Goal: Transaction & Acquisition: Purchase product/service

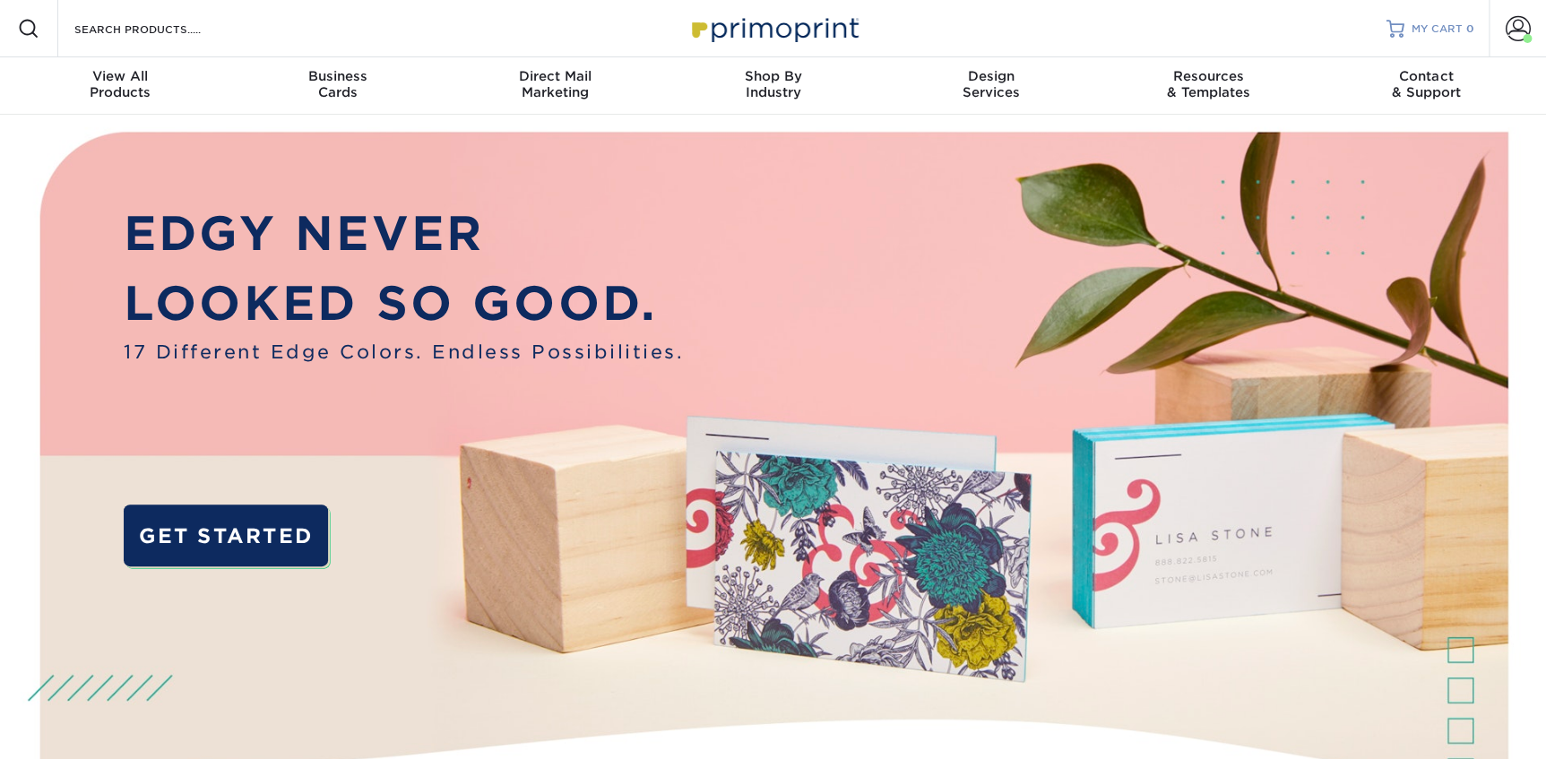
click at [1433, 31] on span "MY CART" at bounding box center [1436, 29] width 51 height 15
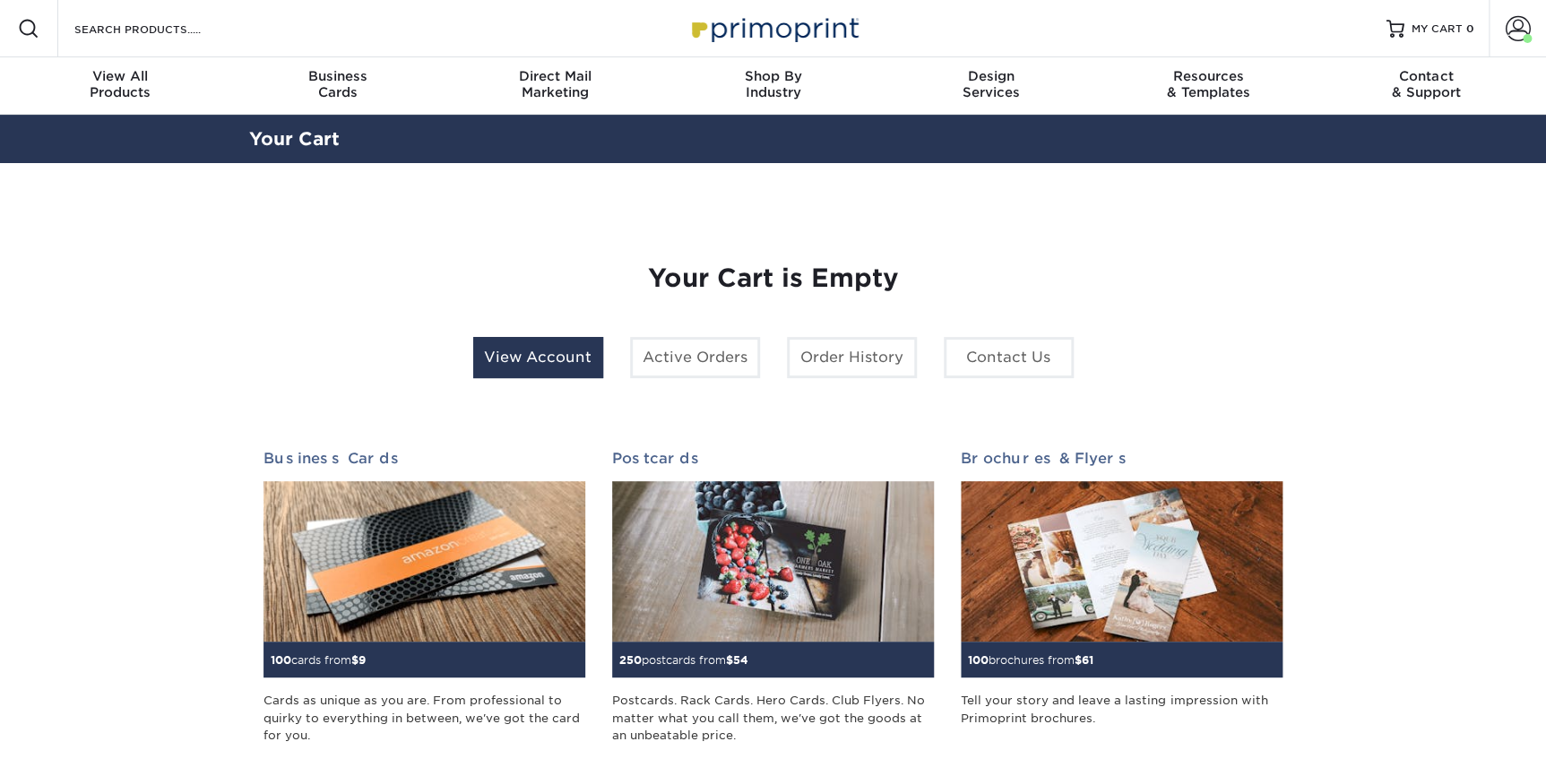
click at [551, 358] on link "View Account" at bounding box center [538, 357] width 130 height 41
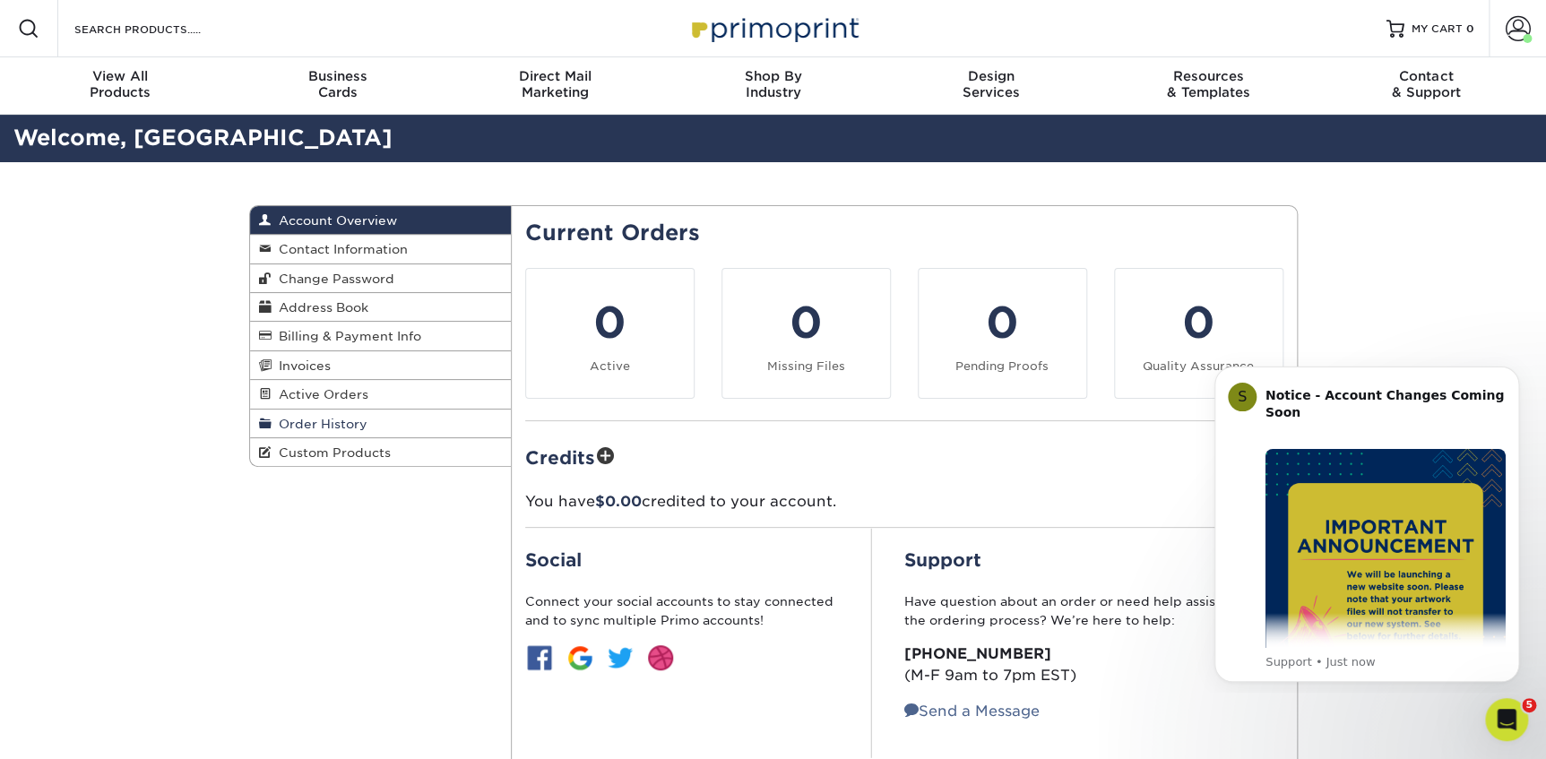
click at [332, 425] on span "Order History" at bounding box center [320, 424] width 96 height 14
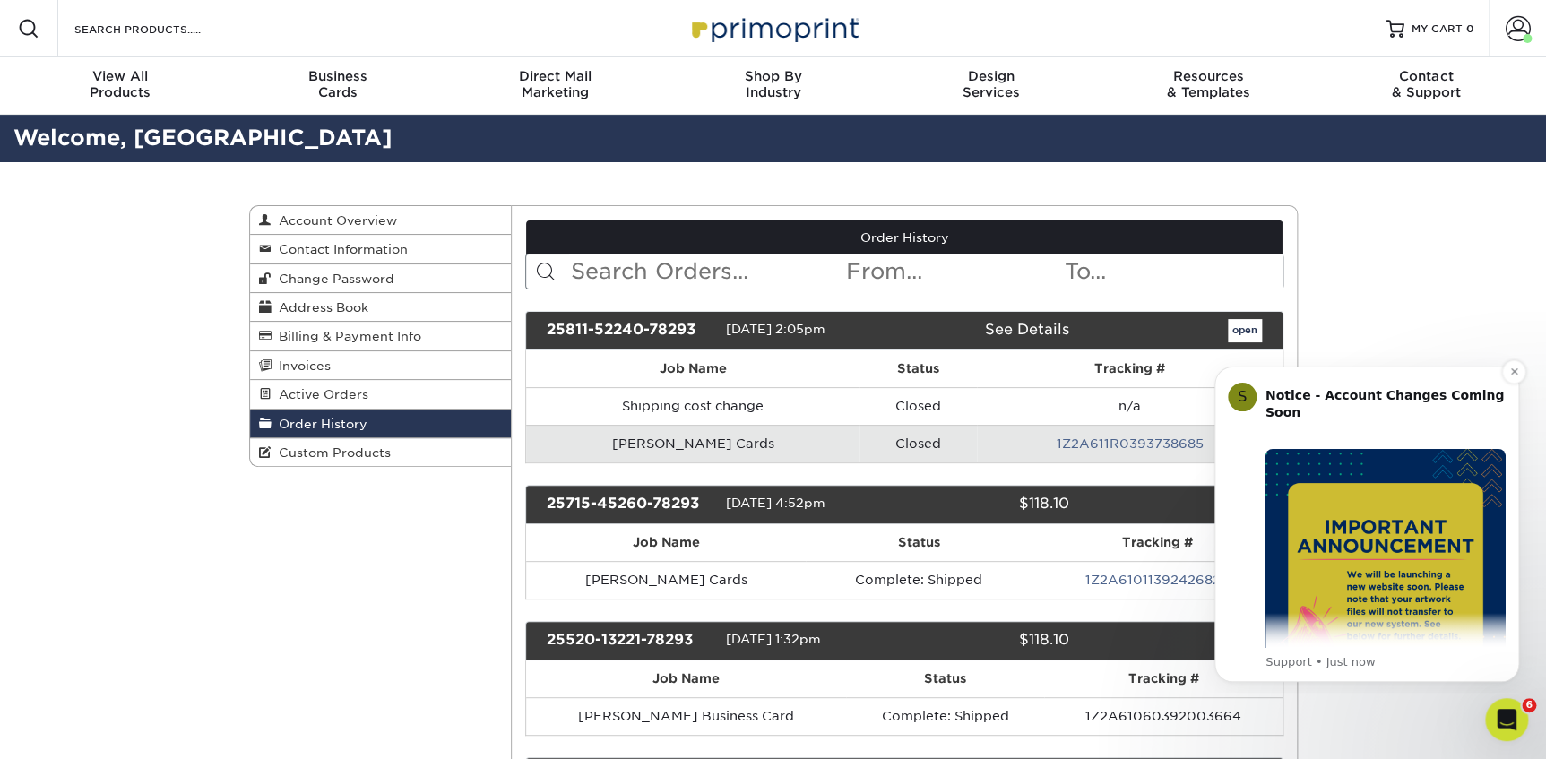
click at [1387, 651] on div "Notice - Account Changes Coming Soon ​ Past Order Files Will Not Transfer: Whil…" at bounding box center [1385, 524] width 240 height 292
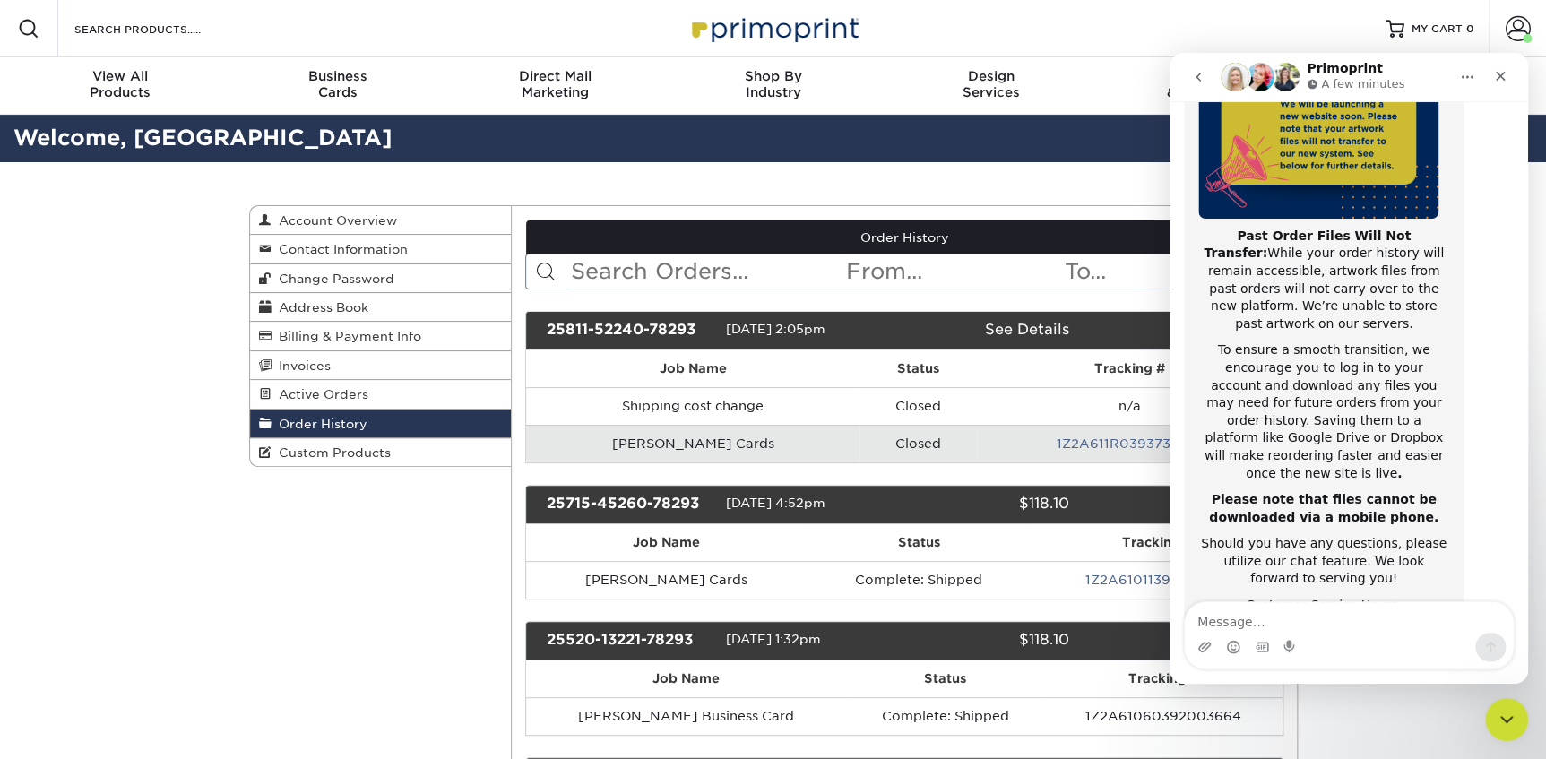
scroll to position [284, 0]
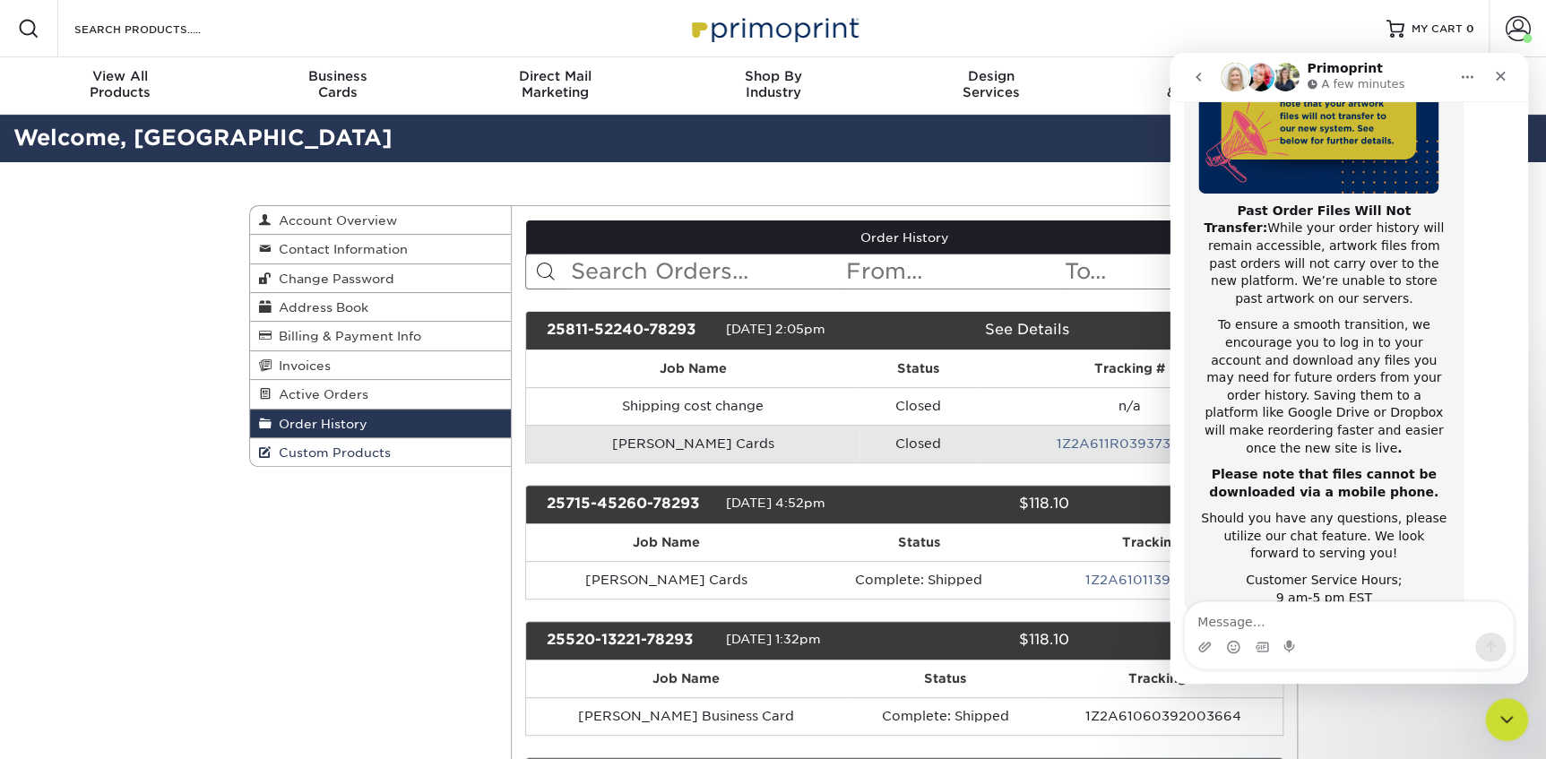
click at [338, 445] on span "Custom Products" at bounding box center [331, 452] width 119 height 14
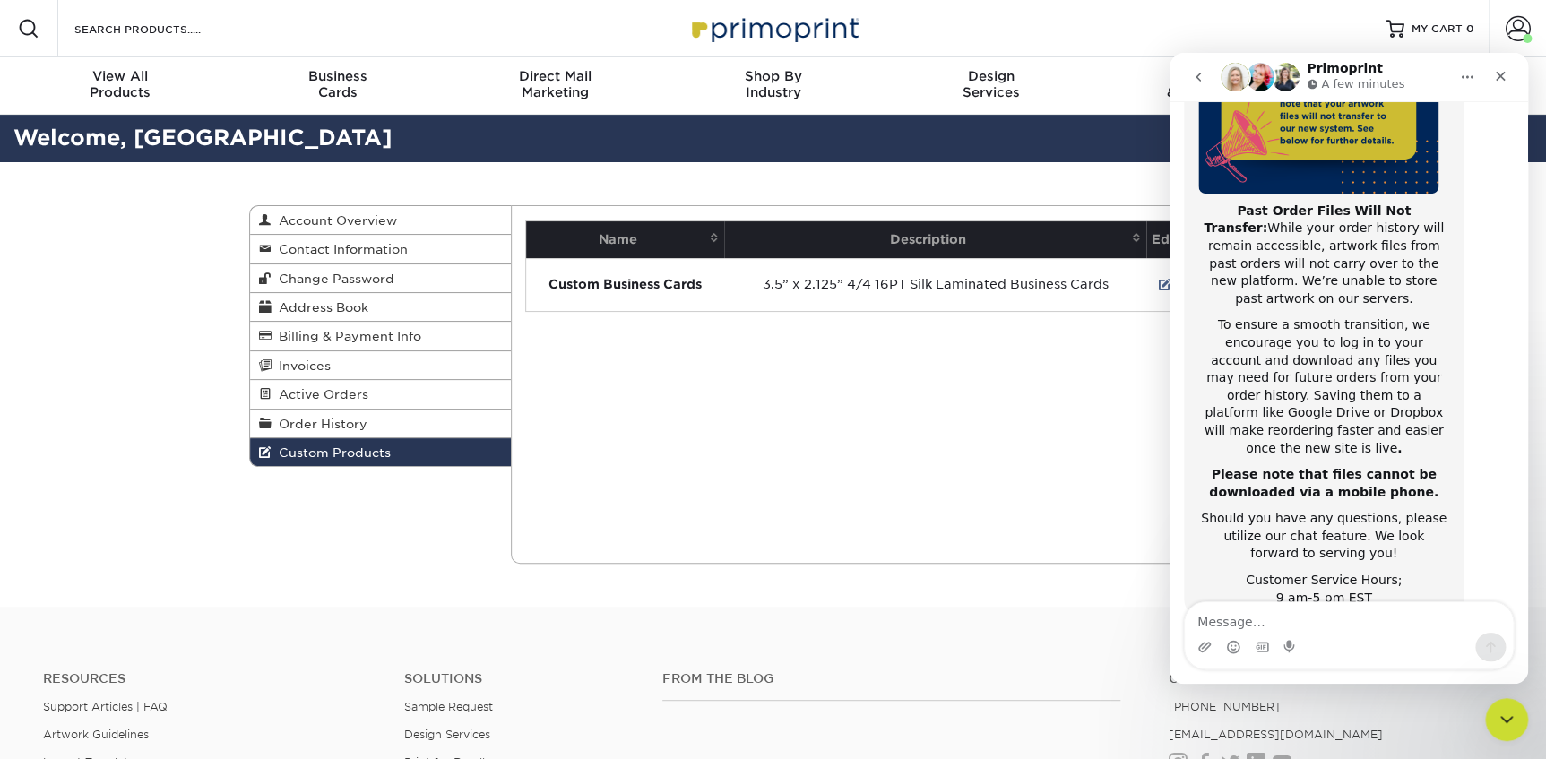
click at [794, 401] on div "Current Orders 0 Active 0 Missing Files" at bounding box center [904, 384] width 787 height 358
click at [318, 420] on span "Order History" at bounding box center [320, 424] width 96 height 14
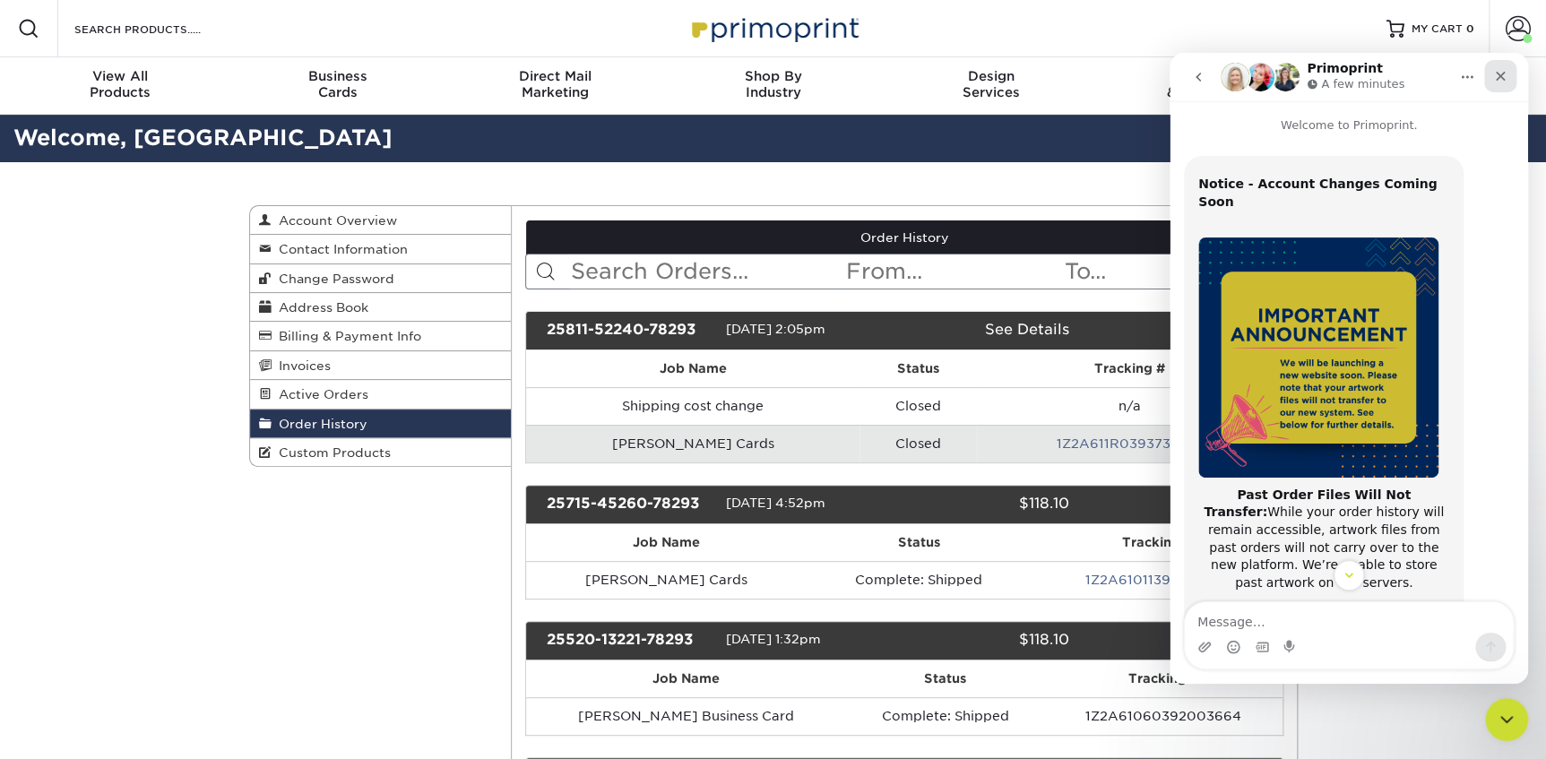
click at [1506, 77] on icon "Close" at bounding box center [1500, 76] width 14 height 14
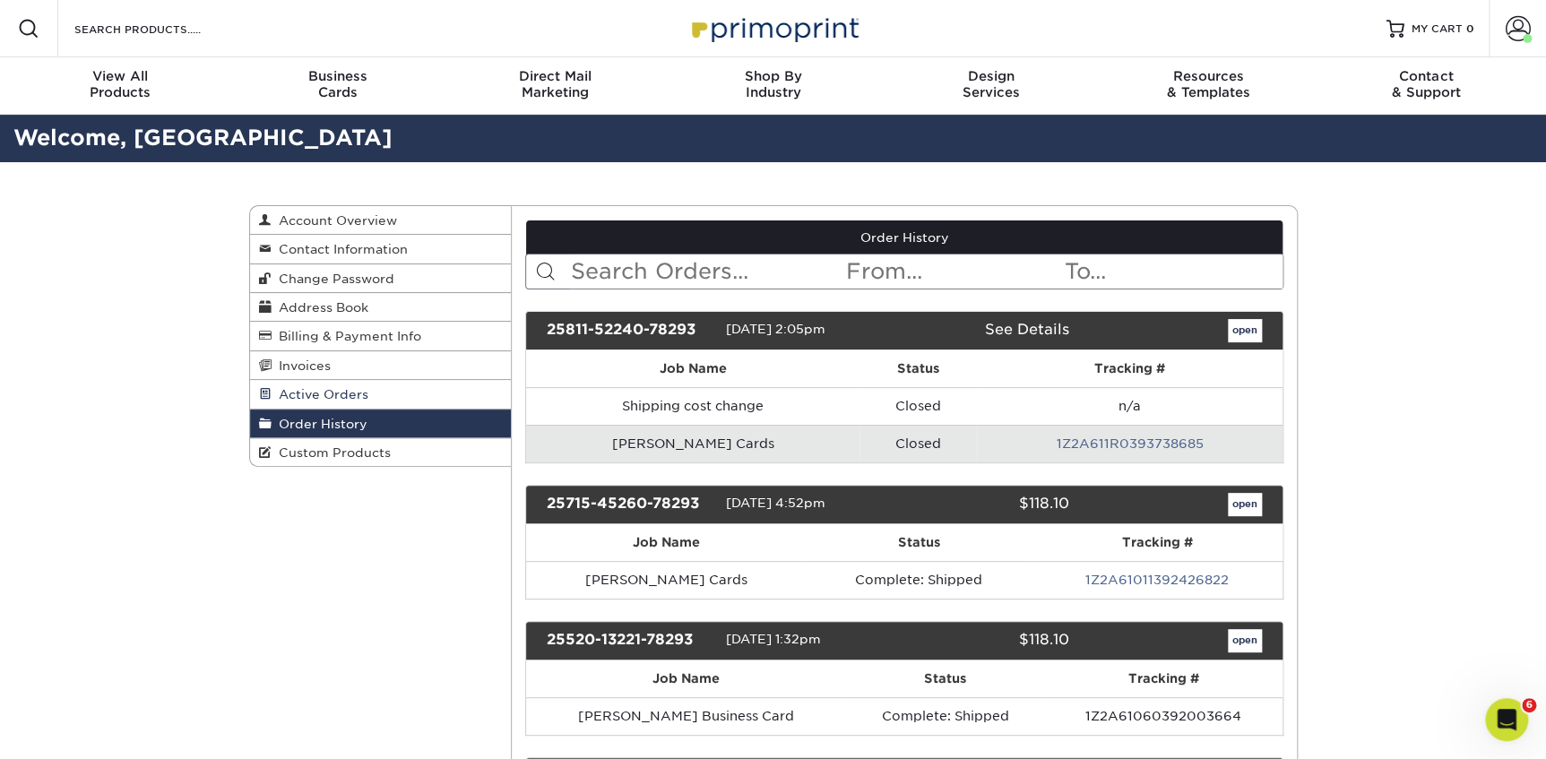
click at [334, 391] on span "Active Orders" at bounding box center [320, 394] width 97 height 14
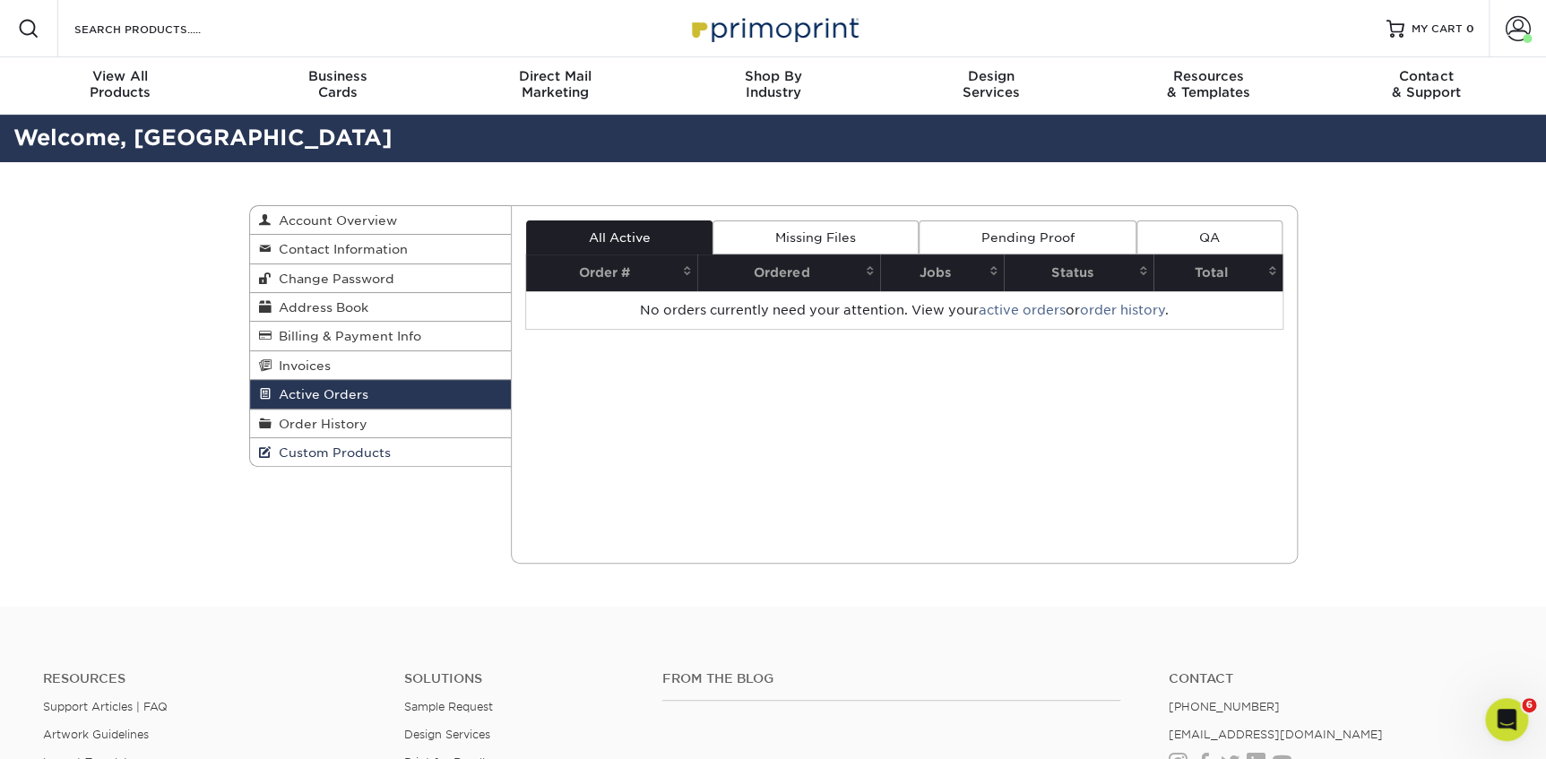
click at [325, 447] on span "Custom Products" at bounding box center [331, 452] width 119 height 14
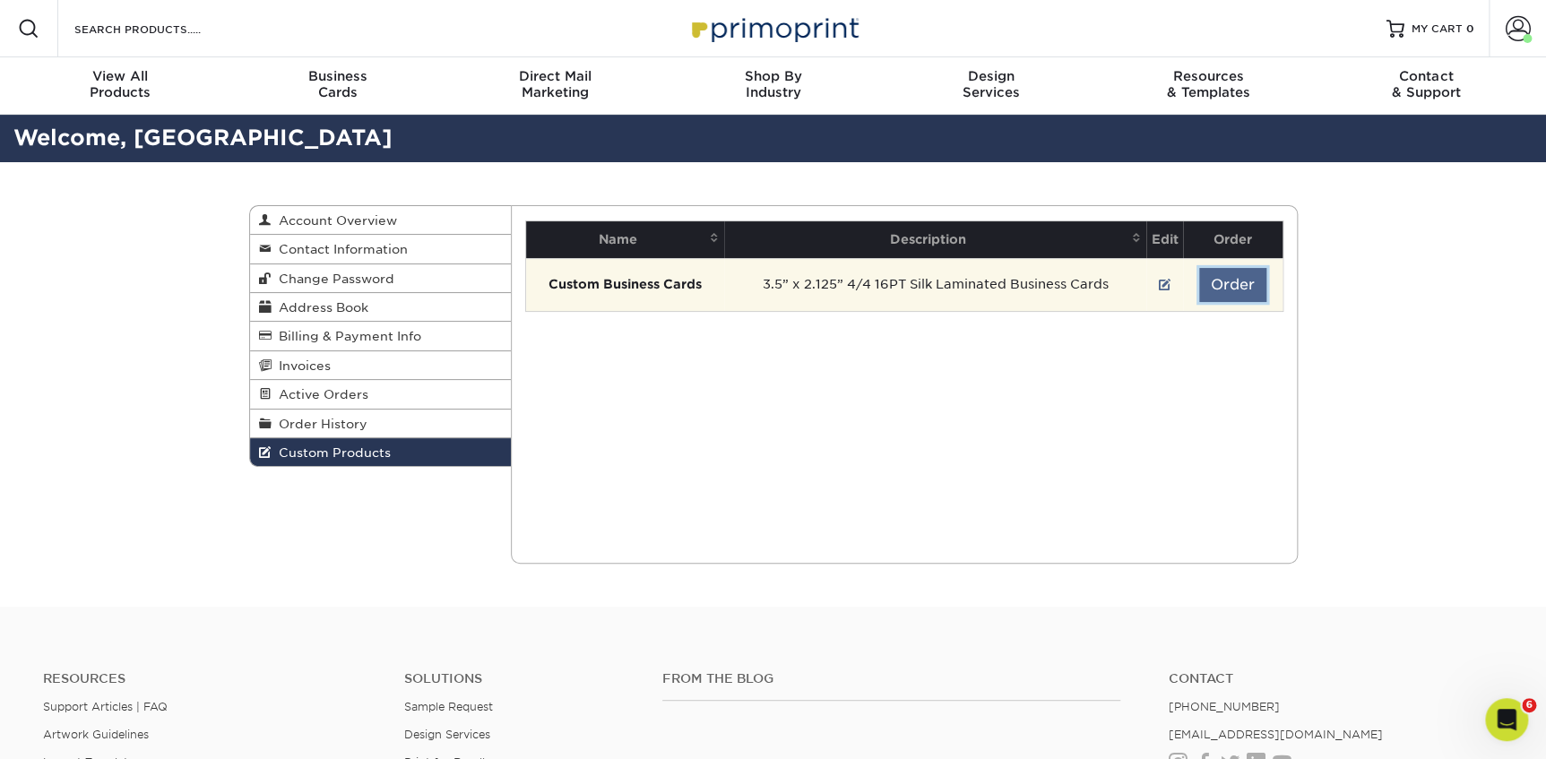
click at [1212, 281] on button "Order" at bounding box center [1232, 285] width 67 height 34
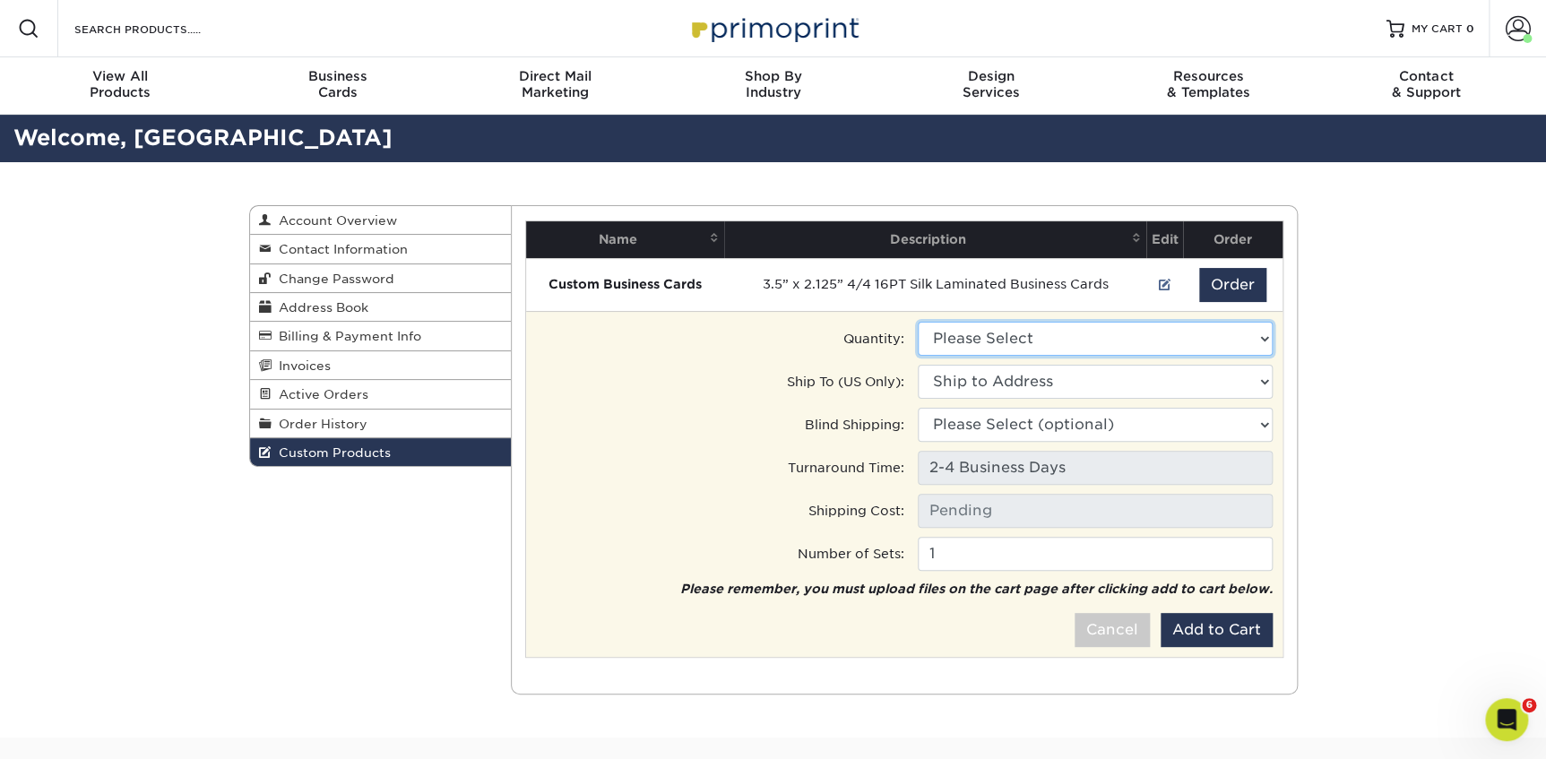
click at [1064, 334] on select "Please Select 100 - $102.00" at bounding box center [1095, 339] width 355 height 34
select select "0"
click at [918, 322] on select "Please Select 100 - $102.00" at bounding box center [1095, 339] width 355 height 34
type input "Ground: $16.10"
click at [1017, 378] on select "Ship to Address • [STREET_ADDRESS][PERSON_NAME] [PERSON_NAME] • [STREET_ADDRESS…" at bounding box center [1095, 382] width 355 height 34
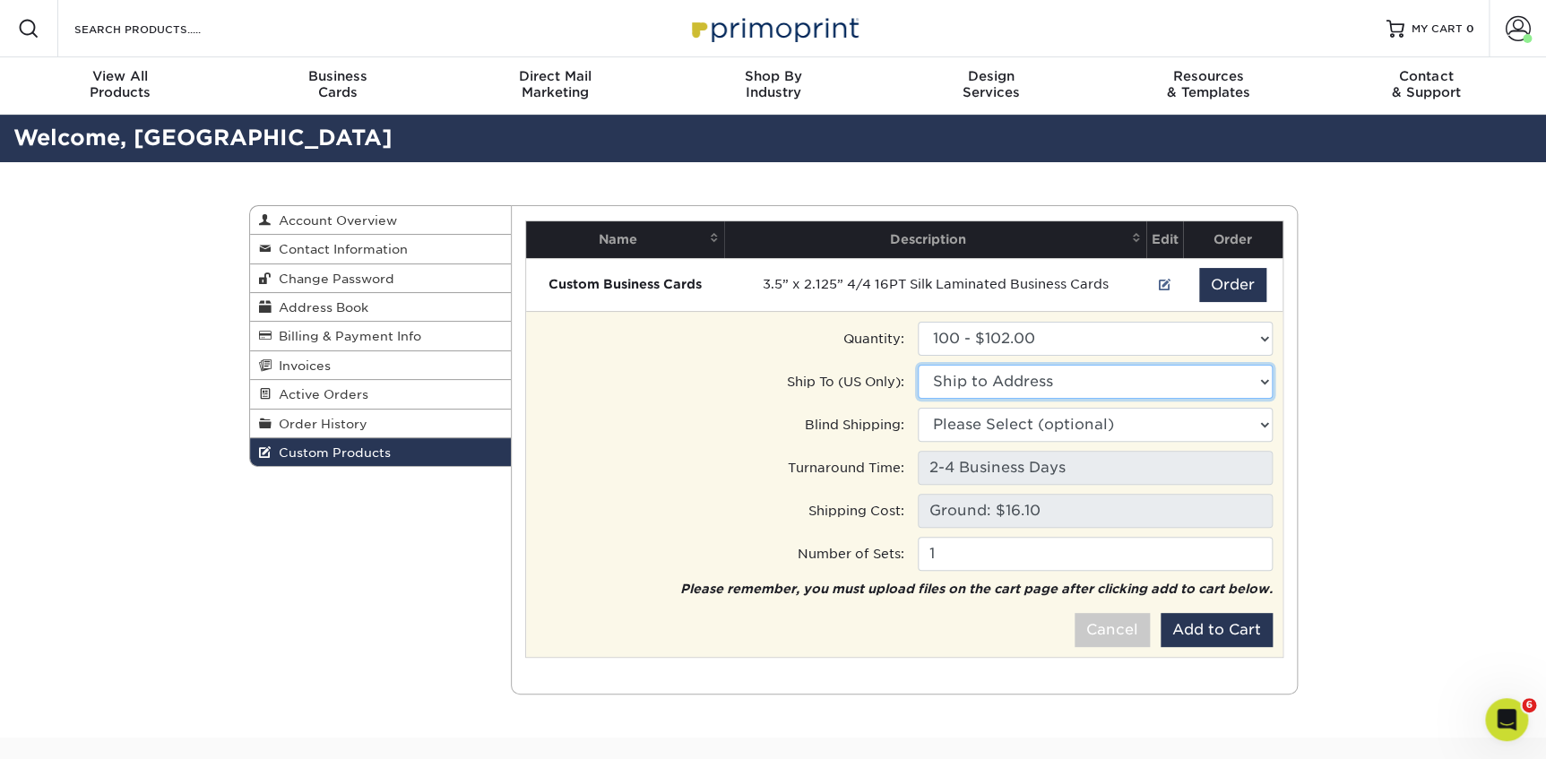
select select "172333"
click at [918, 365] on select "Ship to Address • 1600 W Girard Ave, Philadelphia, PA Aaron Kuehn • 19241 Worch…" at bounding box center [1095, 382] width 355 height 34
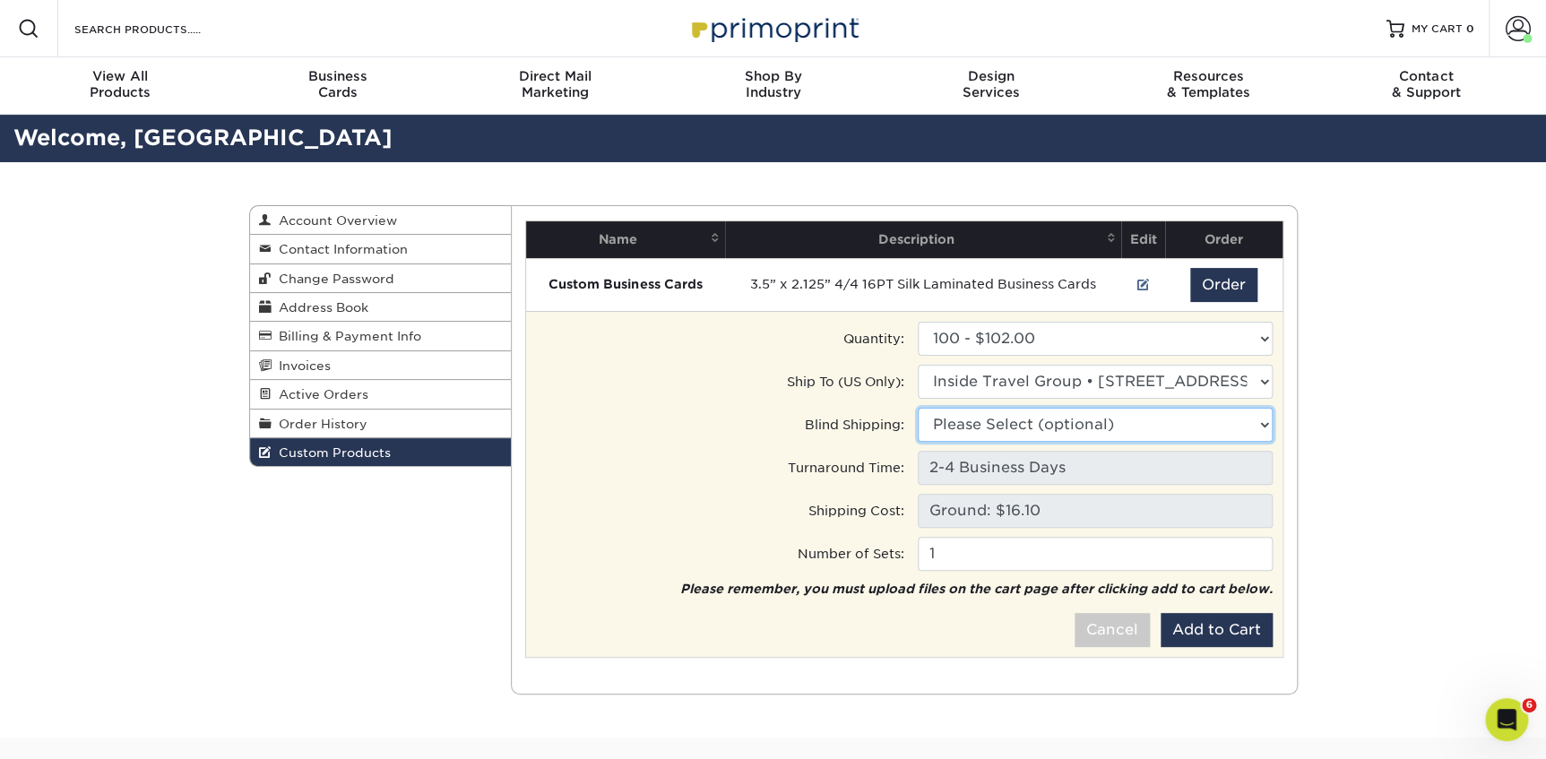
click at [977, 424] on select "Please Select (optional) 1600 W Girard Ave, Philadelphia, PA 19241 Worchester L…" at bounding box center [1095, 425] width 355 height 34
click at [977, 424] on select "Please Select (optional) • 1600 W Girard Ave, Philadelphia, PA Aaron Kuehn • 19…" at bounding box center [1095, 425] width 355 height 34
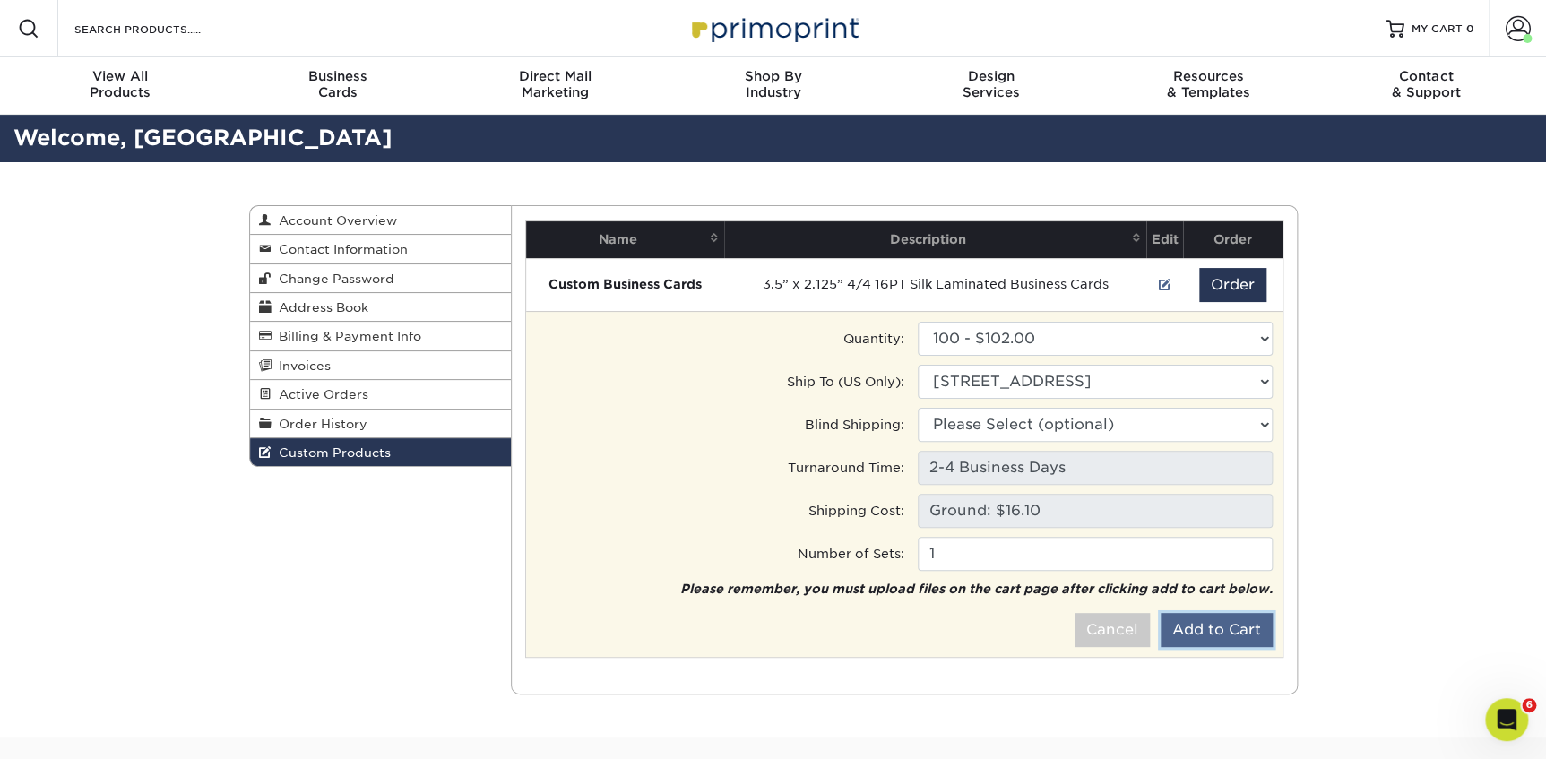
click at [1188, 636] on button "Add to Cart" at bounding box center [1217, 630] width 112 height 34
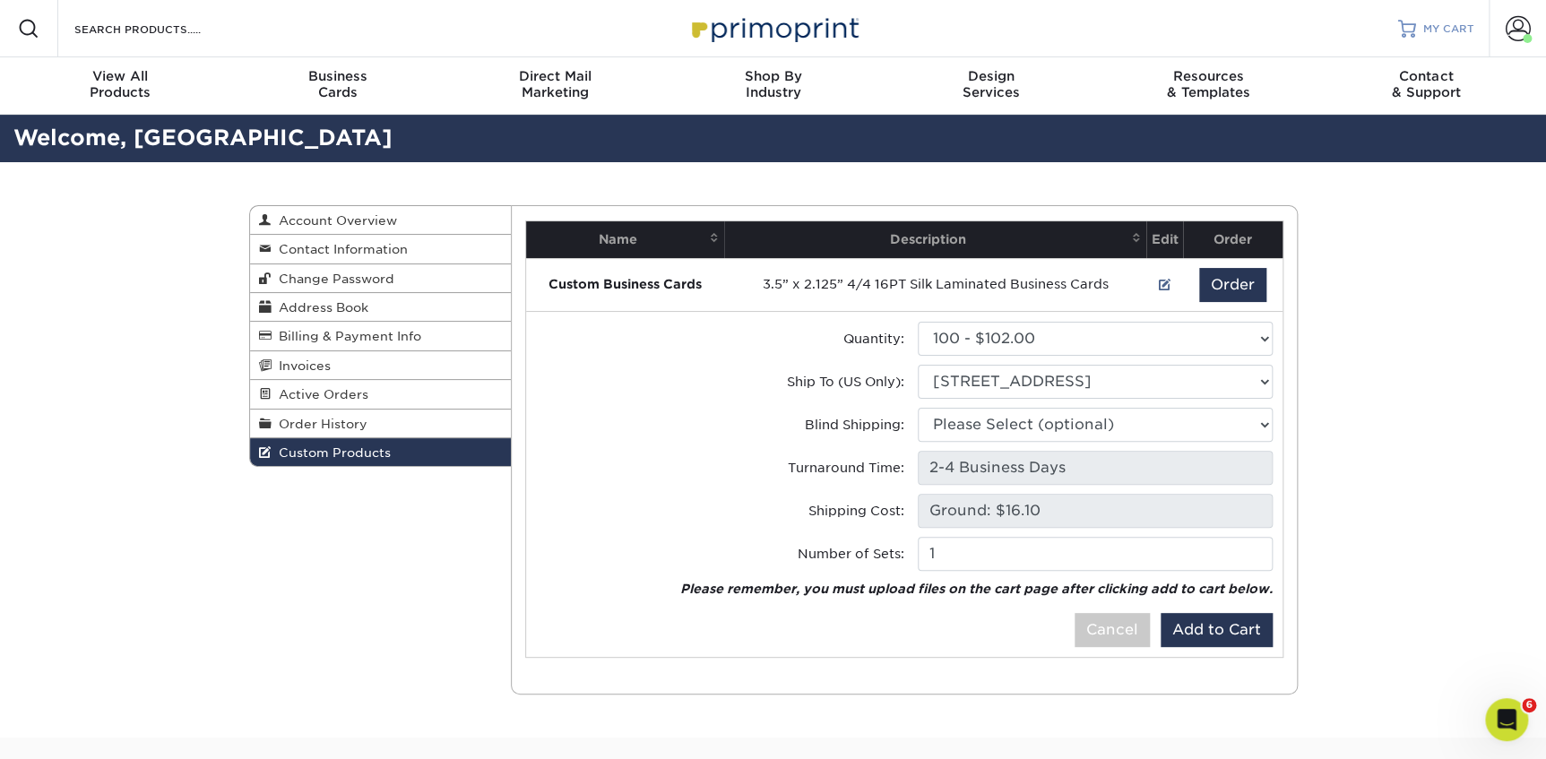
click at [1458, 30] on span "MY CART" at bounding box center [1448, 29] width 51 height 15
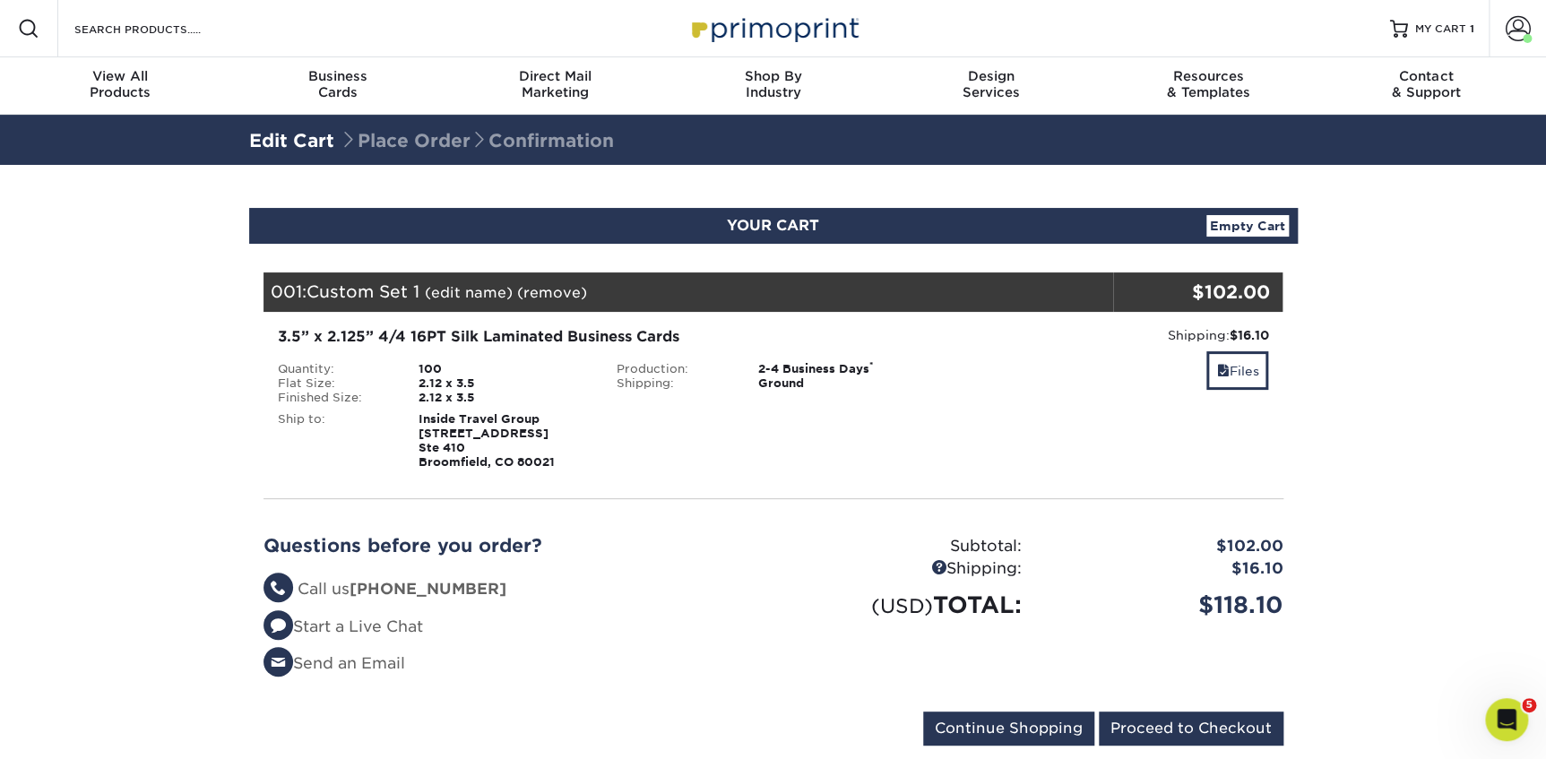
click at [477, 289] on link "(edit name)" at bounding box center [469, 292] width 88 height 17
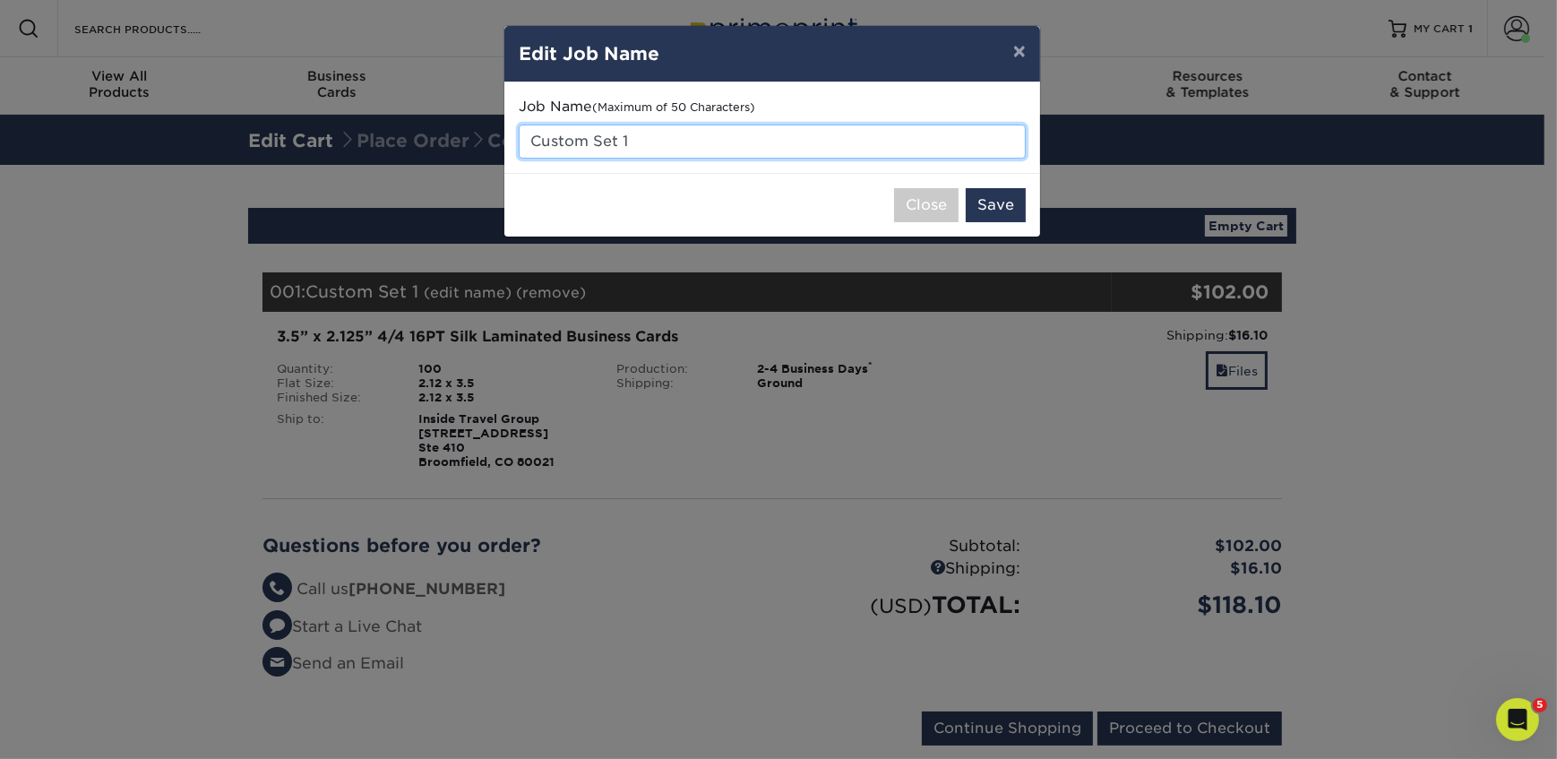
click at [743, 138] on input "Custom Set 1" at bounding box center [772, 142] width 507 height 34
type input "[PERSON_NAME] Cards"
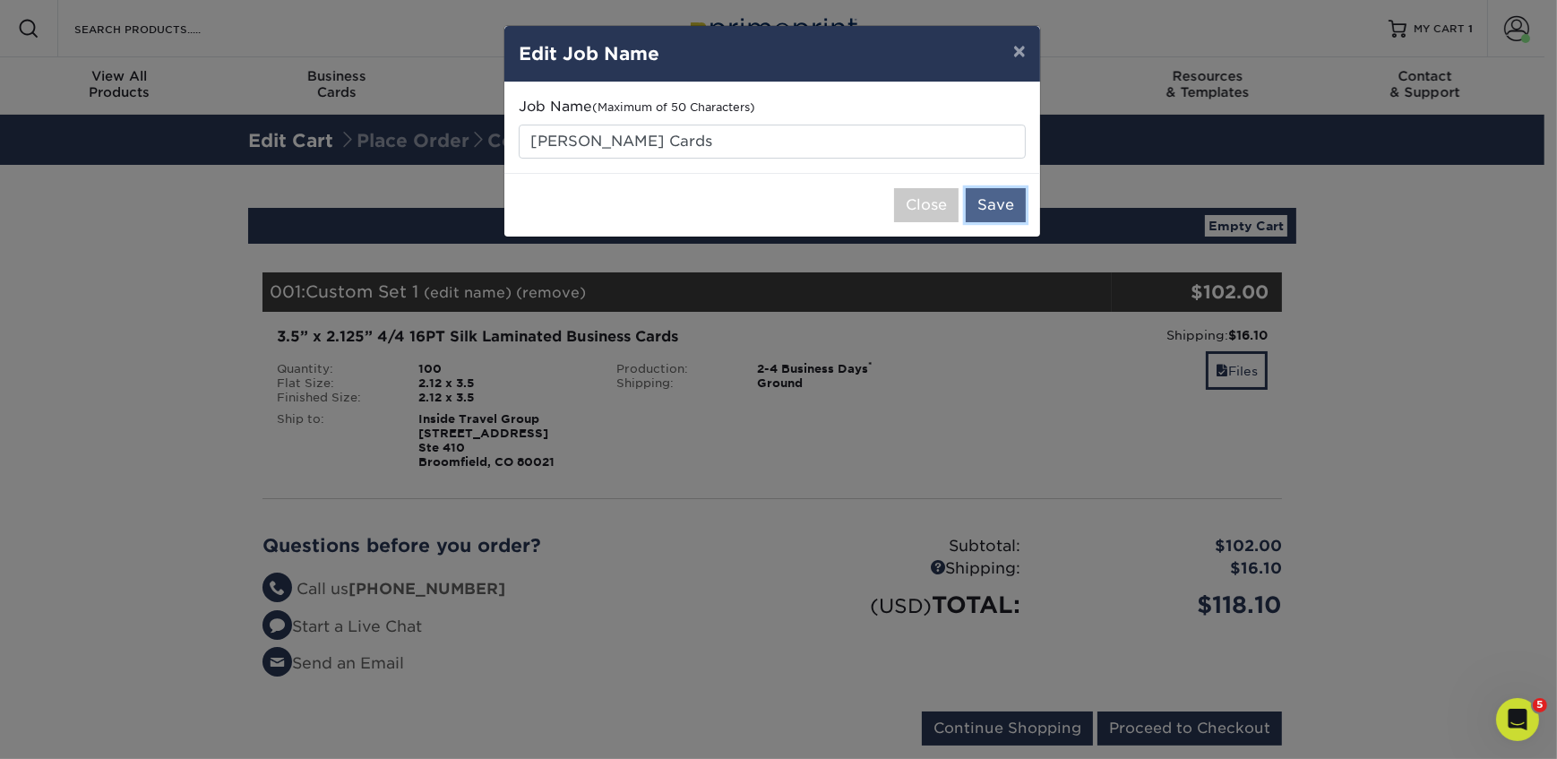
click at [983, 206] on button "Save" at bounding box center [996, 205] width 60 height 34
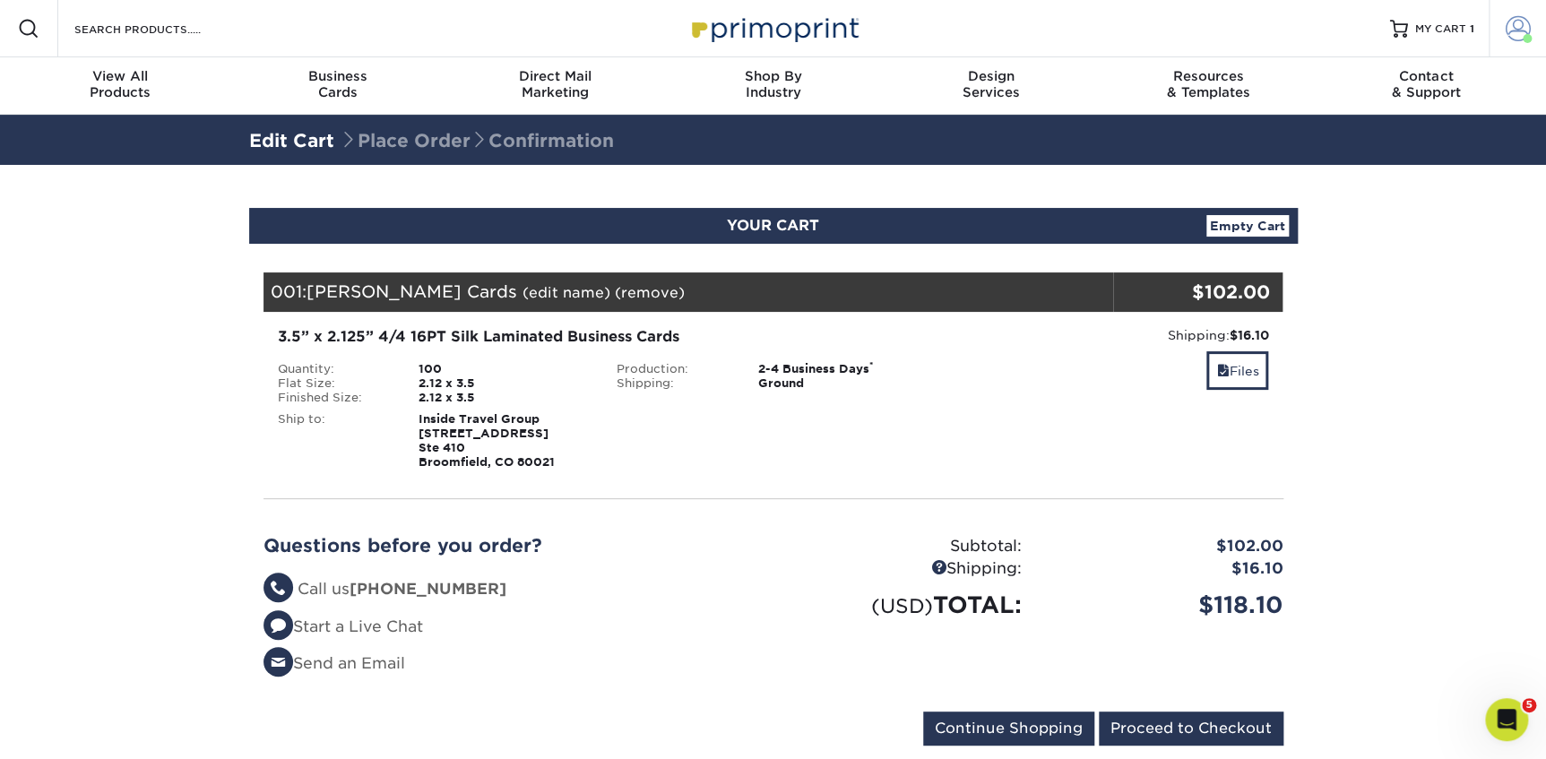
click at [1520, 49] on link "Account" at bounding box center [1516, 28] width 57 height 57
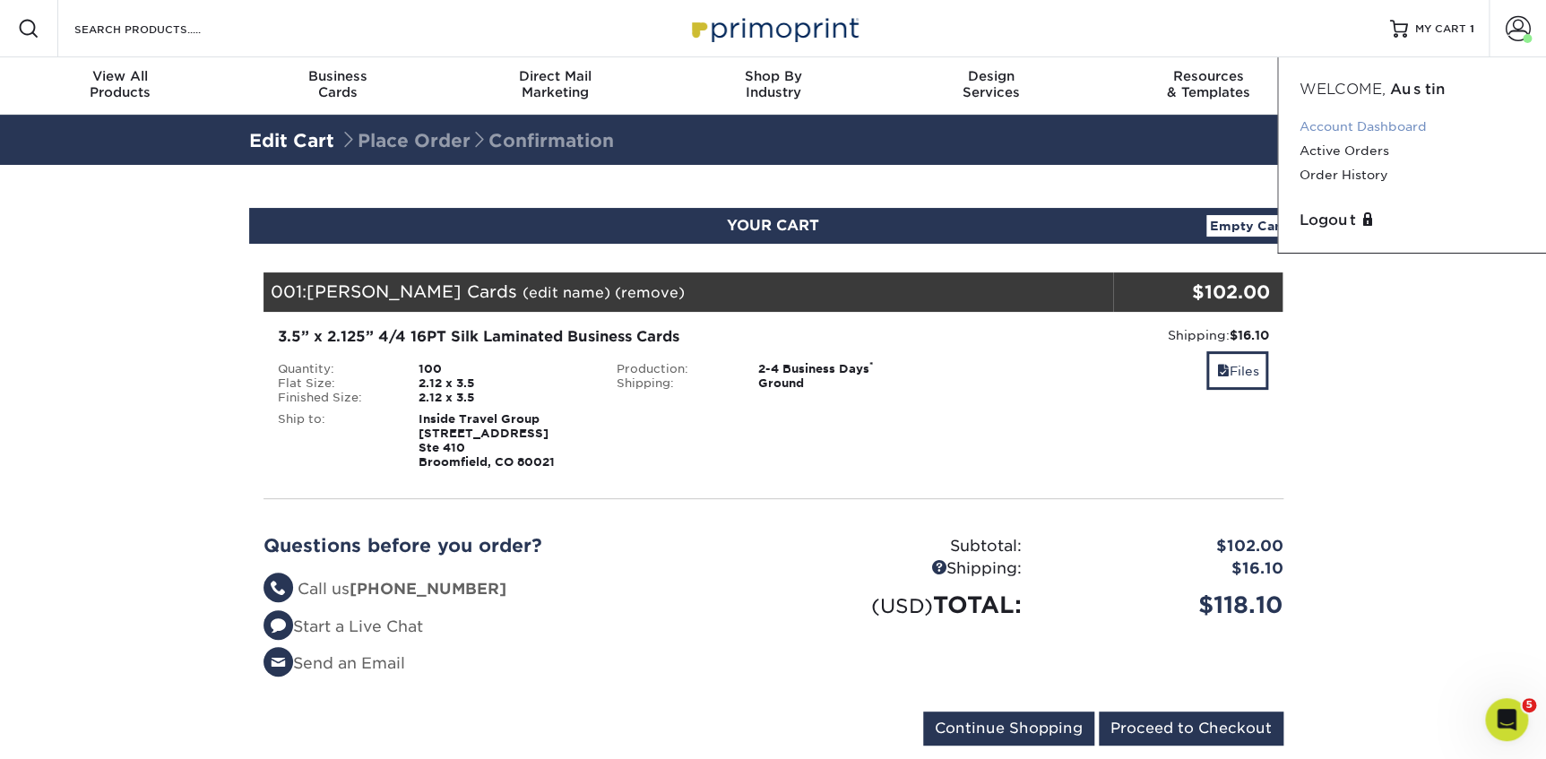
click at [1362, 125] on link "Account Dashboard" at bounding box center [1411, 127] width 225 height 24
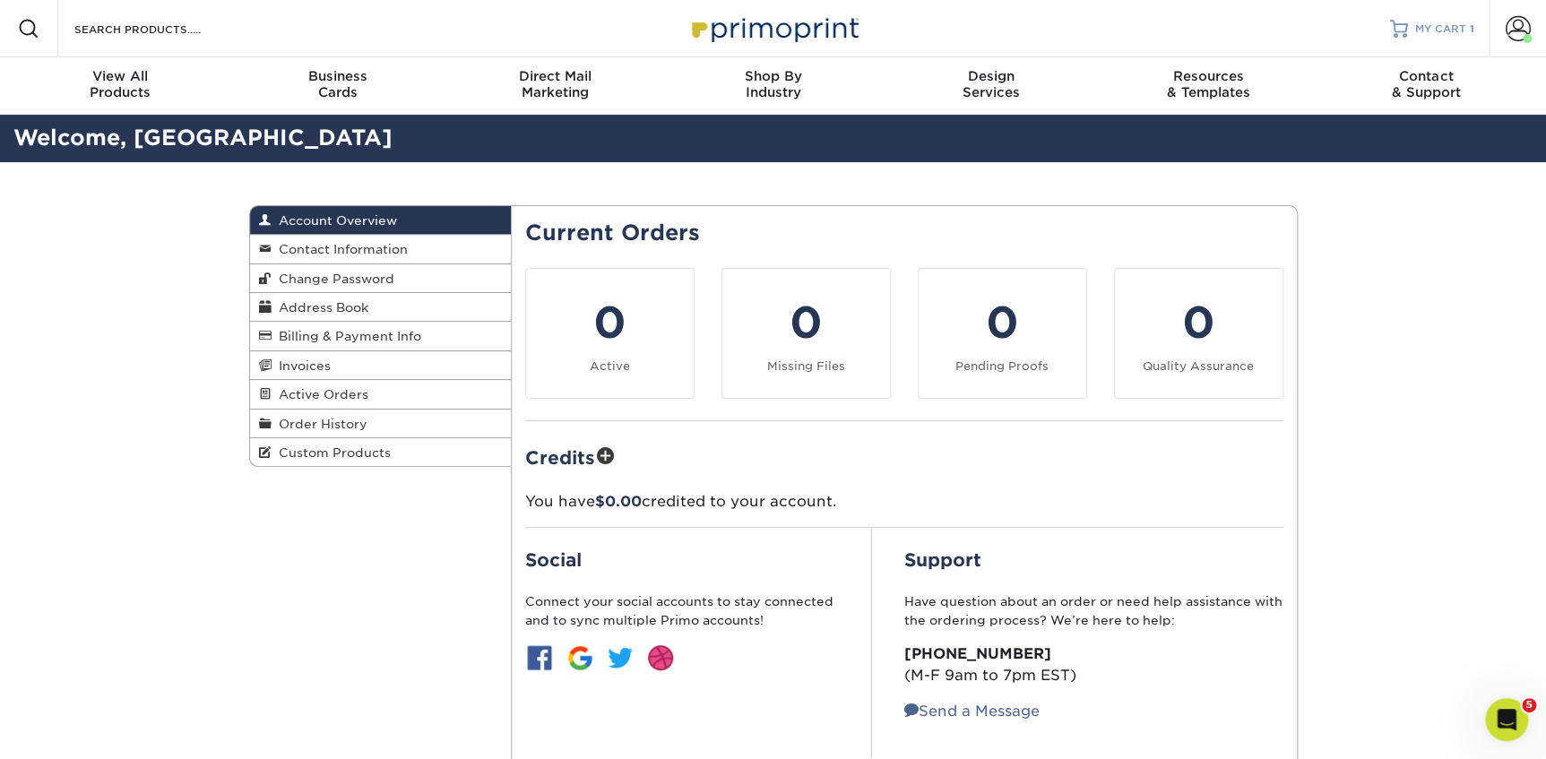
click at [1428, 17] on link "MY CART 1" at bounding box center [1432, 28] width 84 height 57
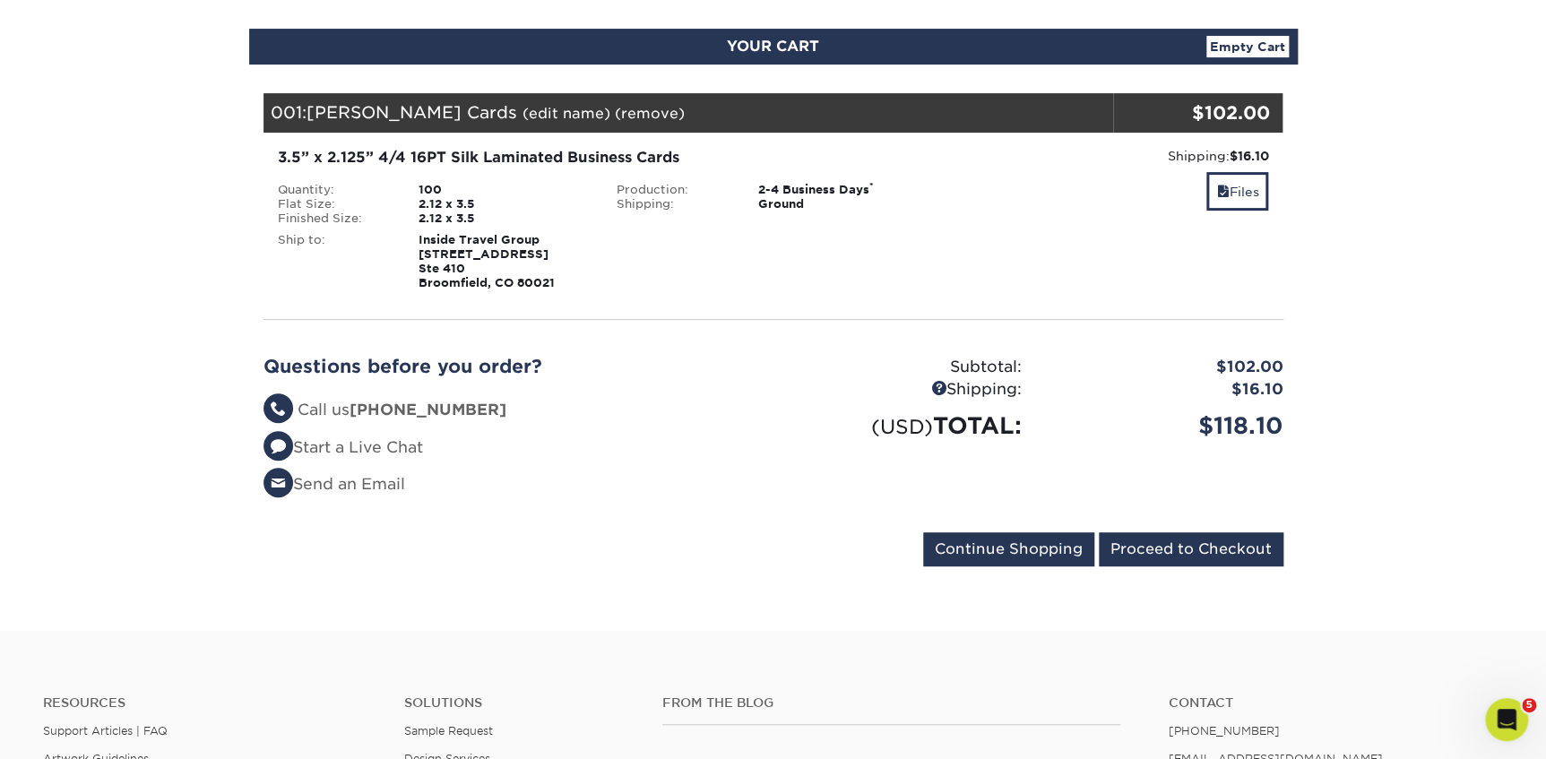
scroll to position [244, 0]
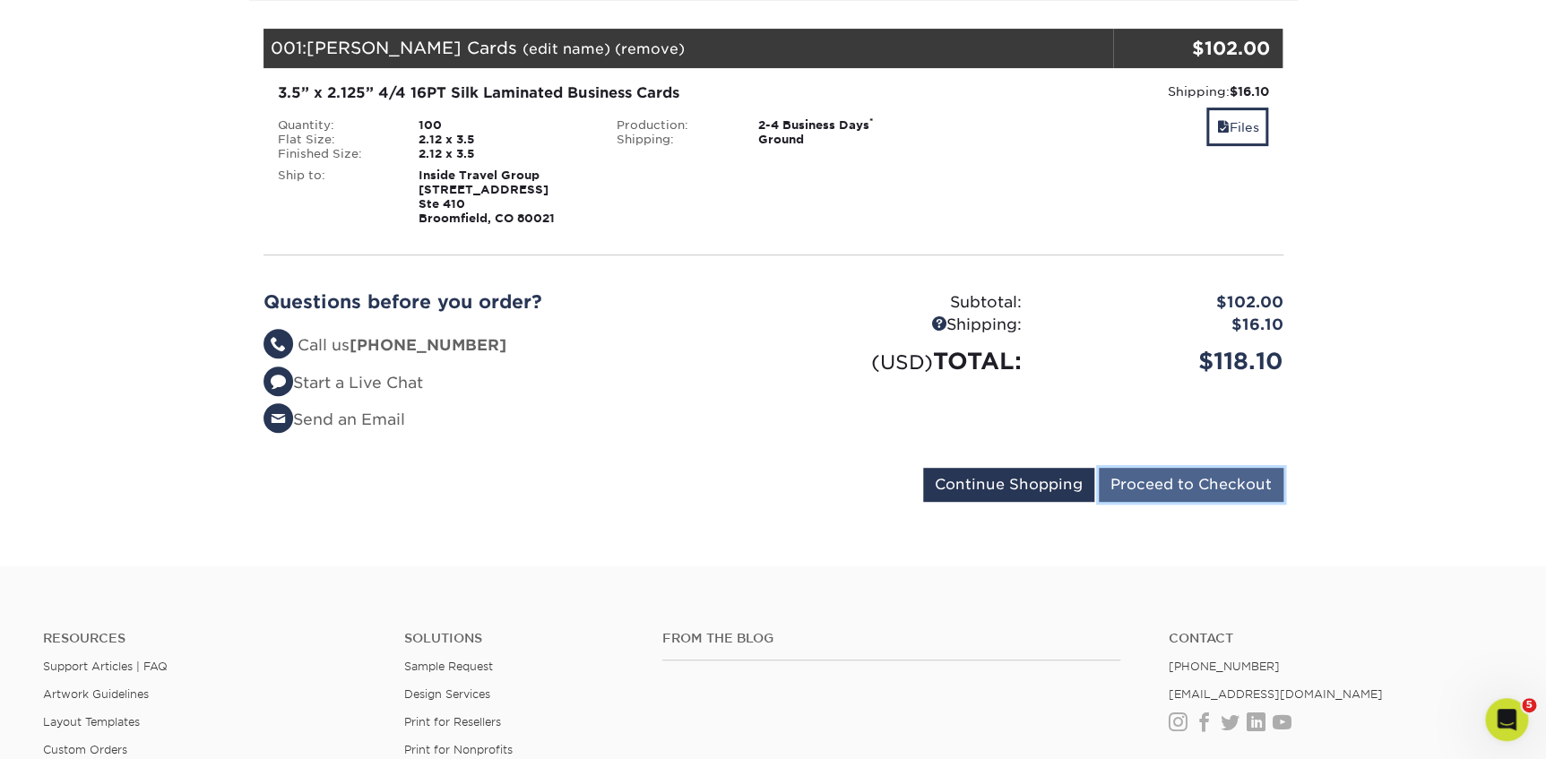
click at [1215, 478] on input "Proceed to Checkout" at bounding box center [1191, 485] width 185 height 34
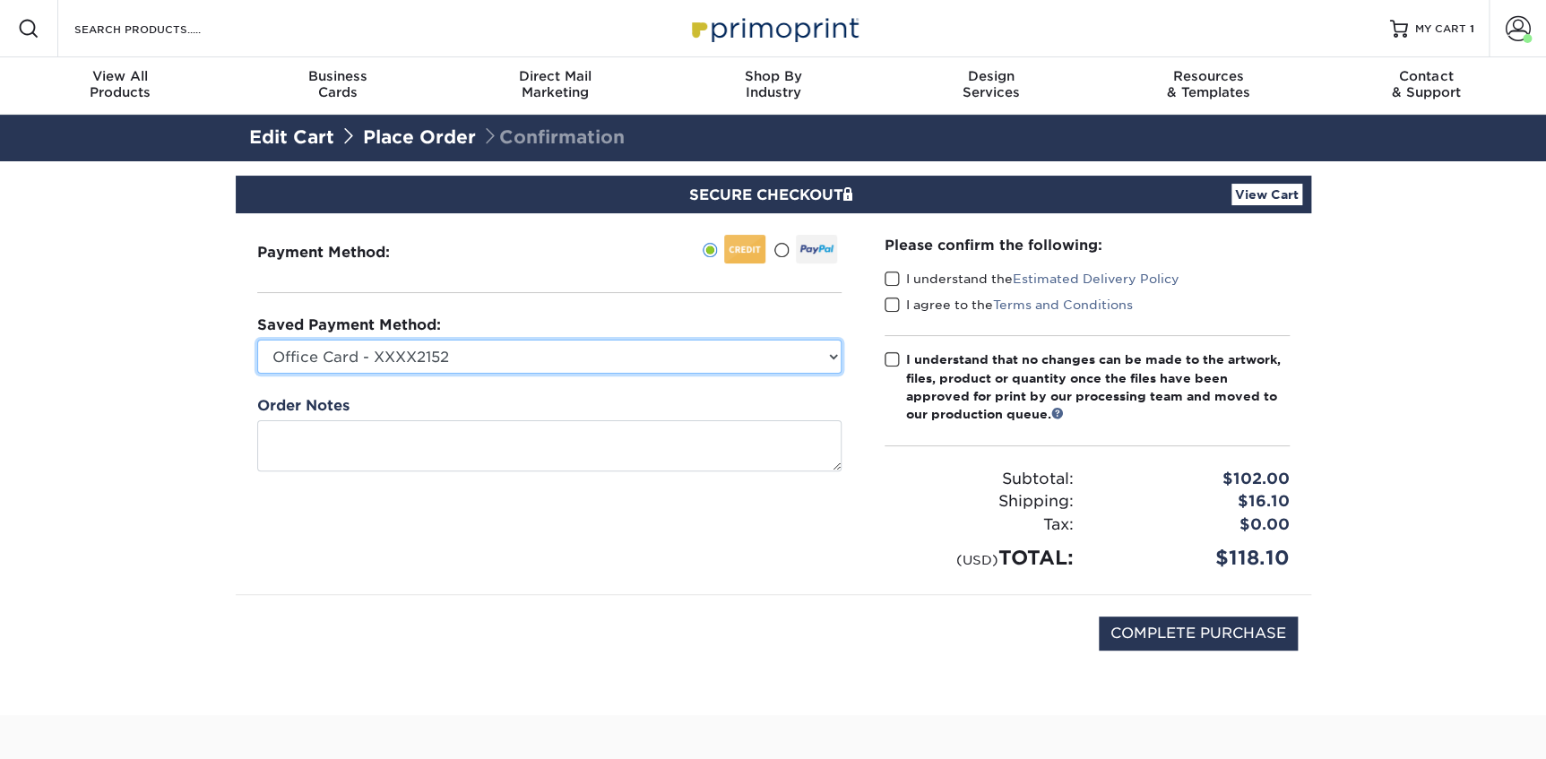
click at [606, 352] on select "Office Card - XXXX2152 Visa - XXXX0049 Visa - XXXX1265 MasterCard - XXXX2788 Ne…" at bounding box center [549, 357] width 584 height 34
select select "66376"
click at [257, 340] on select "Office Card - XXXX2152 Visa - XXXX0049 Visa - XXXX1265 MasterCard - XXXX2788 Ne…" at bounding box center [549, 357] width 584 height 34
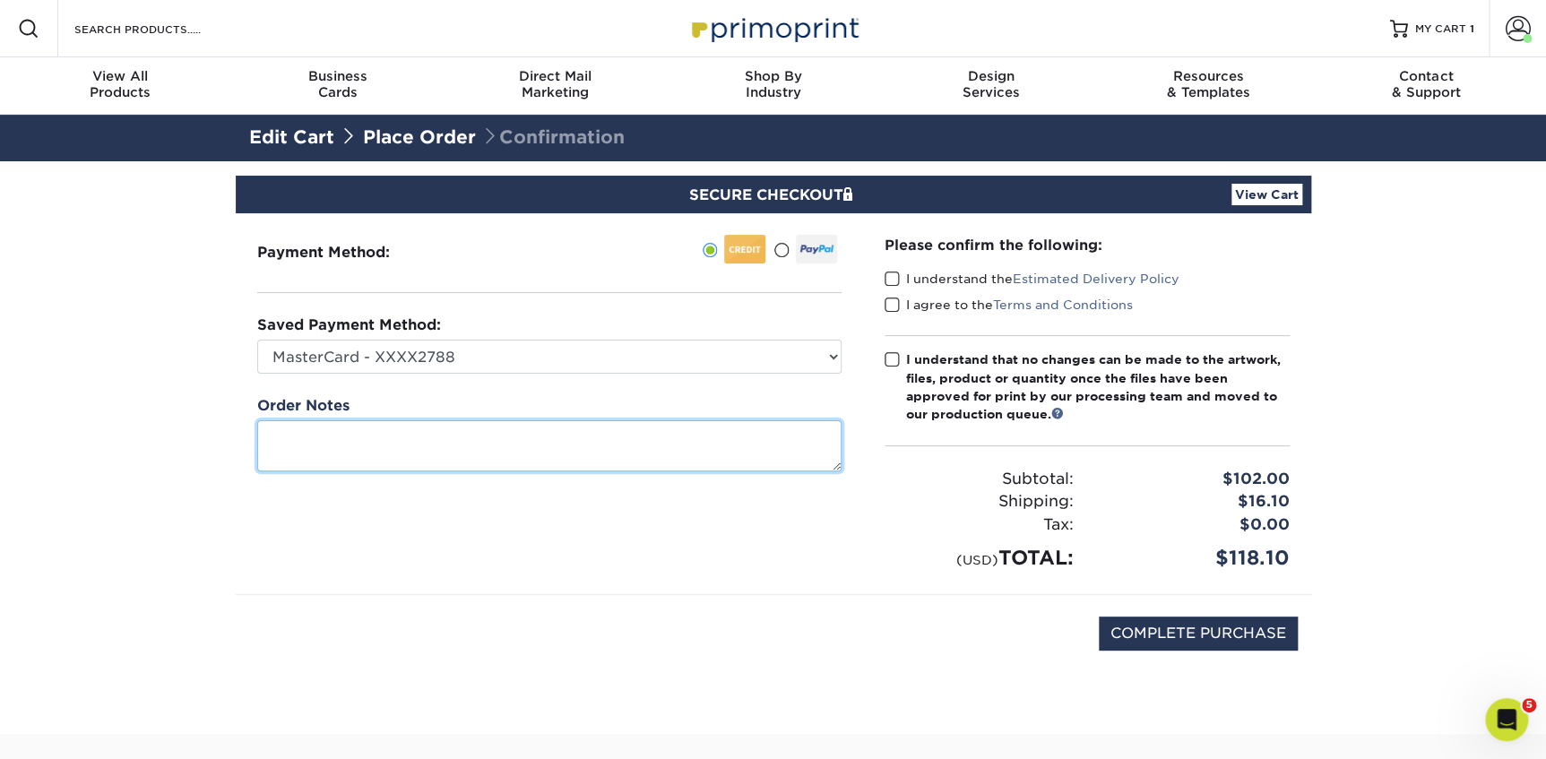
click at [487, 442] on textarea at bounding box center [549, 445] width 584 height 51
click at [891, 277] on span at bounding box center [891, 279] width 15 height 17
click at [0, 0] on input "I understand the Estimated Delivery Policy" at bounding box center [0, 0] width 0 height 0
click at [887, 298] on span at bounding box center [891, 305] width 15 height 17
click at [0, 0] on input "I agree to the Terms and Conditions" at bounding box center [0, 0] width 0 height 0
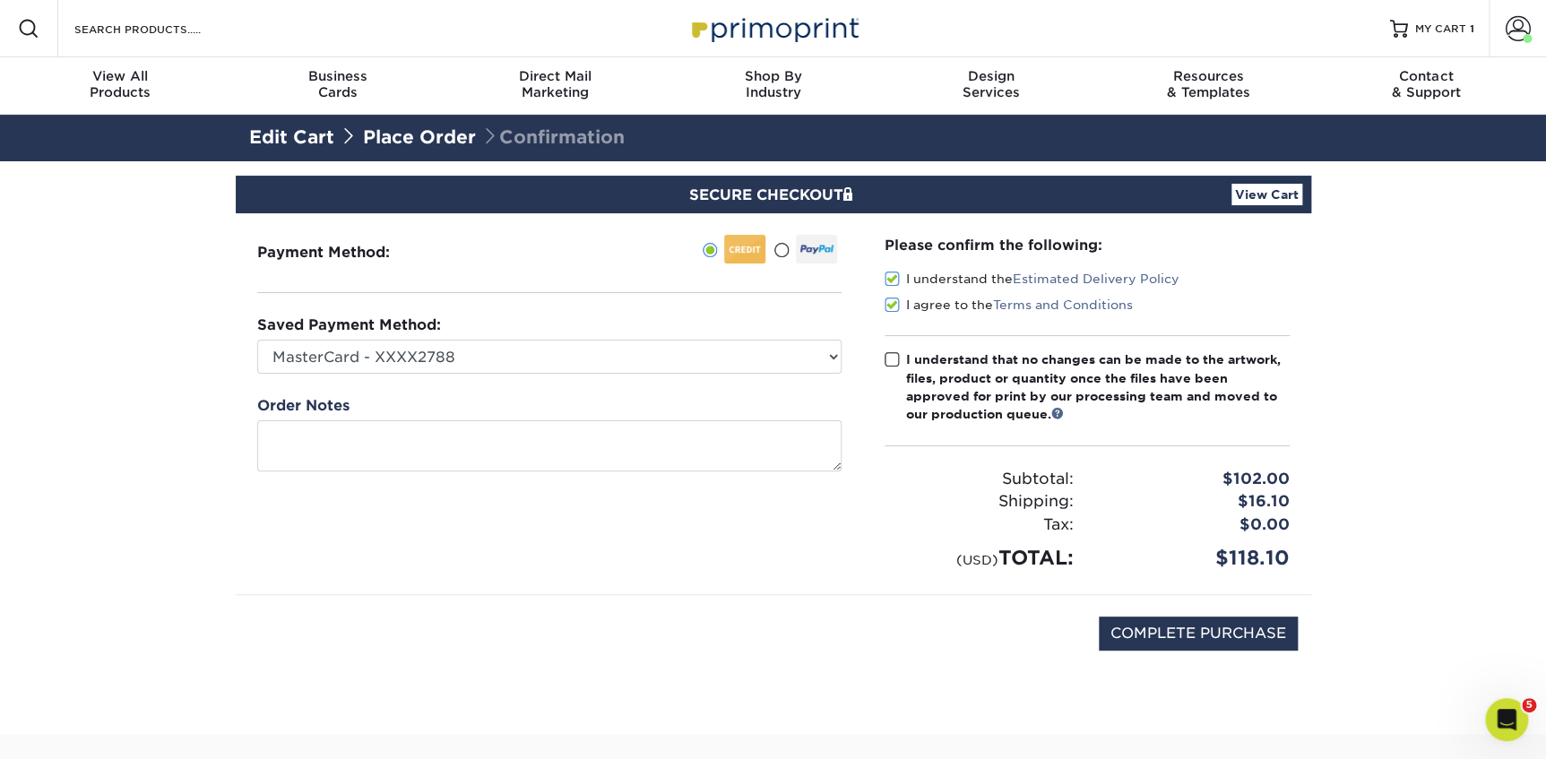
click at [886, 362] on span at bounding box center [891, 359] width 15 height 17
click at [0, 0] on input "I understand that no changes can be made to the artwork, files, product or quan…" at bounding box center [0, 0] width 0 height 0
click at [429, 126] on link "Place Order" at bounding box center [419, 137] width 113 height 22
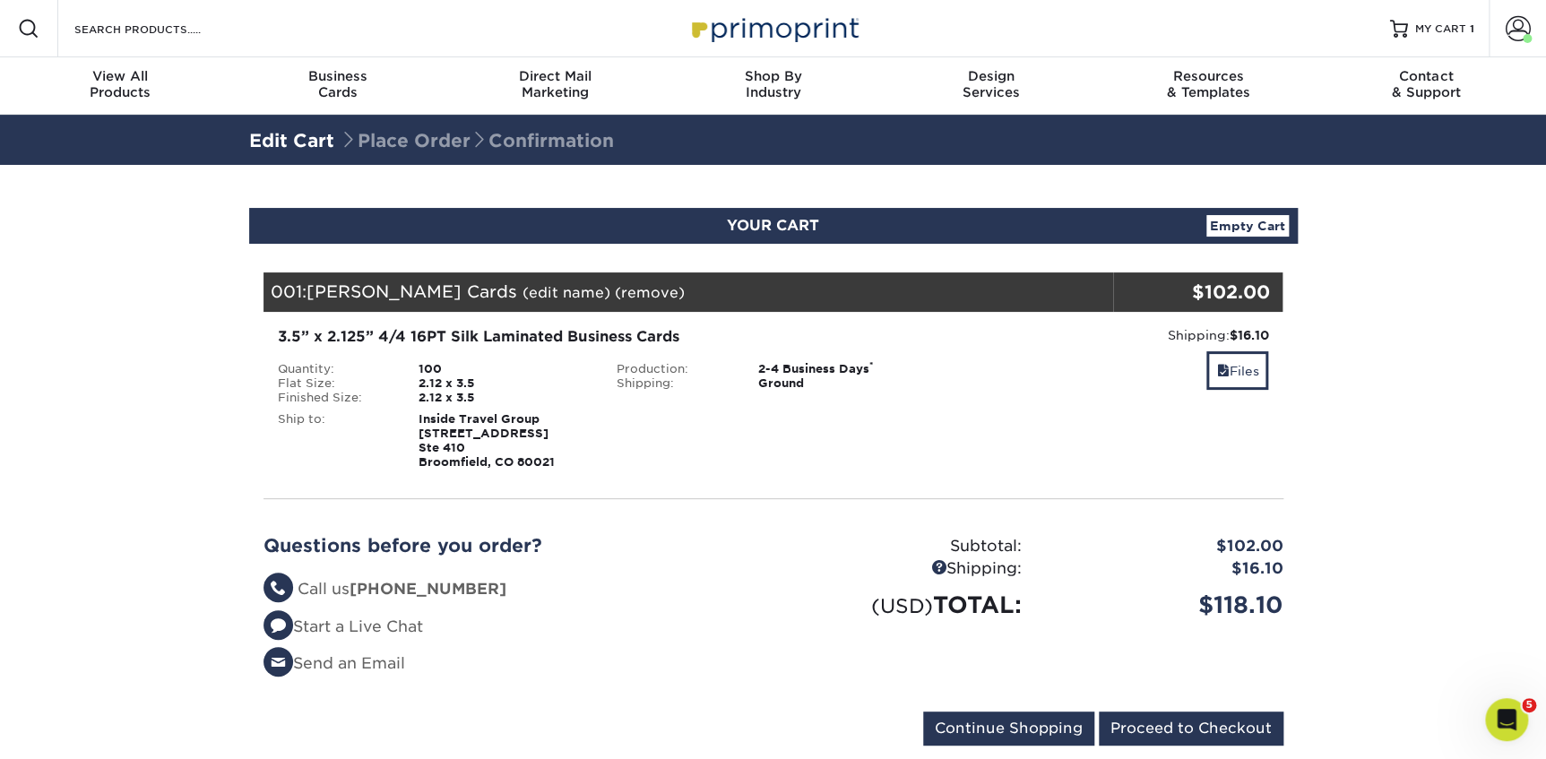
click at [569, 291] on link "(edit name)" at bounding box center [566, 292] width 88 height 17
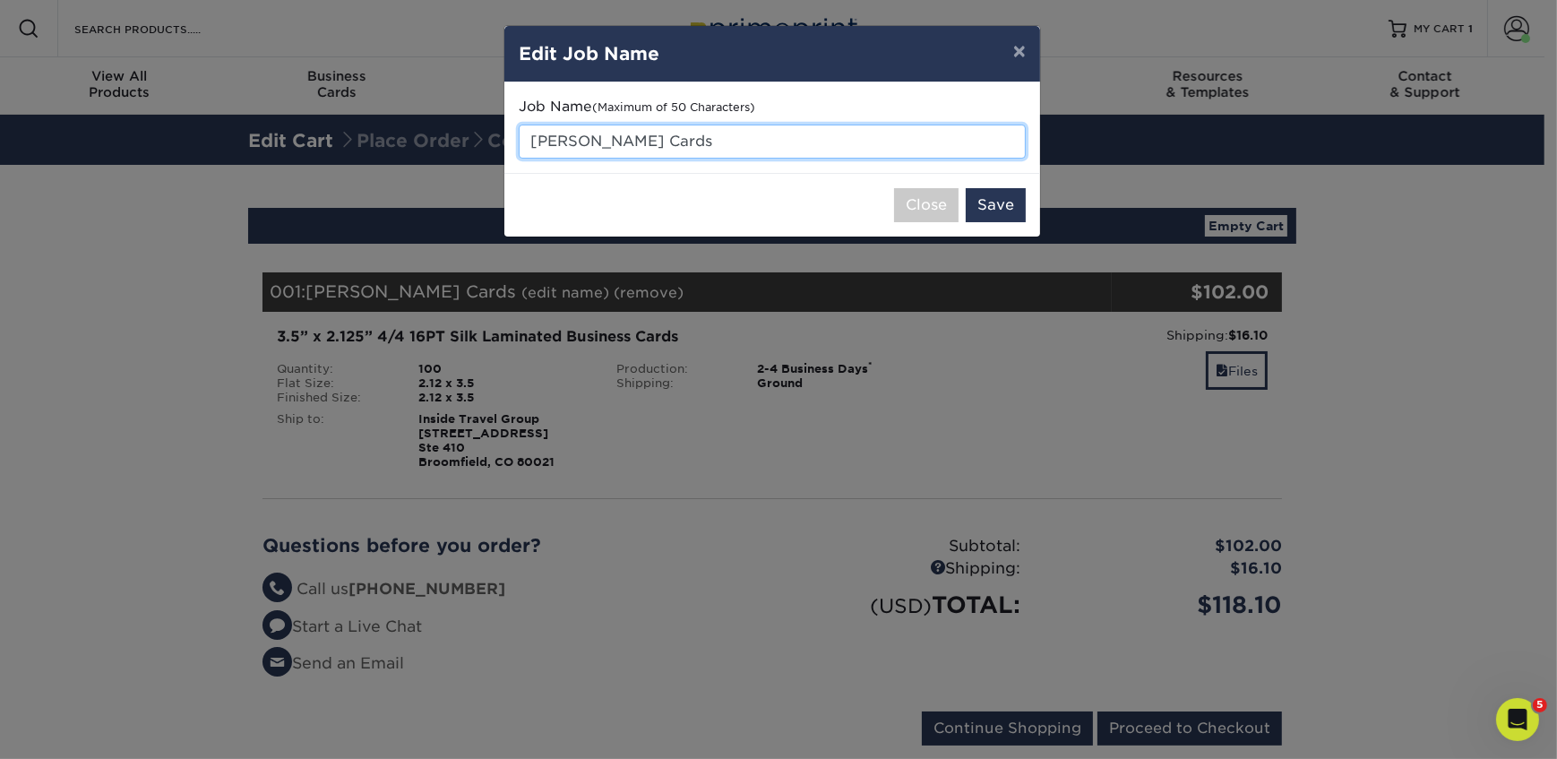
drag, startPoint x: 651, startPoint y: 142, endPoint x: 382, endPoint y: 129, distance: 269.2
click at [382, 129] on div "× Edit Job Name Job Name (Maximum of 50 Characters) [PERSON_NAME] Cards Close S…" at bounding box center [778, 379] width 1557 height 759
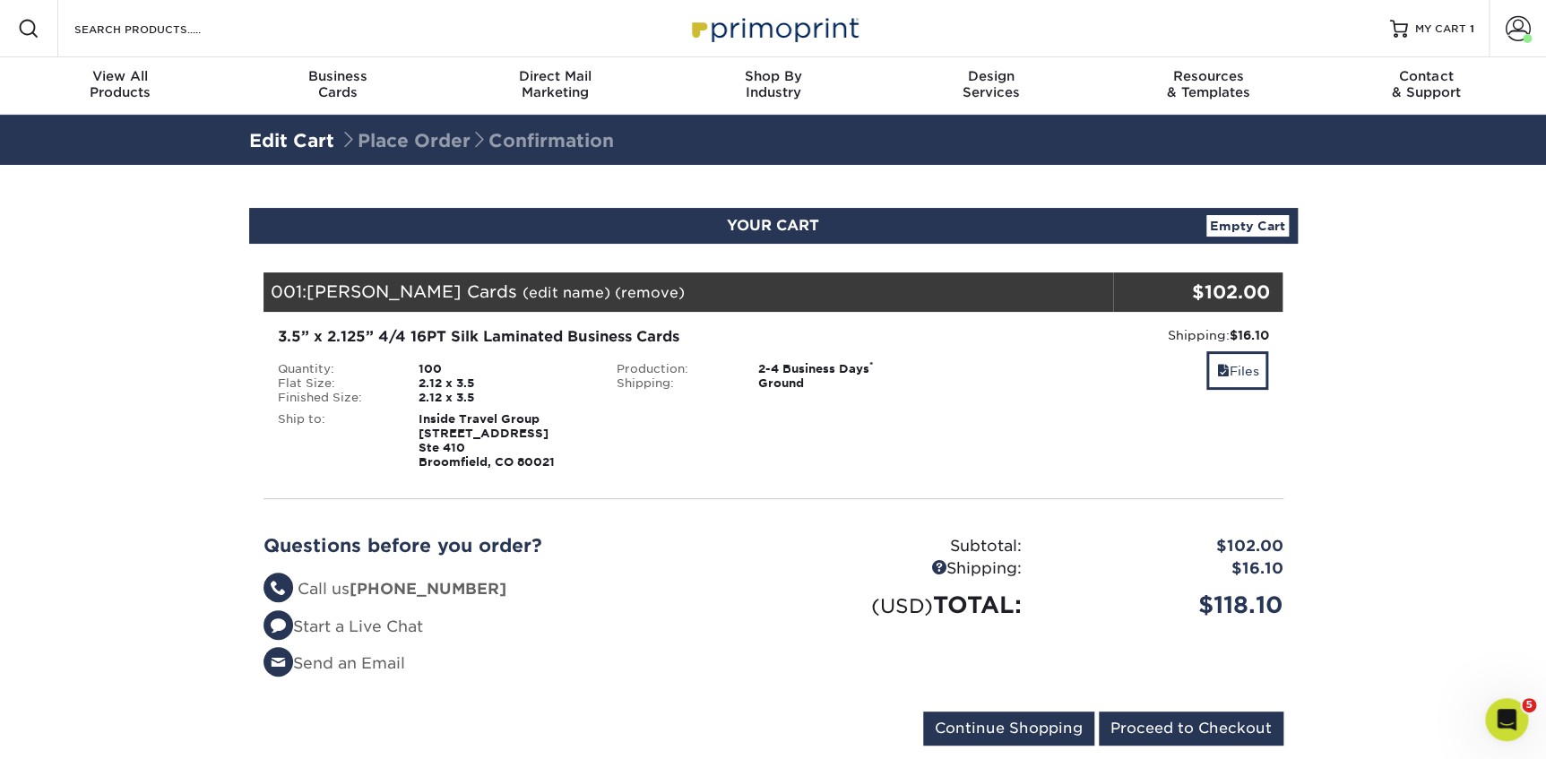
click at [525, 284] on link "(edit name)" at bounding box center [566, 292] width 88 height 17
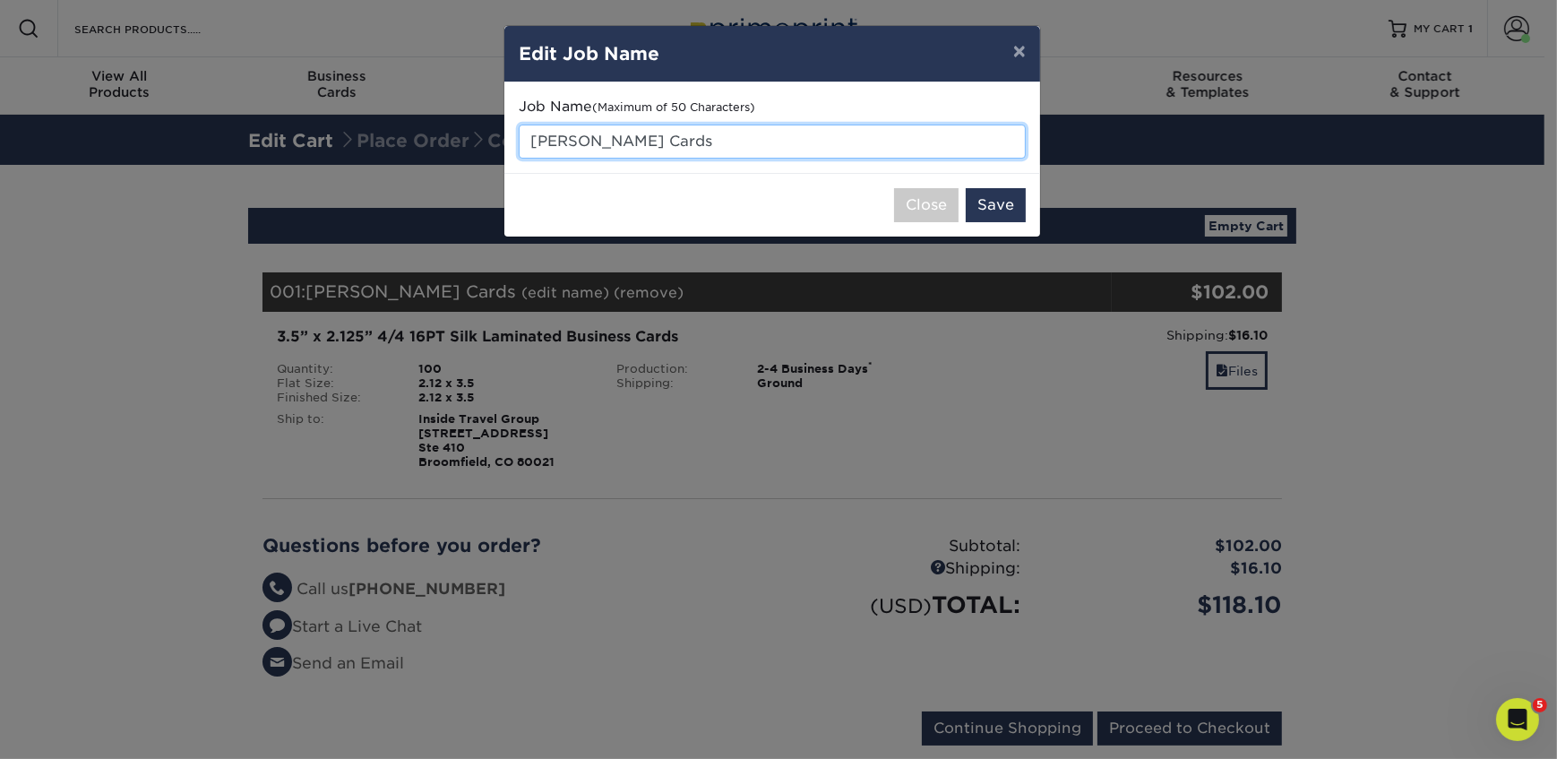
click at [639, 136] on input "Hans Thompson Cards" at bounding box center [772, 142] width 507 height 34
type input "Angie"
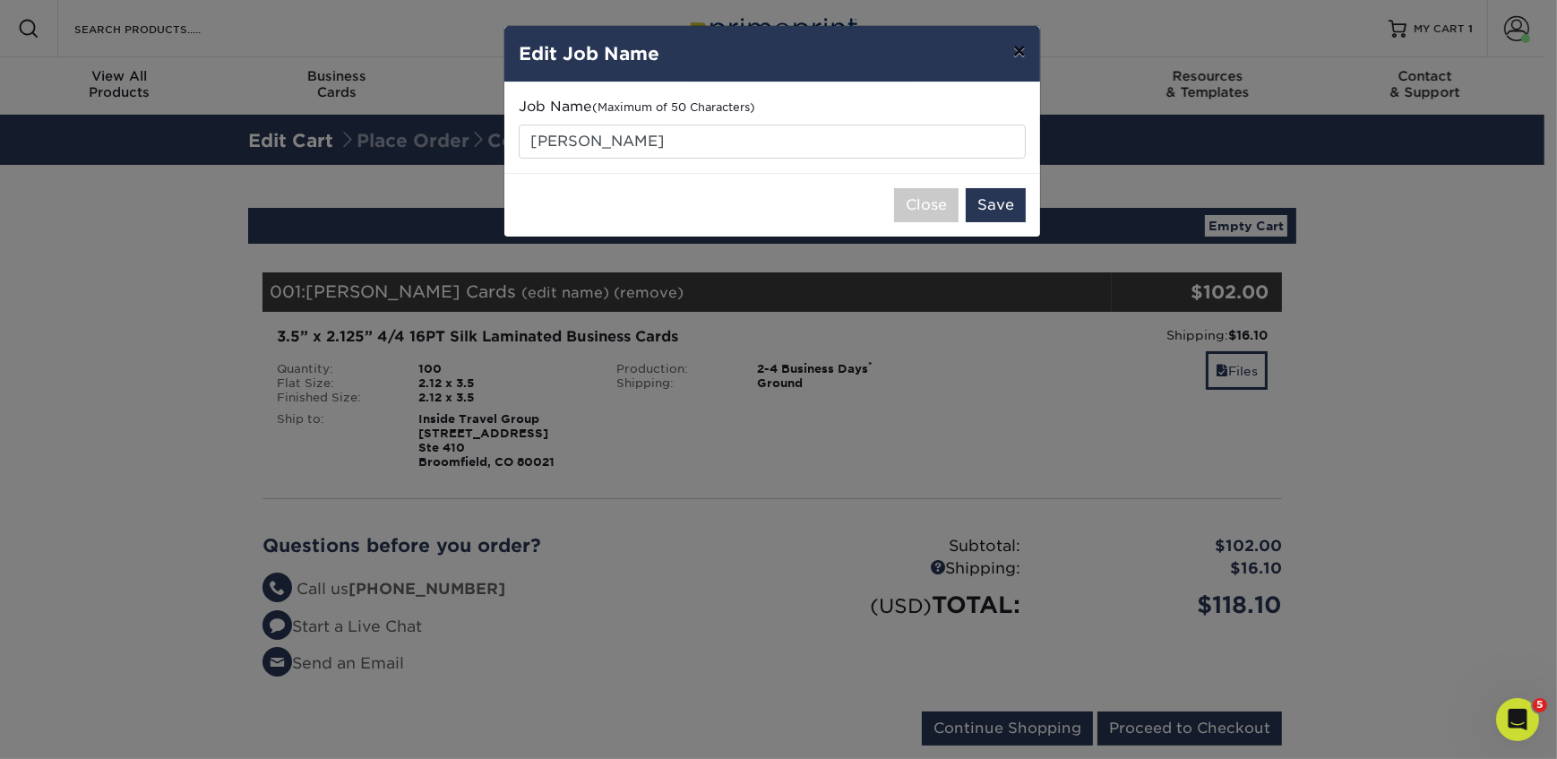
click at [1019, 40] on button "×" at bounding box center [1019, 51] width 41 height 50
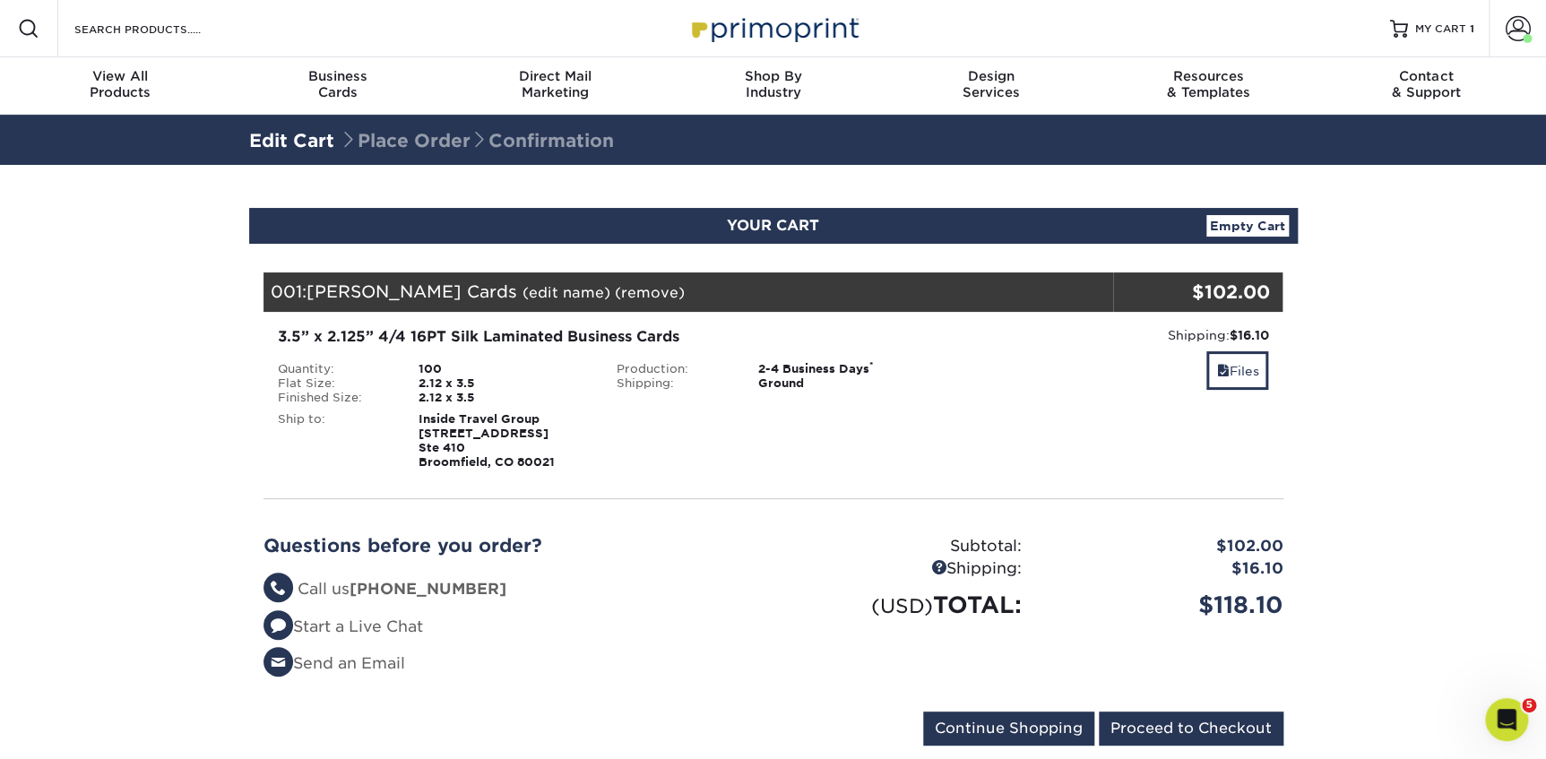
click at [641, 297] on link "(remove)" at bounding box center [650, 292] width 70 height 17
click at [969, 294] on link "Yes" at bounding box center [981, 292] width 25 height 17
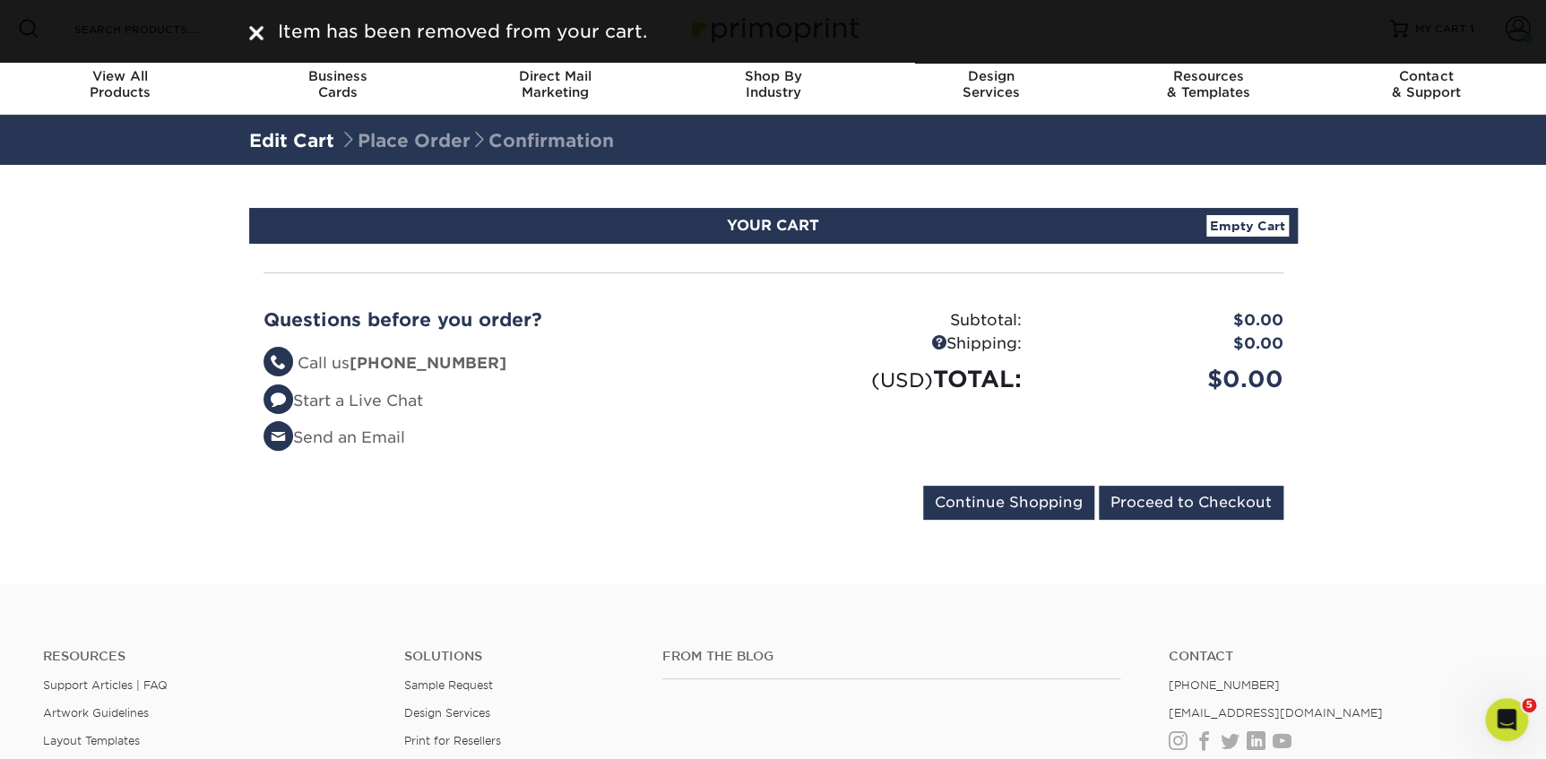
click at [252, 26] on img at bounding box center [256, 33] width 14 height 14
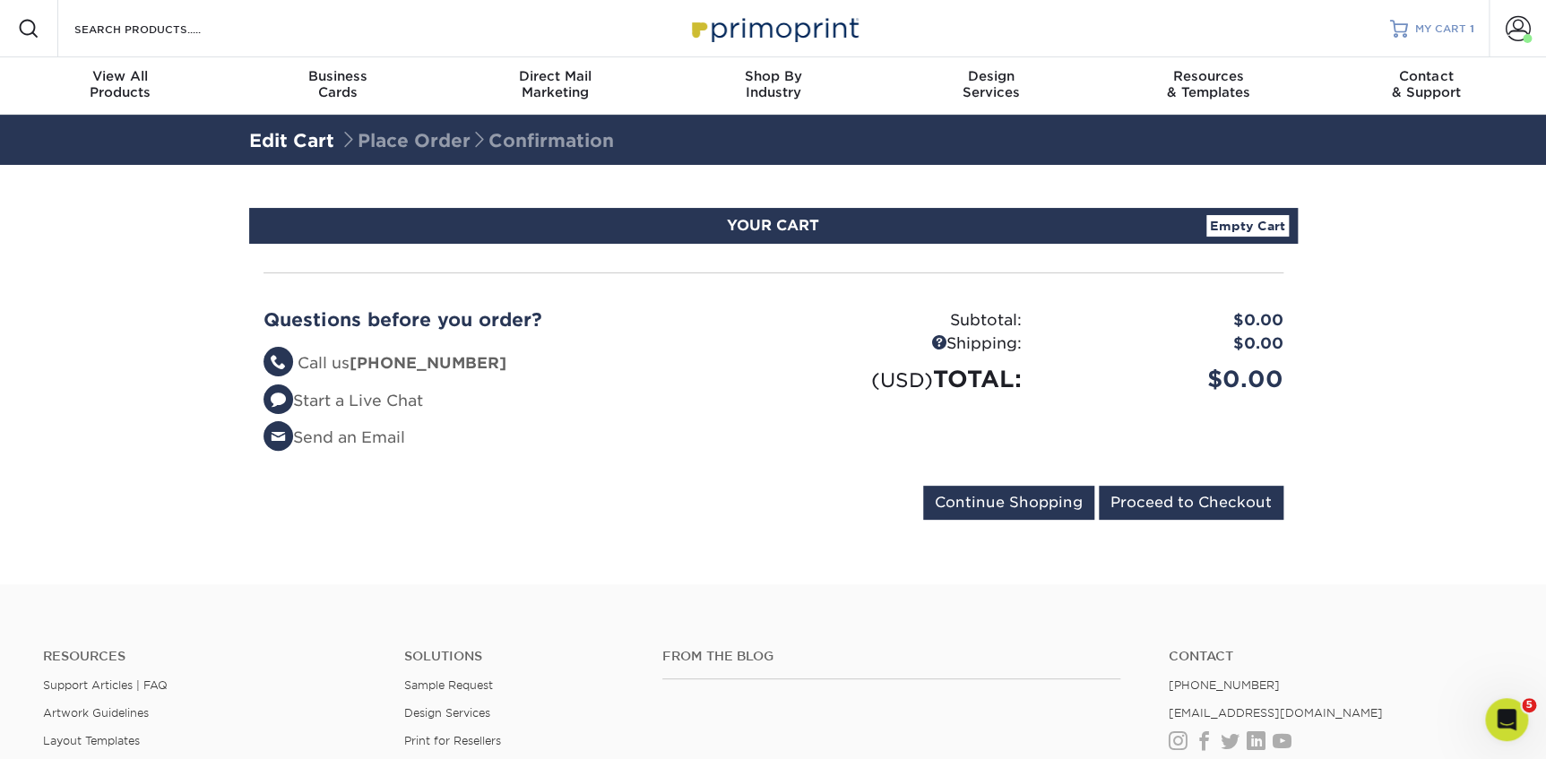
click at [1443, 27] on span "MY CART" at bounding box center [1440, 29] width 51 height 15
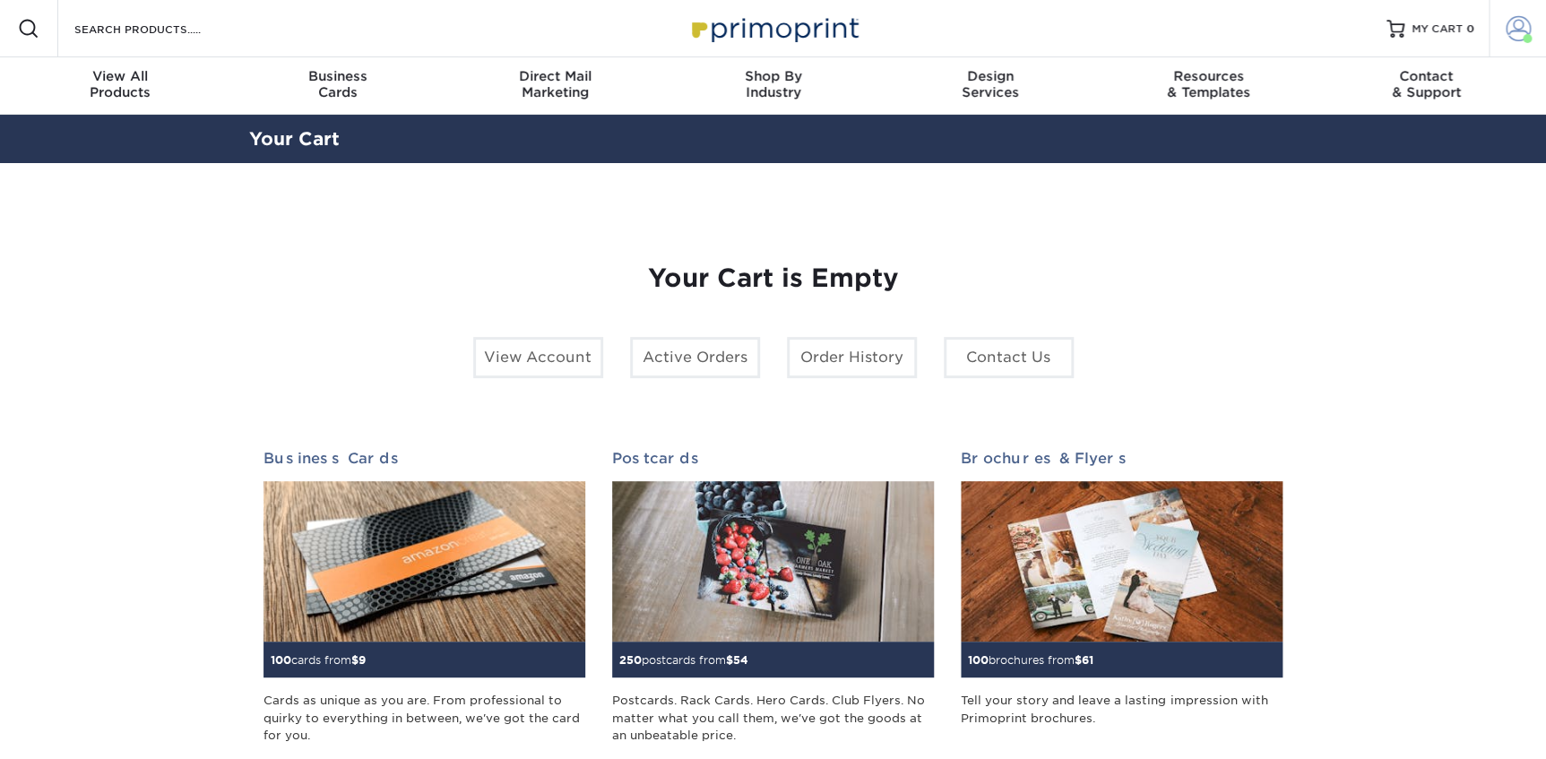
click at [1514, 23] on span at bounding box center [1518, 28] width 25 height 25
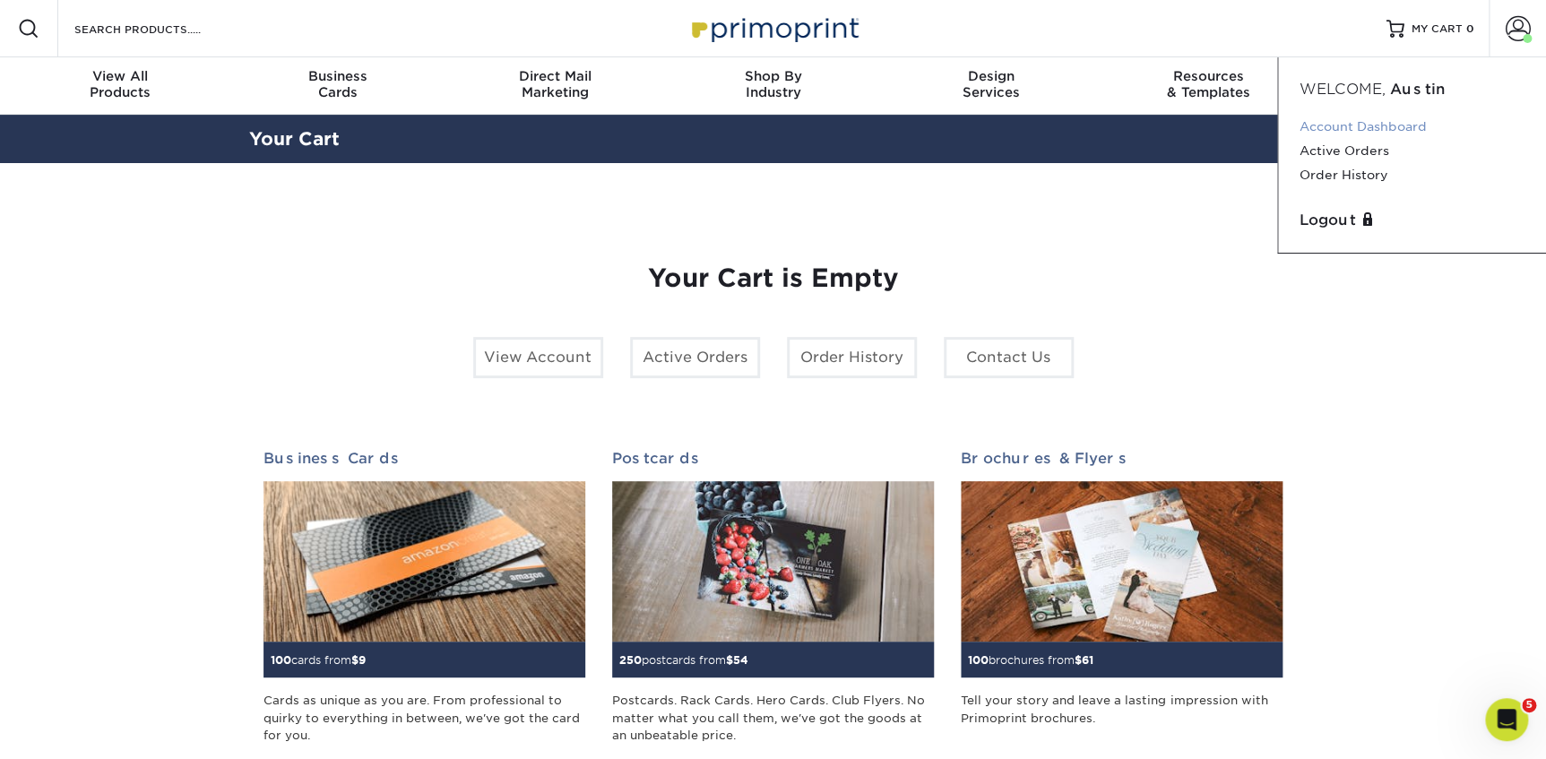
click at [1354, 125] on link "Account Dashboard" at bounding box center [1411, 127] width 225 height 24
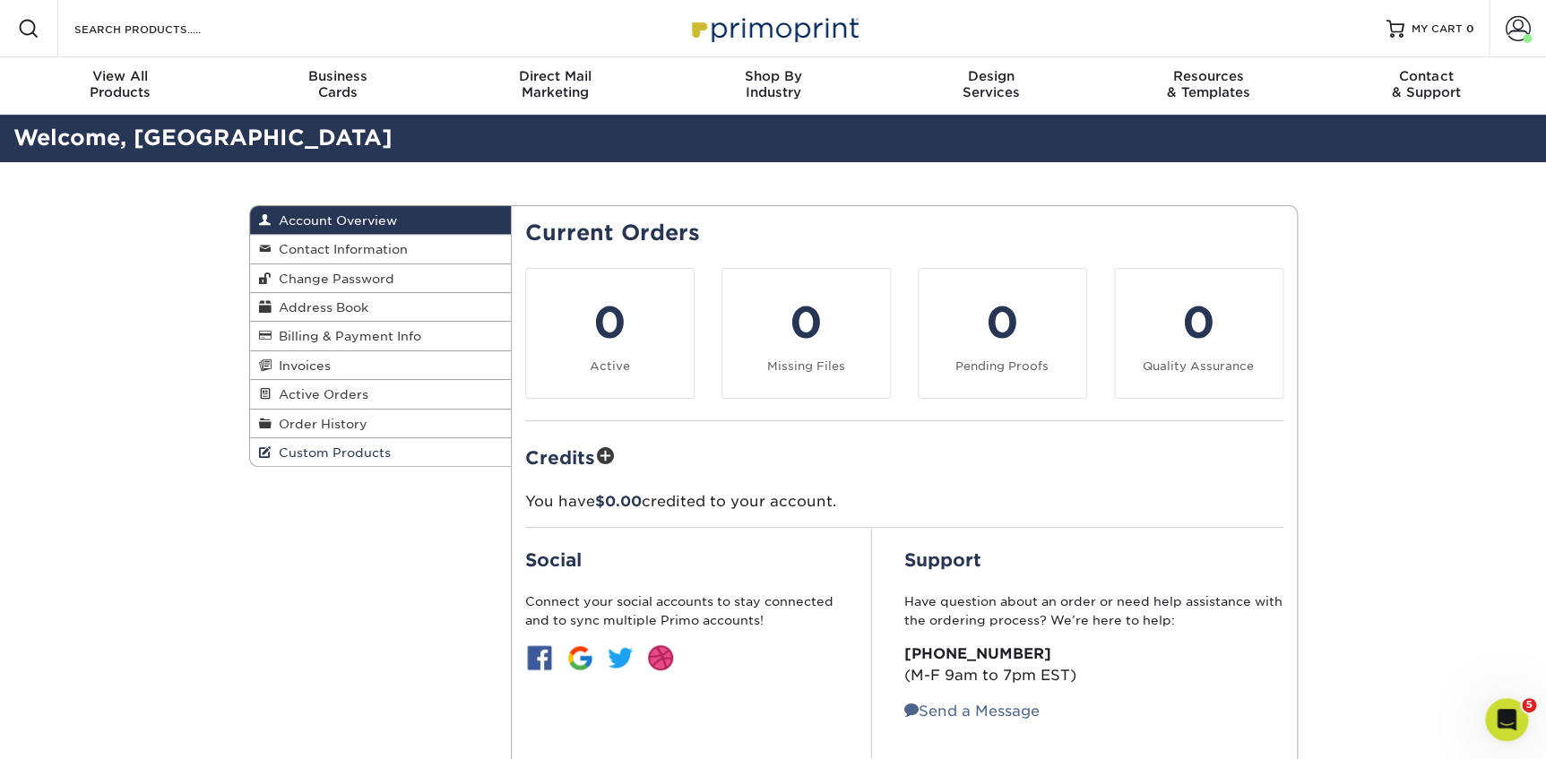
click at [325, 447] on span "Custom Products" at bounding box center [331, 452] width 119 height 14
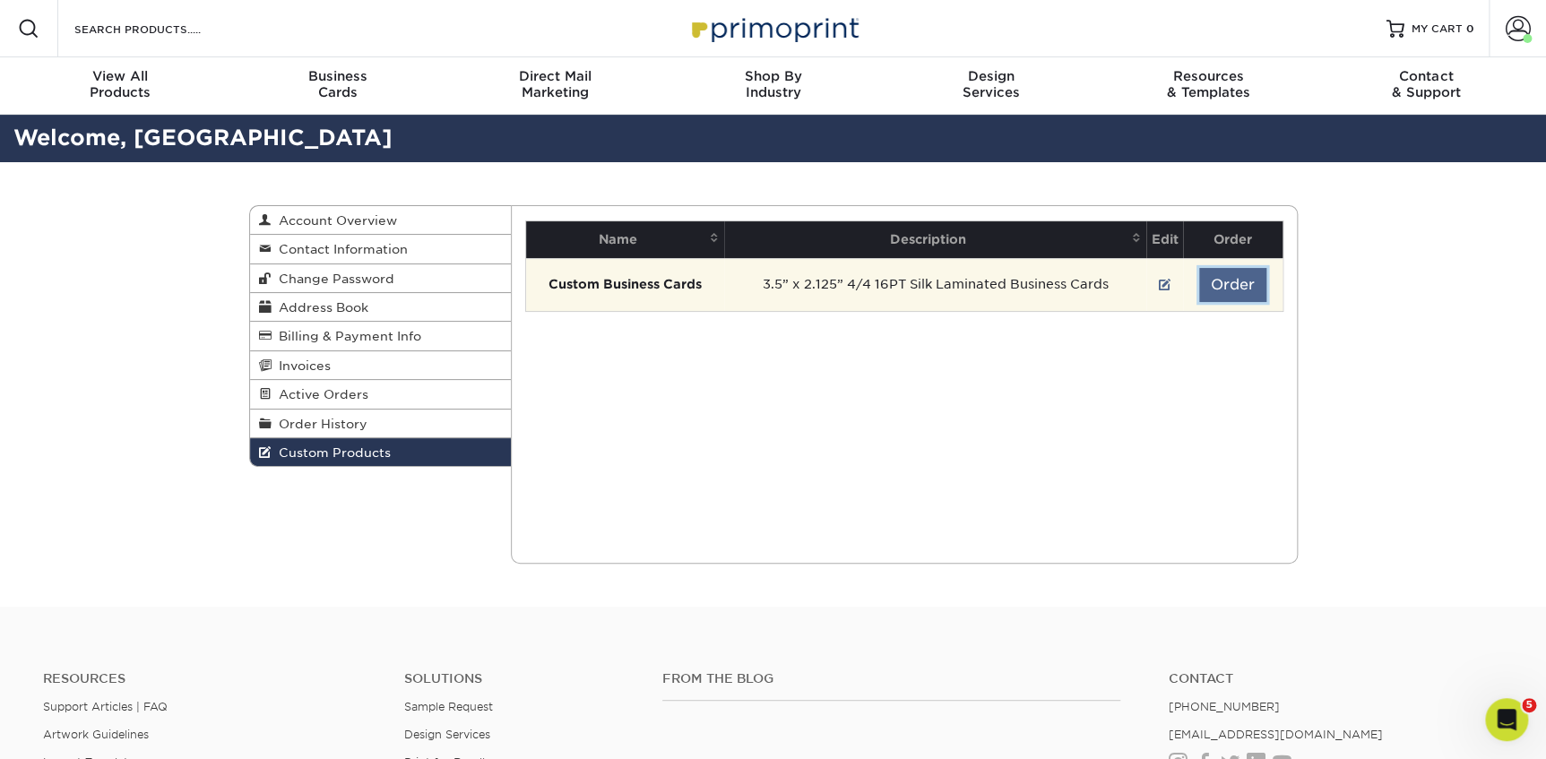
click at [1212, 280] on button "Order" at bounding box center [1232, 285] width 67 height 34
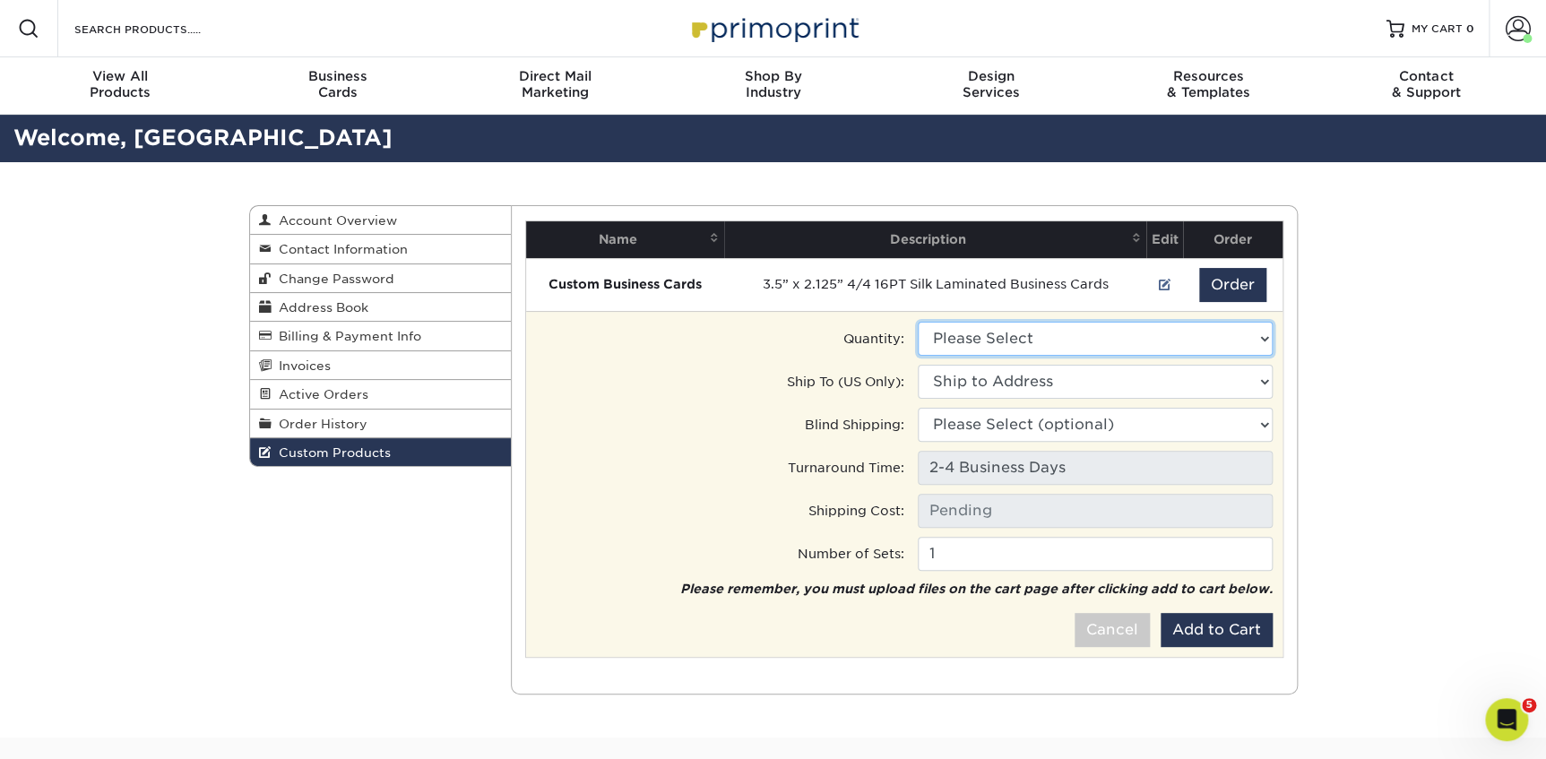
click at [1110, 341] on select "Please Select 100 - $102.00" at bounding box center [1095, 339] width 355 height 34
select select "0"
click at [918, 322] on select "Please Select 100 - $102.00" at bounding box center [1095, 339] width 355 height 34
type input "Ground: $16.10"
click at [1056, 384] on select "Ship to Address • 1600 W Girard Ave, Philadelphia, PA Aaron Kuehn • 19241 Worch…" at bounding box center [1095, 382] width 355 height 34
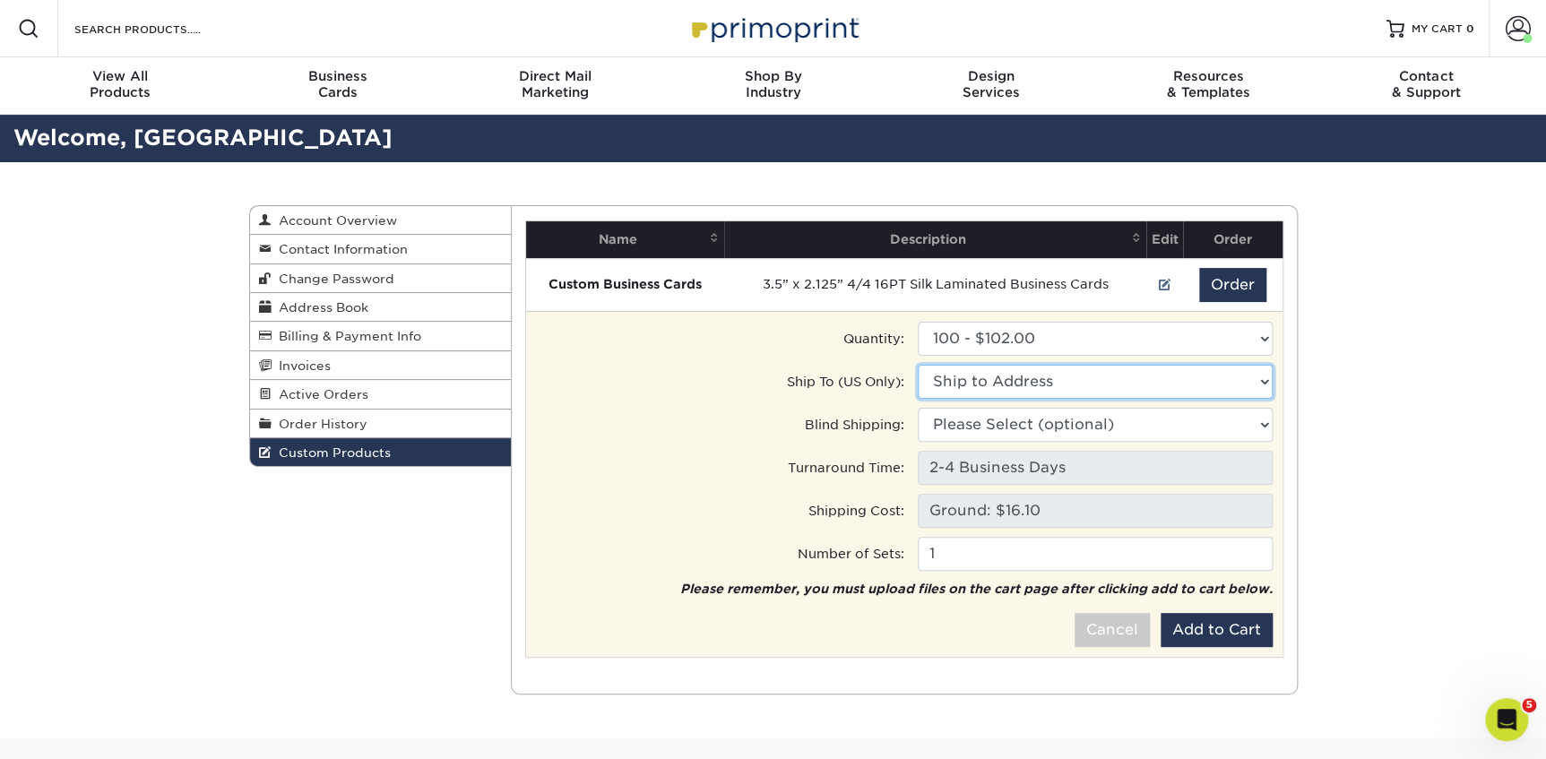
click at [1044, 387] on select "Ship to Address 1600 W Girard Ave, Philadelphia, PA 19241 Worchester Ln, Huntin…" at bounding box center [1095, 382] width 355 height 34
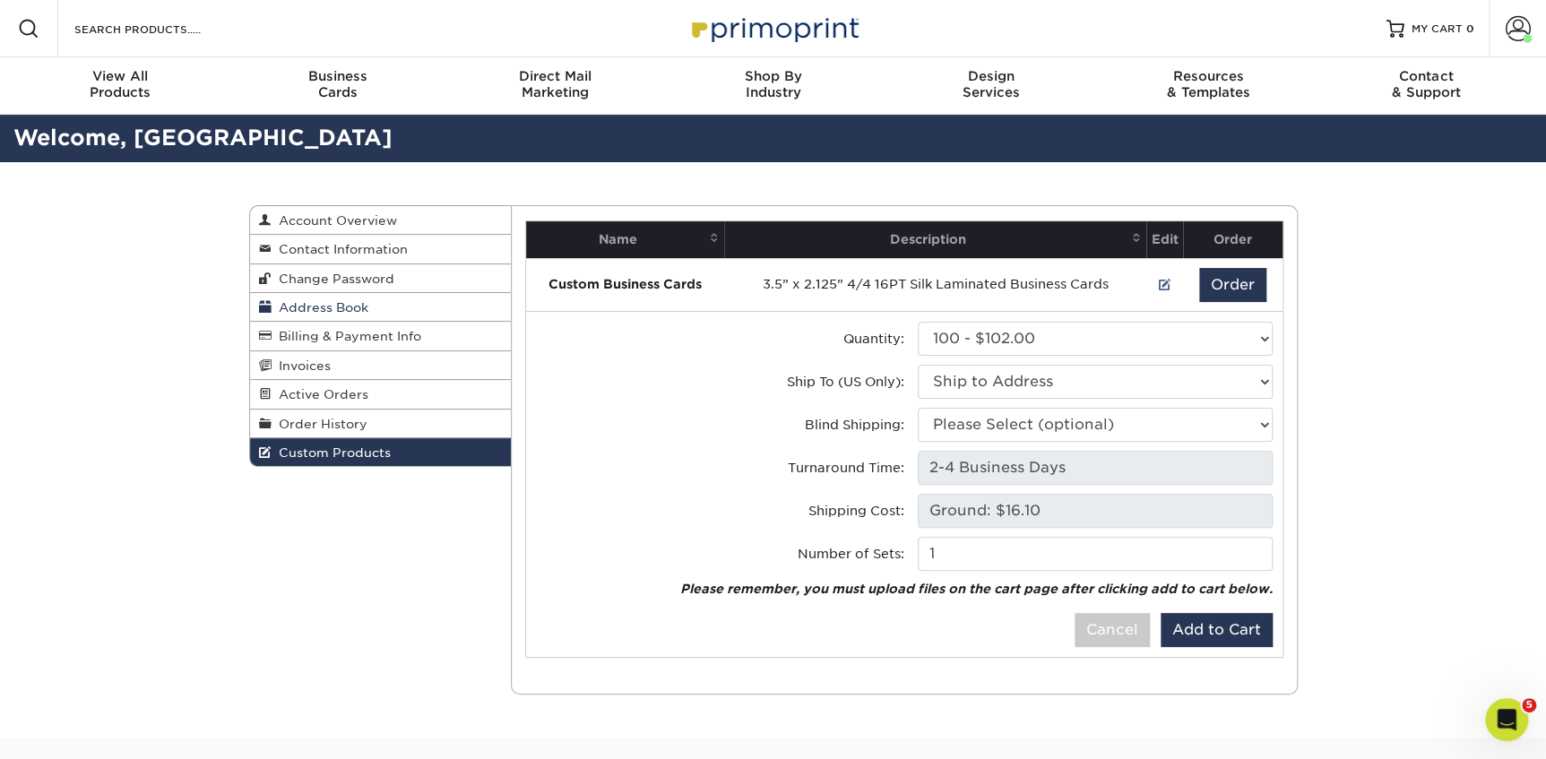
click at [383, 305] on link "Address Book" at bounding box center [381, 307] width 262 height 29
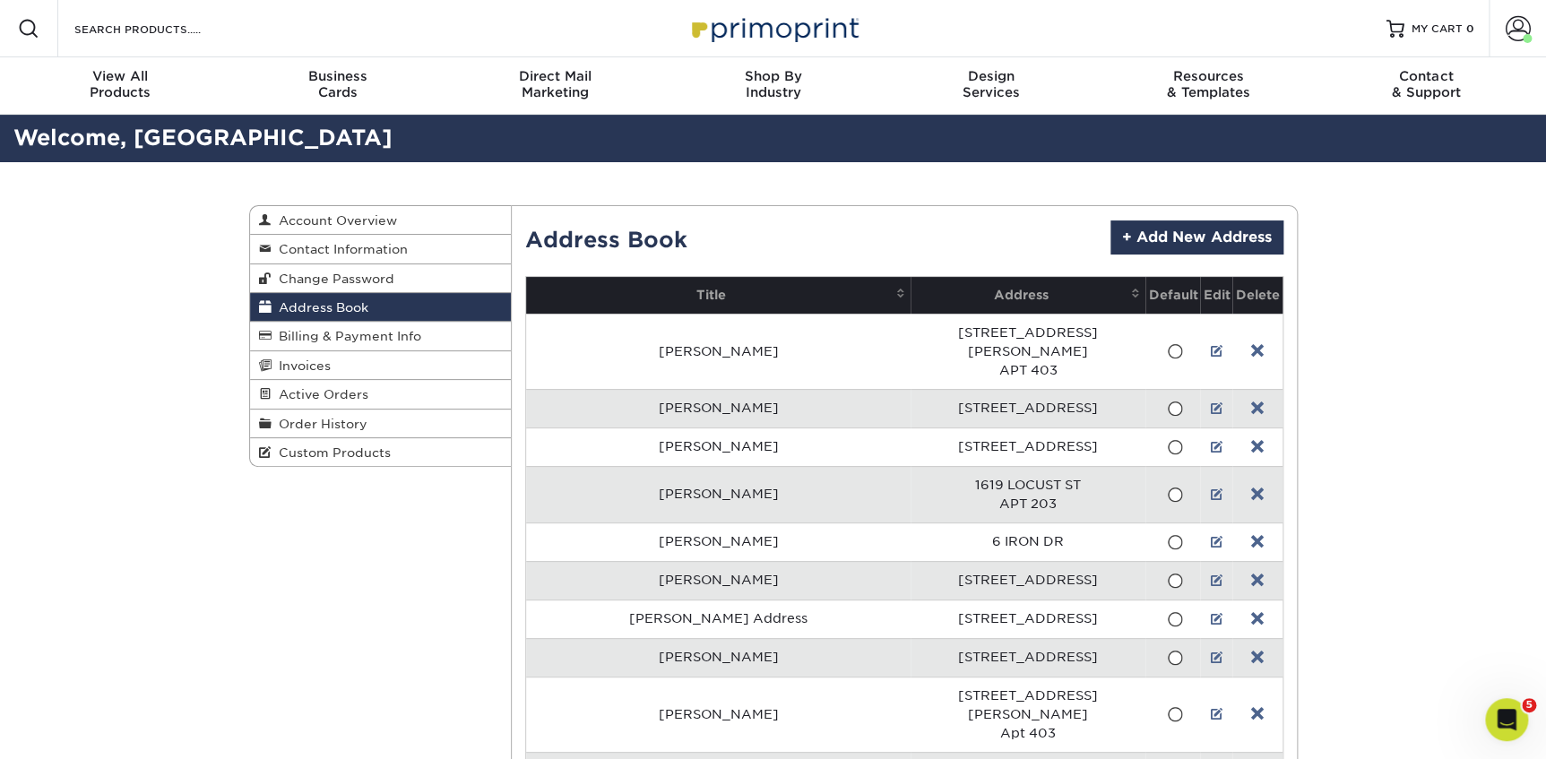
click at [1201, 476] on td at bounding box center [1216, 494] width 32 height 56
click at [1210, 488] on link at bounding box center [1216, 495] width 13 height 14
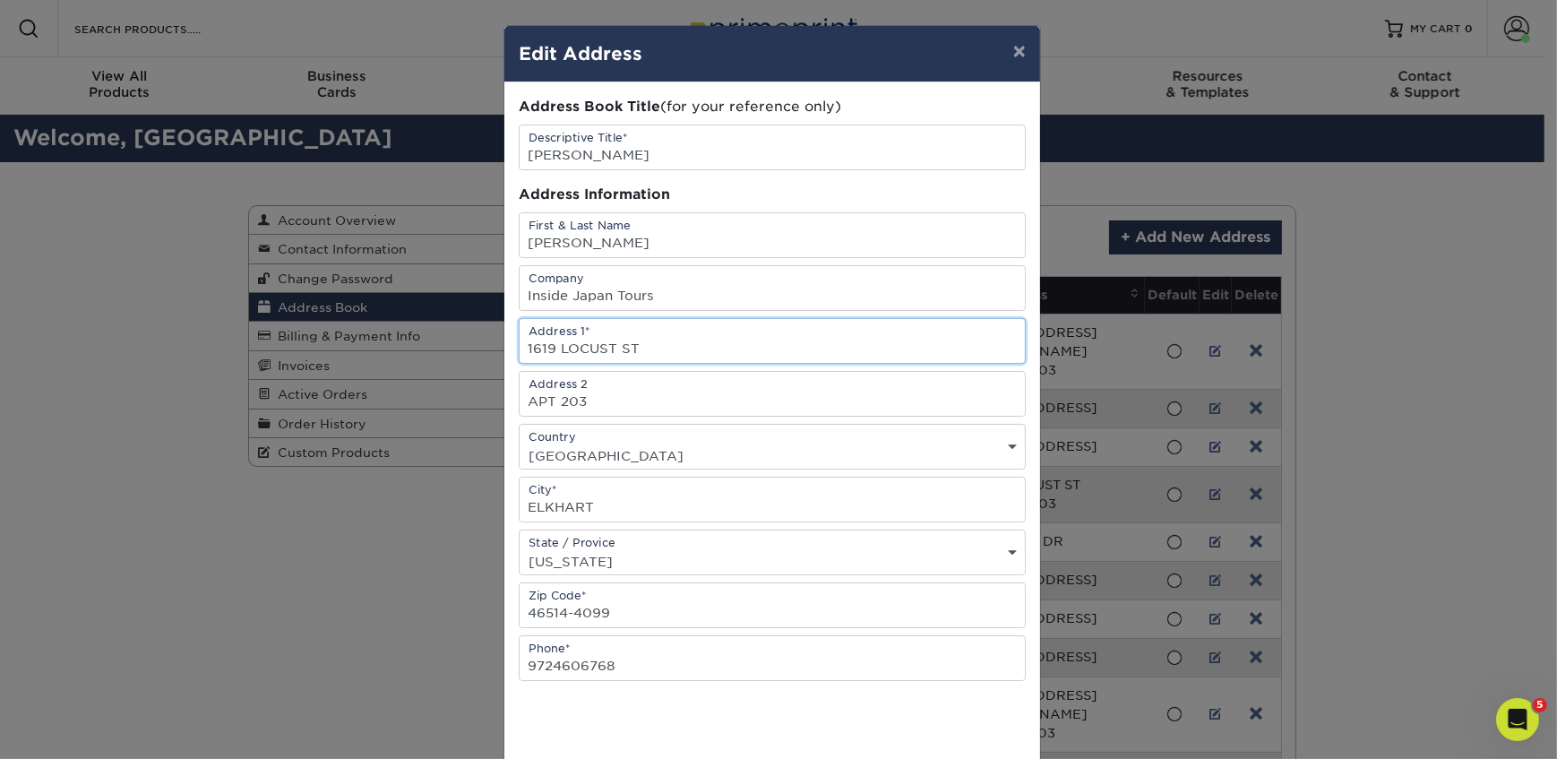
click at [547, 348] on input "1619 LOCUST ST" at bounding box center [772, 341] width 505 height 44
type input "1511 LOCUST ST"
click at [591, 399] on input "APT 203" at bounding box center [772, 394] width 505 height 44
type input "APT 105"
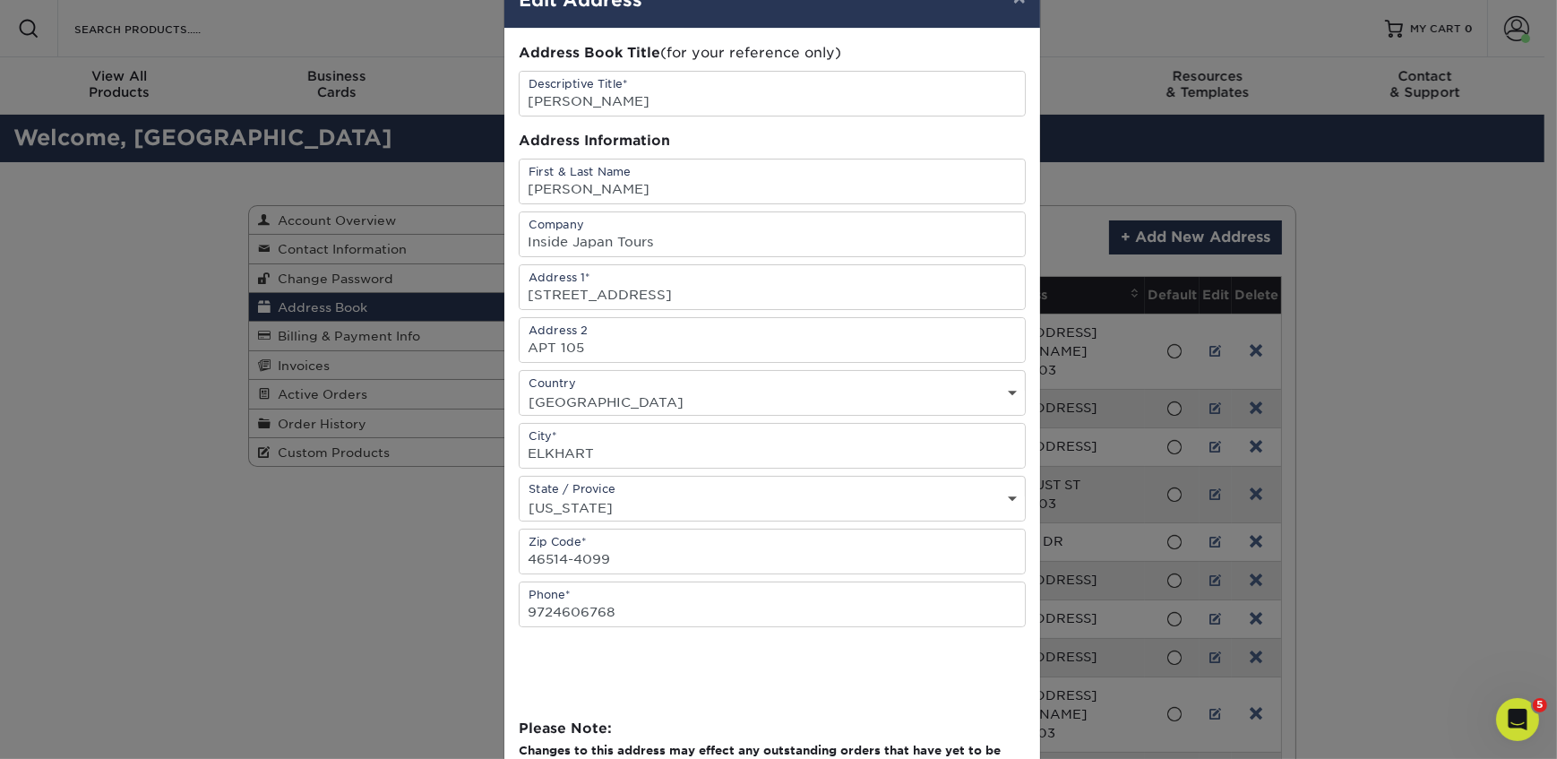
scroll to position [225, 0]
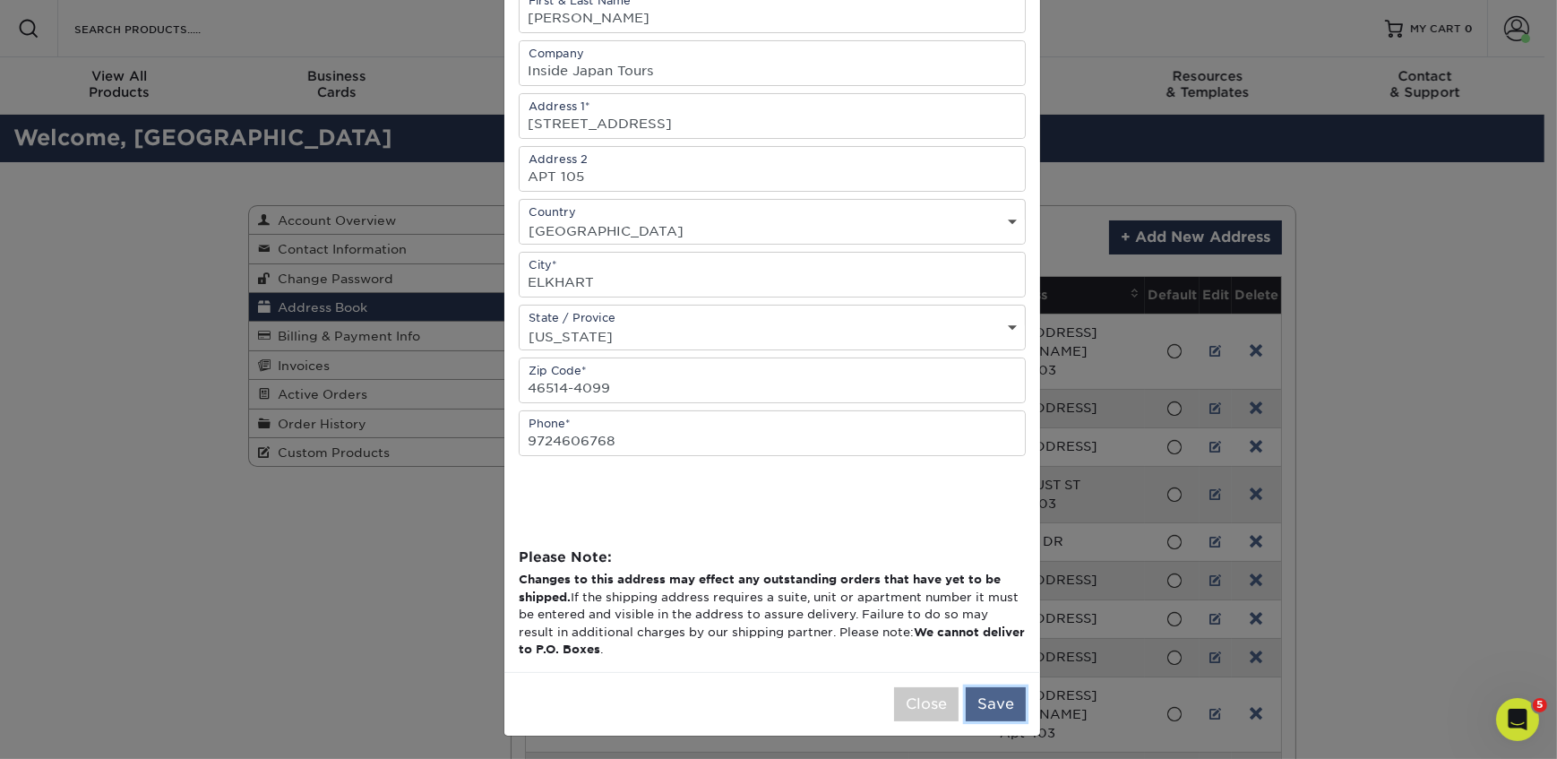
click at [1001, 699] on button "Save" at bounding box center [996, 704] width 60 height 34
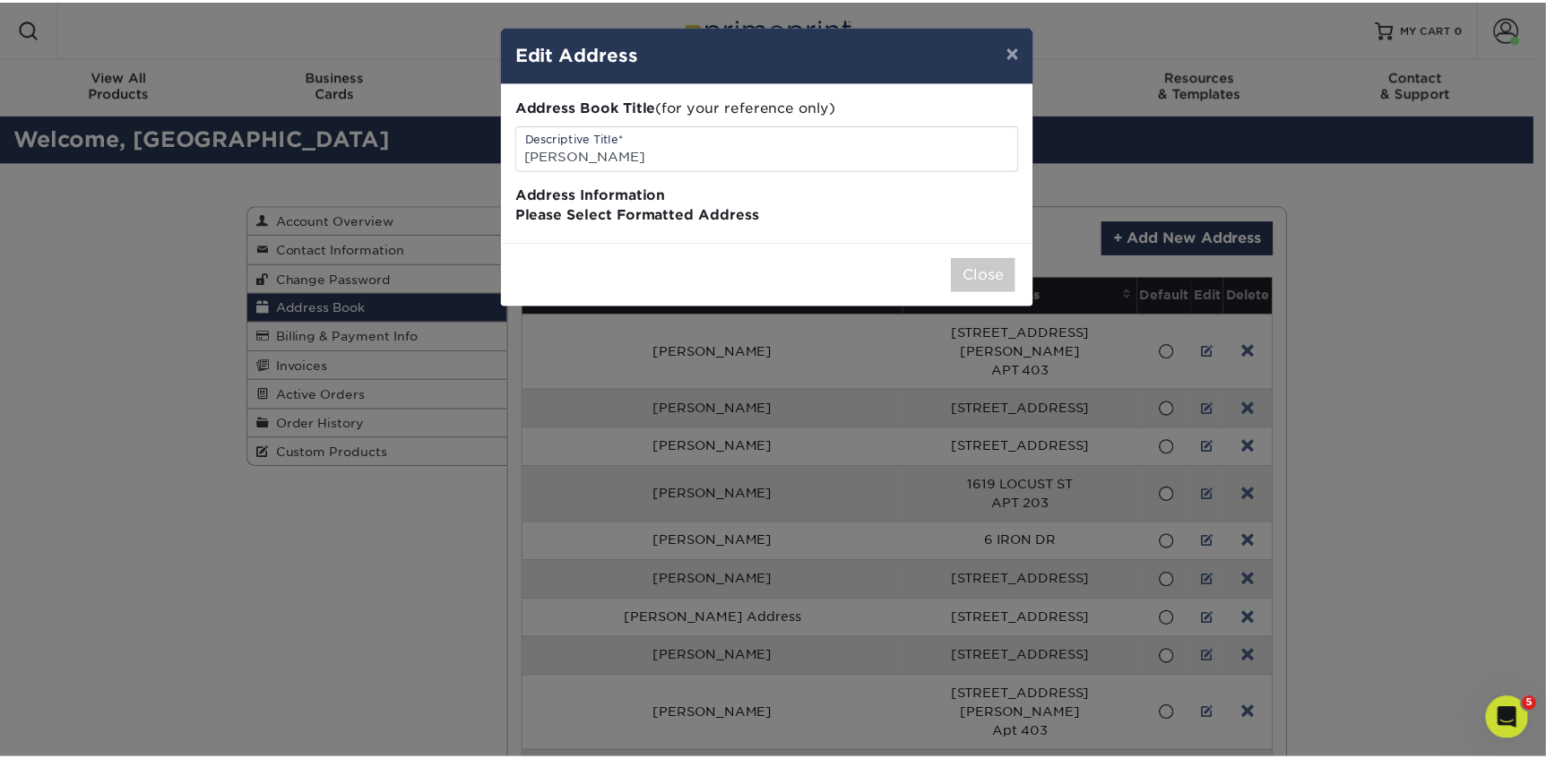
scroll to position [0, 0]
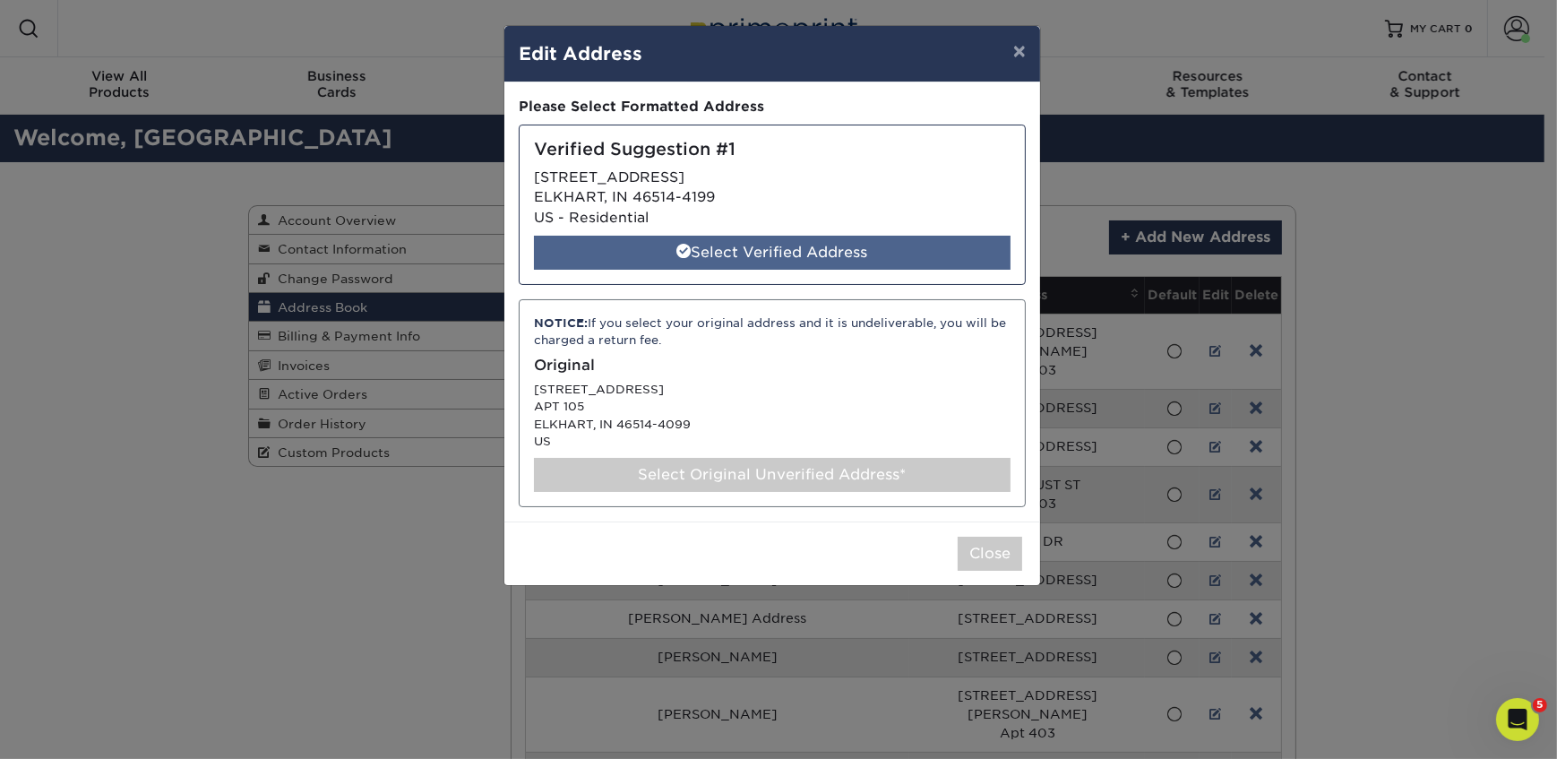
click at [815, 258] on div "Select Verified Address" at bounding box center [772, 253] width 477 height 34
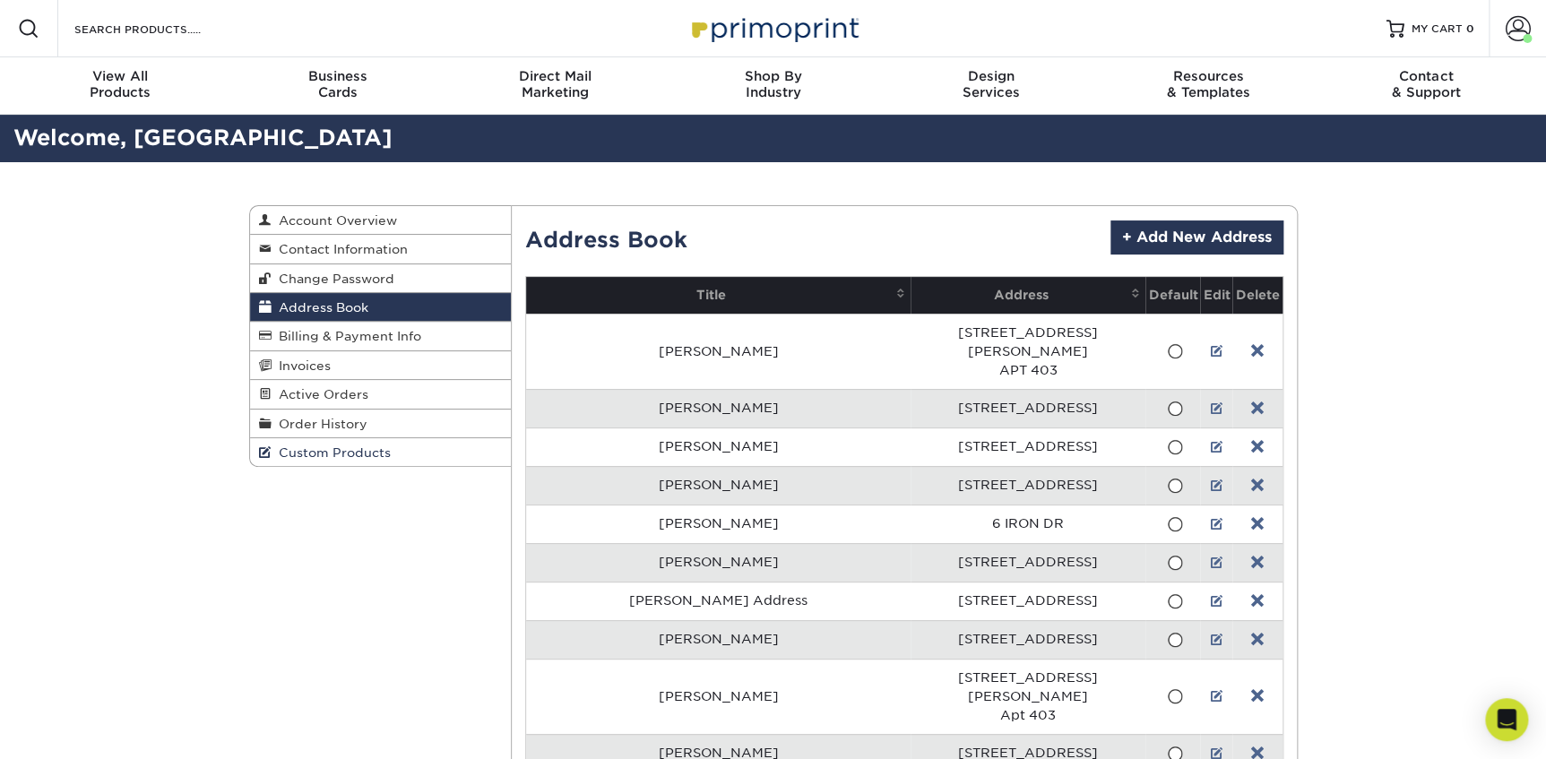
click at [380, 443] on link "Custom Products" at bounding box center [381, 452] width 262 height 28
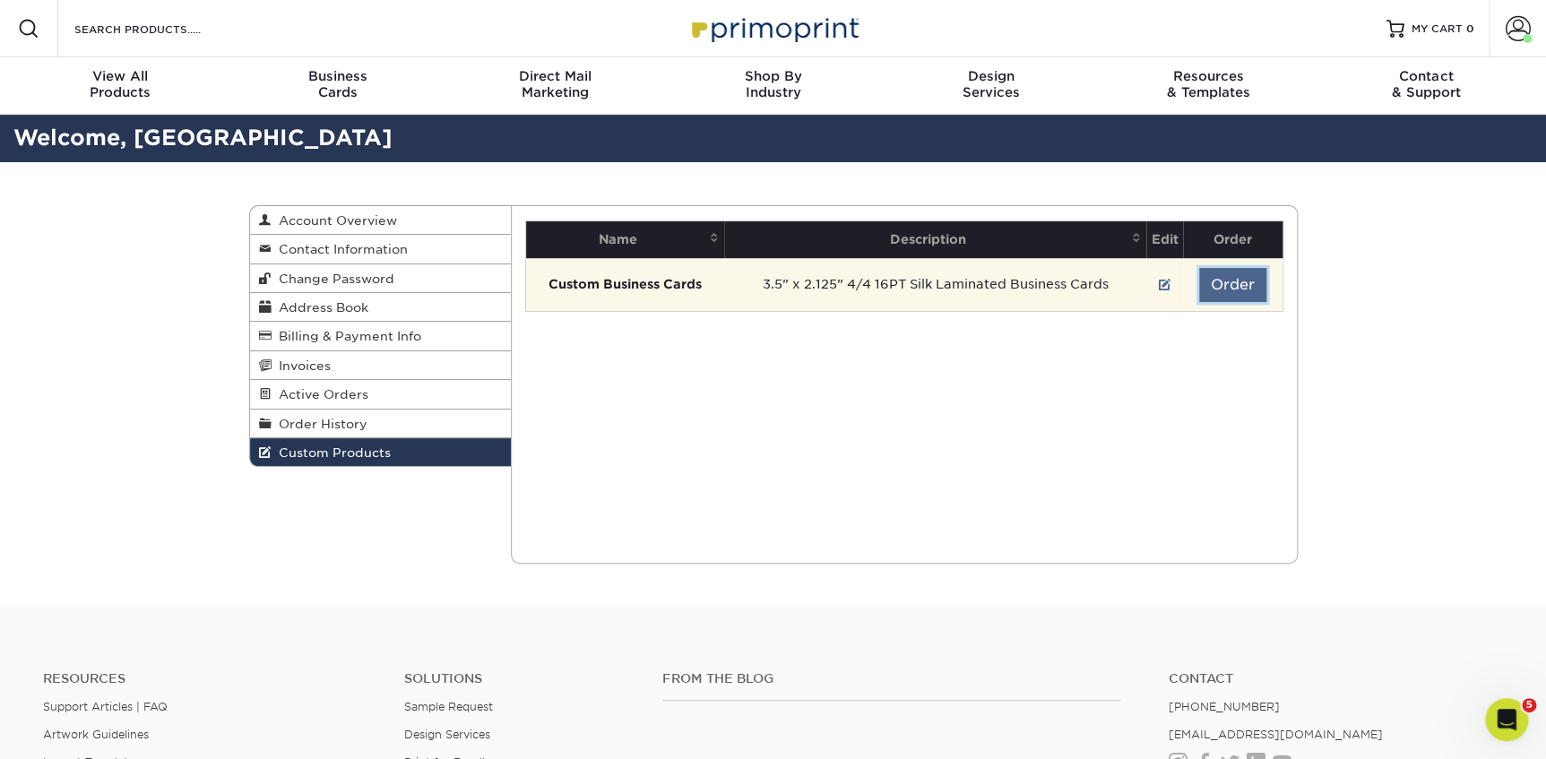
click at [1218, 276] on button "Order" at bounding box center [1232, 285] width 67 height 34
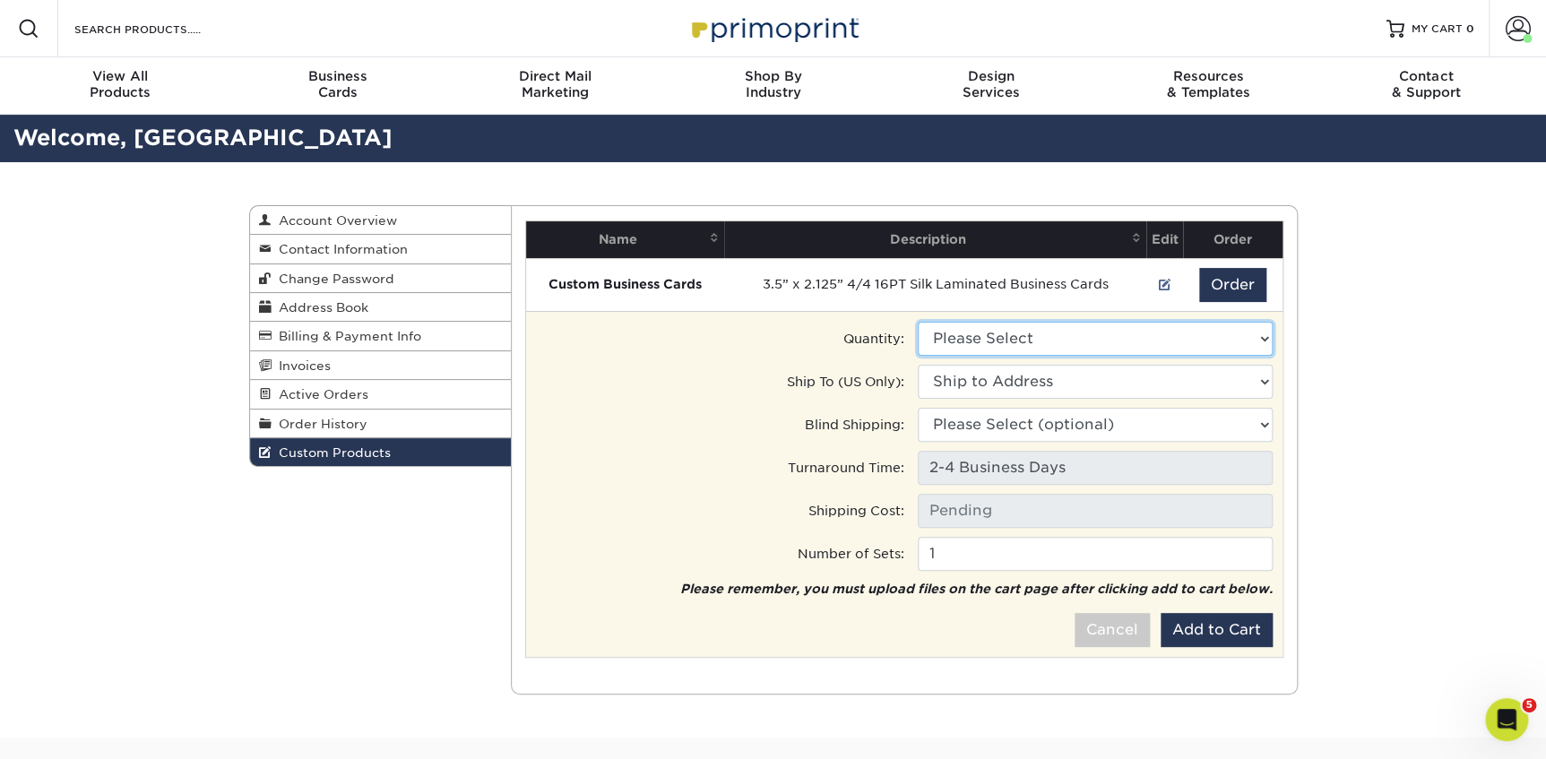
click at [1014, 334] on select "Please Select 100 - $102.00" at bounding box center [1095, 339] width 355 height 34
select select "0"
click at [918, 322] on select "Please Select 100 - $102.00" at bounding box center [1095, 339] width 355 height 34
type input "Ground: $16.10"
click at [1082, 387] on select "Ship to Address • [STREET_ADDRESS][PERSON_NAME] [PERSON_NAME] • [STREET_ADDRESS…" at bounding box center [1095, 382] width 355 height 34
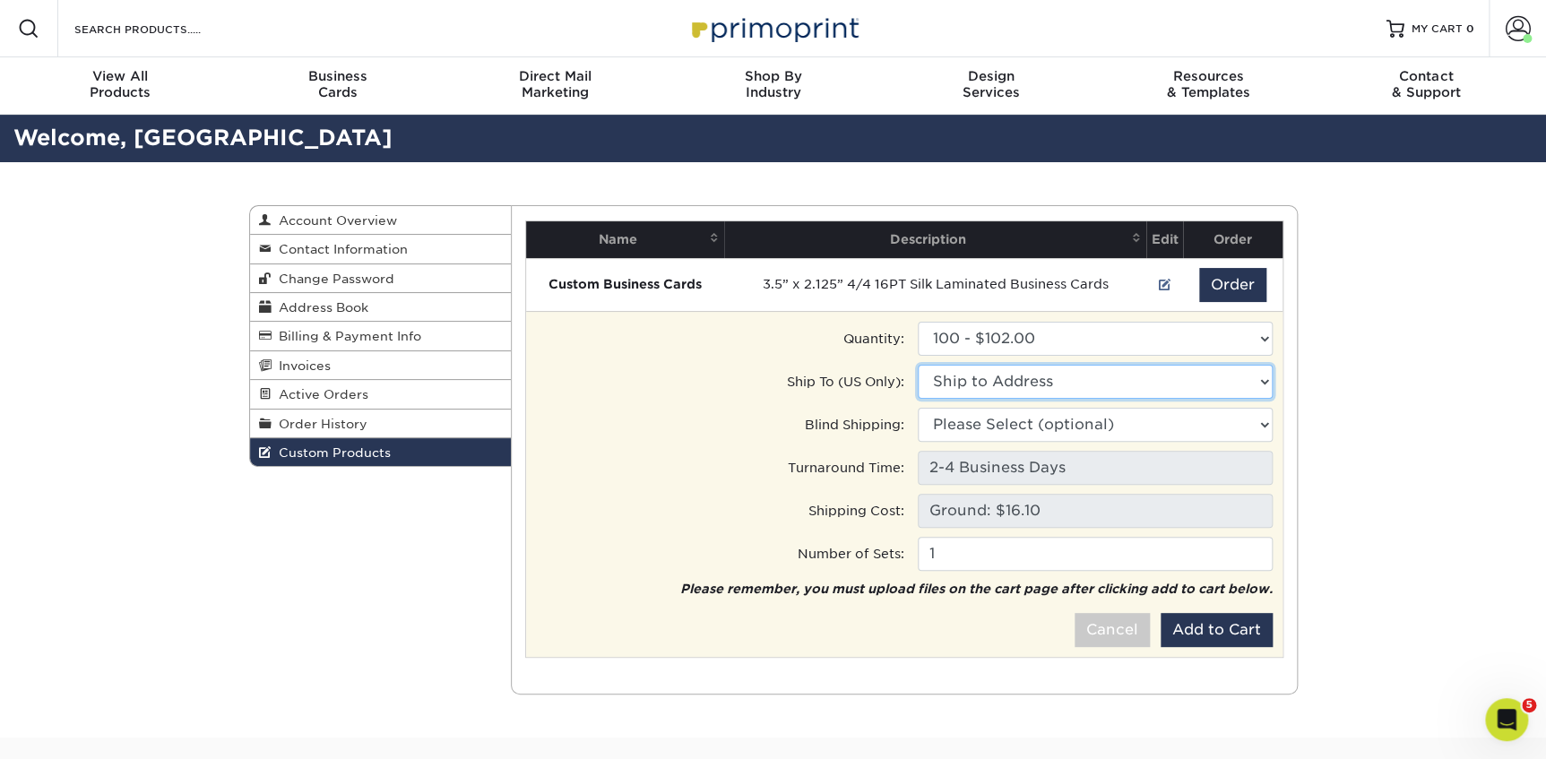
select select "253679"
click at [918, 365] on select "Ship to Address • 1600 W Girard Ave, Philadelphia, PA Aaron Kuehn • 19241 Worch…" at bounding box center [1095, 382] width 355 height 34
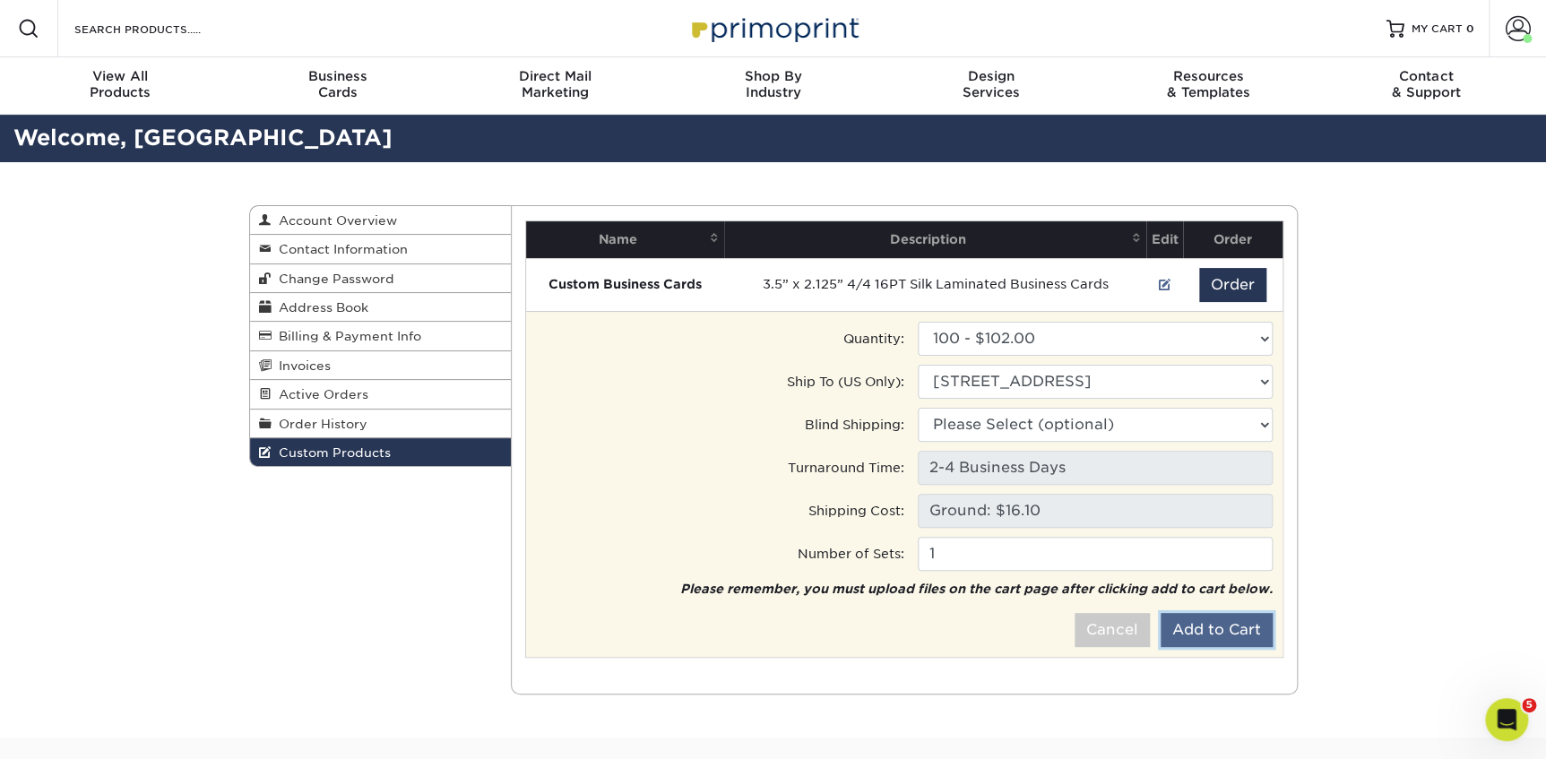
click at [1168, 623] on button "Add to Cart" at bounding box center [1217, 630] width 112 height 34
click at [1204, 636] on button "Add to Cart" at bounding box center [1217, 630] width 112 height 34
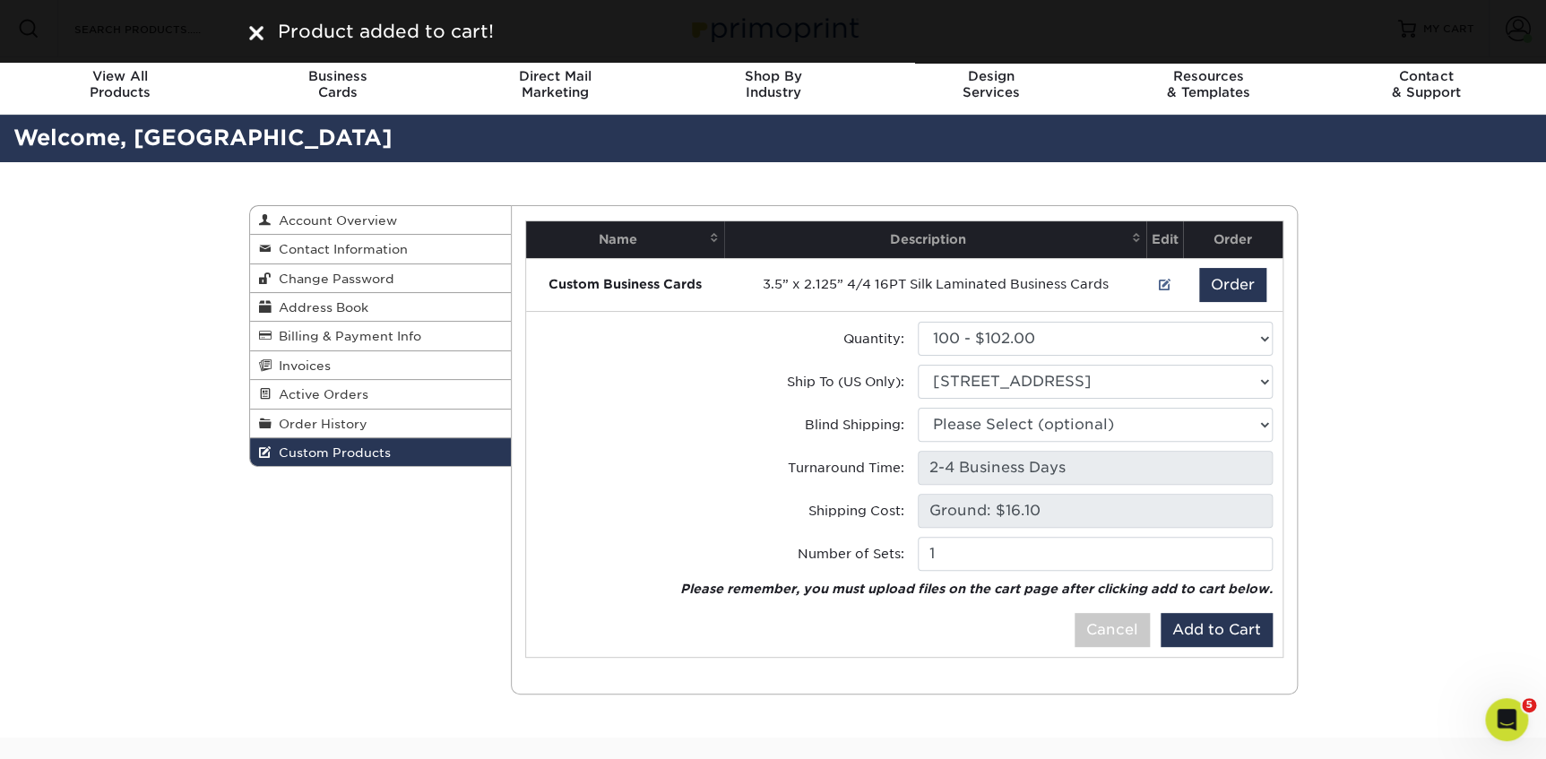
click at [255, 31] on img at bounding box center [256, 33] width 14 height 14
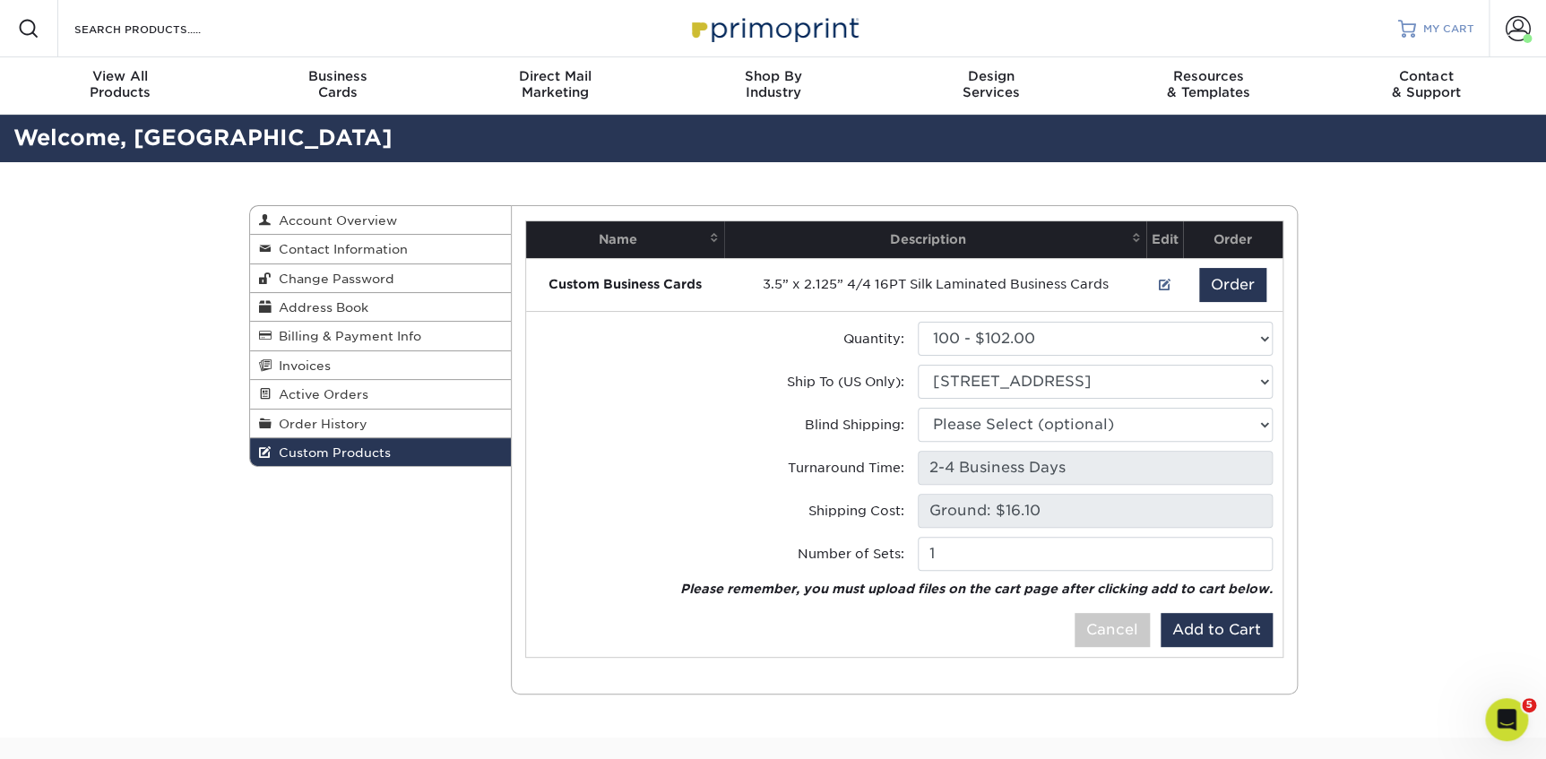
click at [1443, 27] on span "MY CART" at bounding box center [1448, 29] width 51 height 15
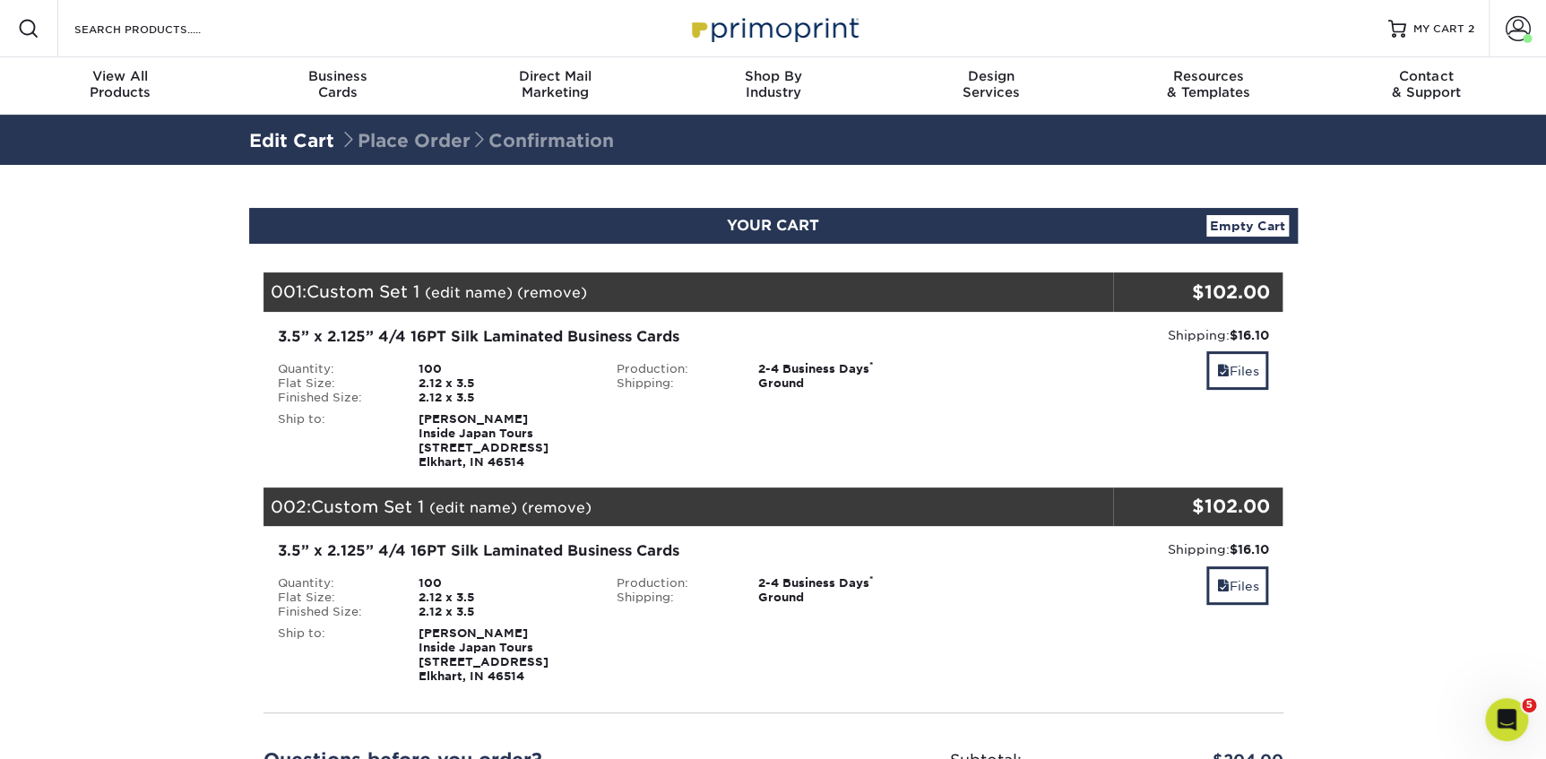
click at [566, 510] on link "(remove)" at bounding box center [557, 507] width 70 height 17
click at [473, 289] on link "(edit name)" at bounding box center [469, 292] width 88 height 17
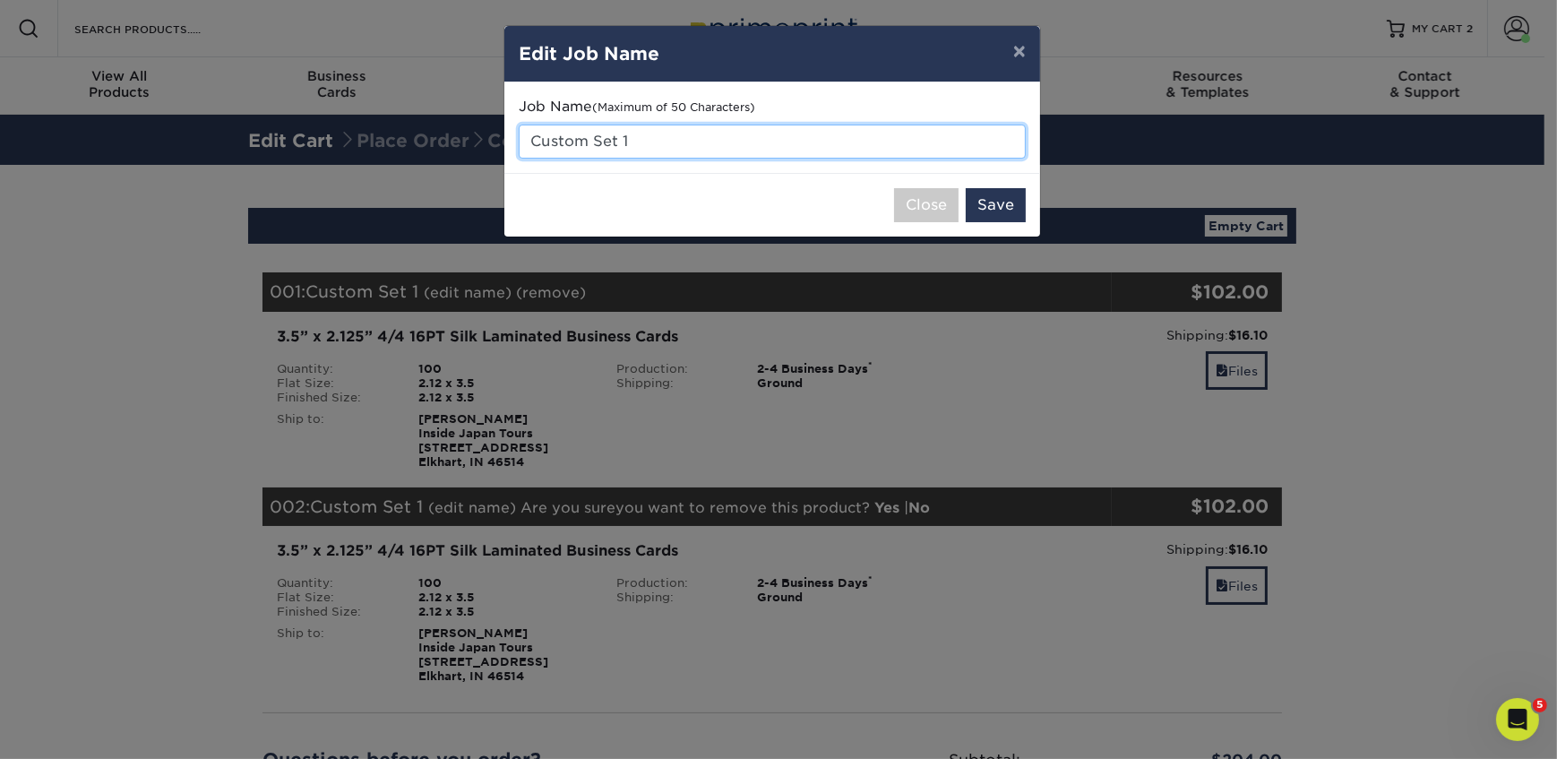
click at [668, 146] on input "Custom Set 1" at bounding box center [772, 142] width 507 height 34
type input "[PERSON_NAME] Business Cards"
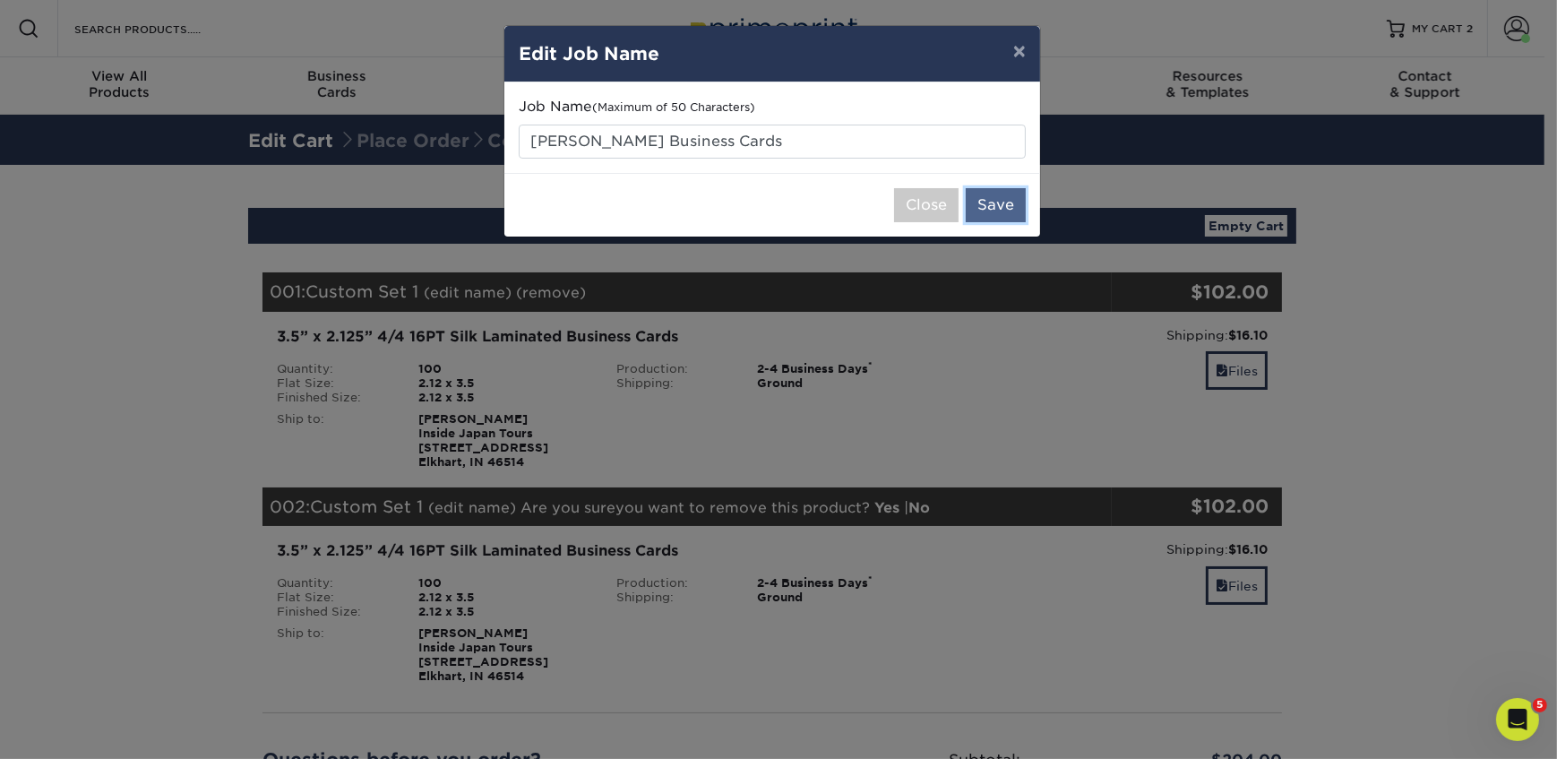
click at [1012, 197] on button "Save" at bounding box center [996, 205] width 60 height 34
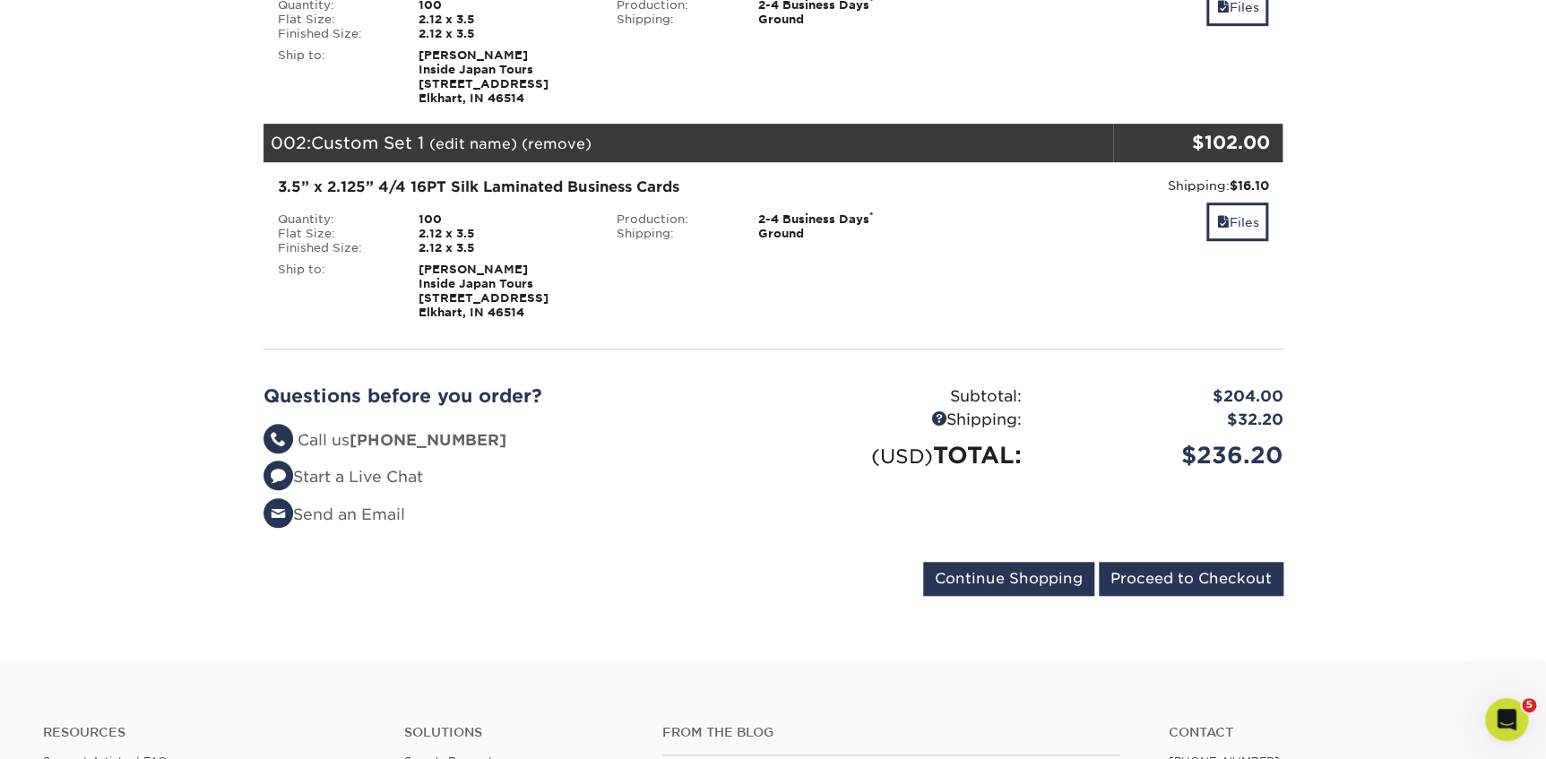
scroll to position [407, 0]
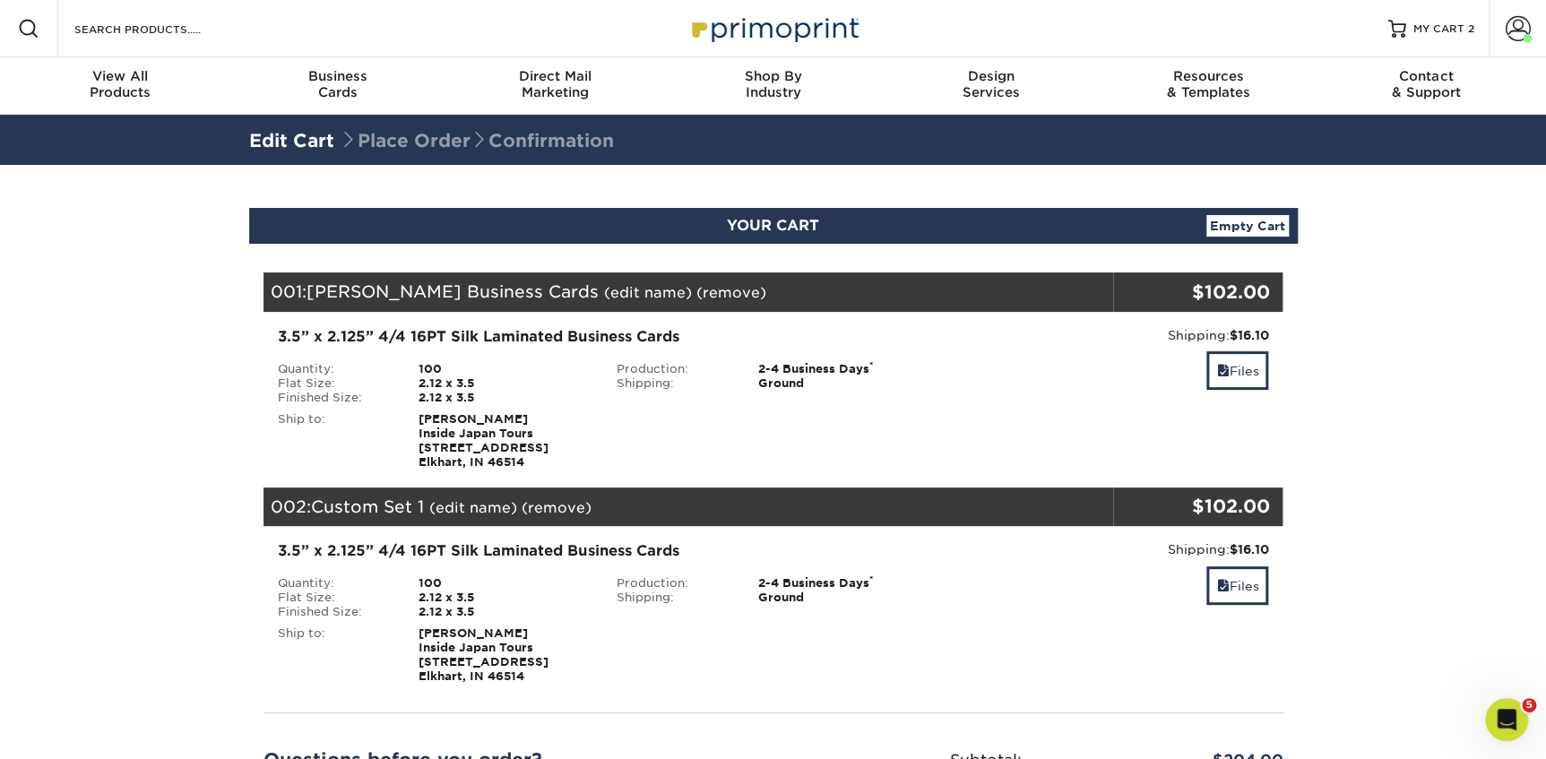
click at [564, 503] on link "(remove)" at bounding box center [557, 507] width 70 height 17
click at [876, 505] on link "Yes" at bounding box center [888, 507] width 25 height 17
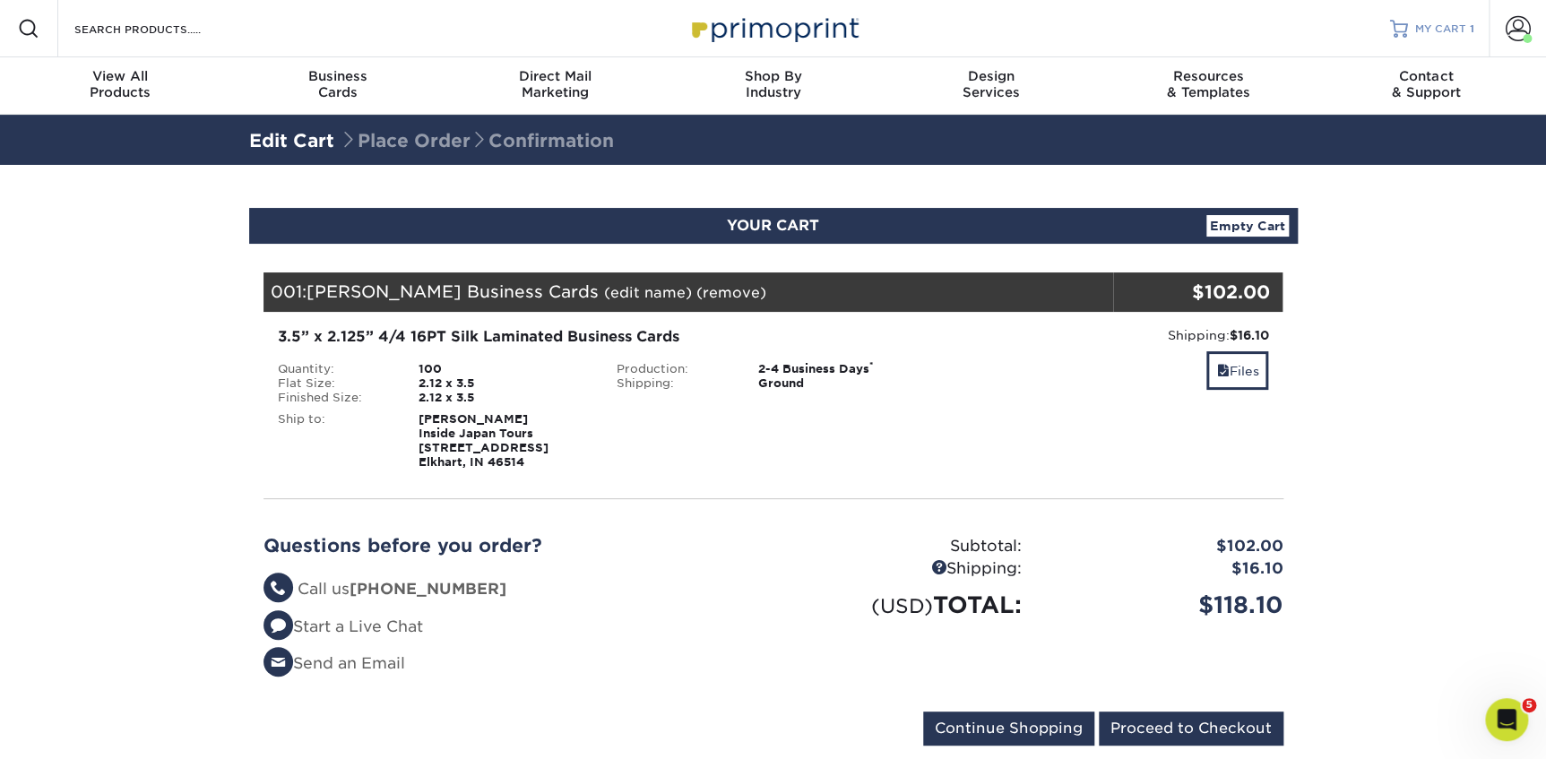
click at [1419, 19] on link "MY CART 1" at bounding box center [1432, 28] width 84 height 57
click at [1141, 724] on input "Proceed to Checkout" at bounding box center [1191, 729] width 185 height 34
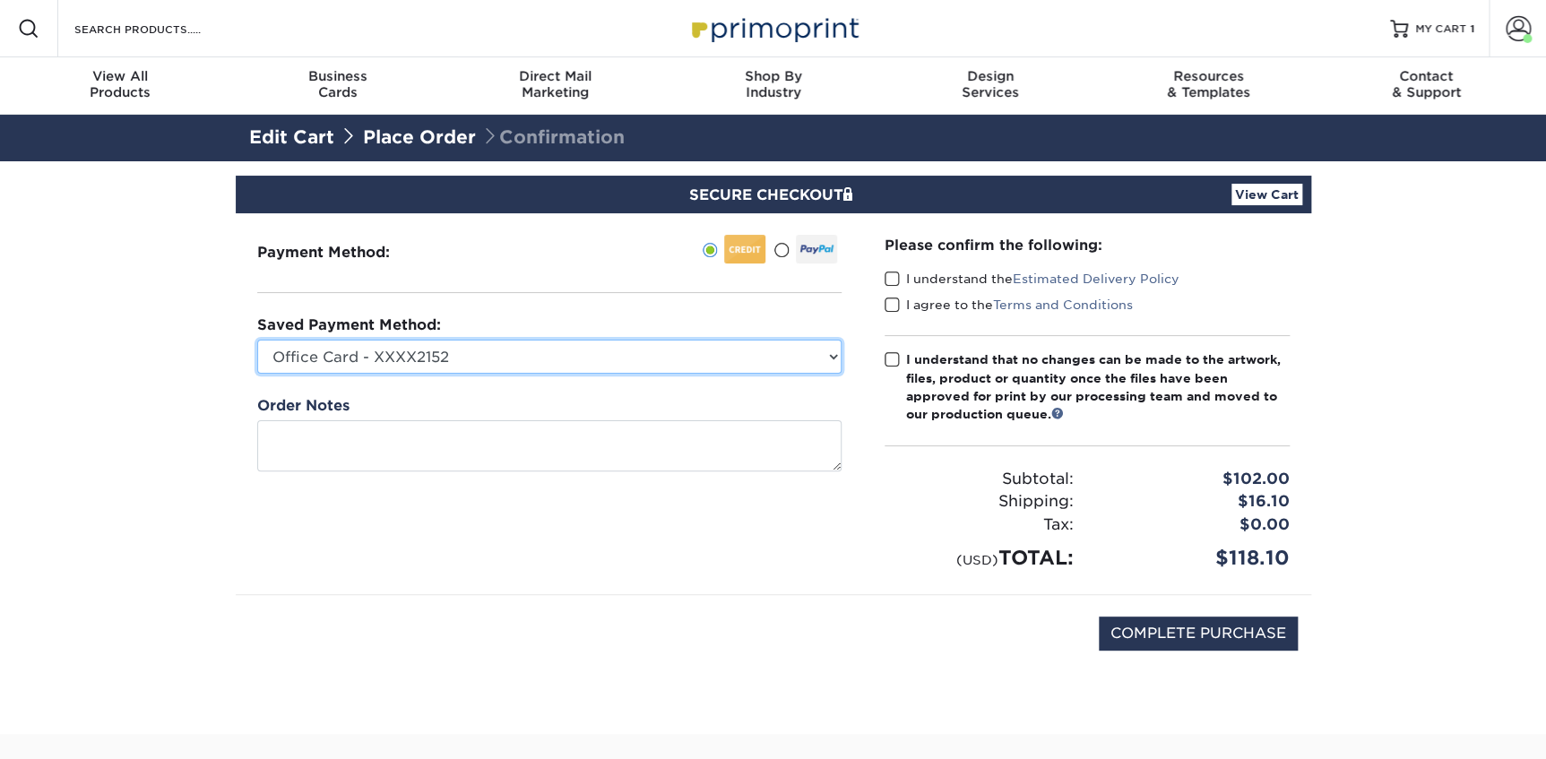
click at [493, 364] on select "Office Card - XXXX2152 Visa - XXXX0049 Visa - XXXX1265 MasterCard - XXXX2788 Ne…" at bounding box center [549, 357] width 584 height 34
select select "66376"
click at [257, 340] on select "Office Card - XXXX2152 Visa - XXXX0049 Visa - XXXX1265 MasterCard - XXXX2788 Ne…" at bounding box center [549, 357] width 584 height 34
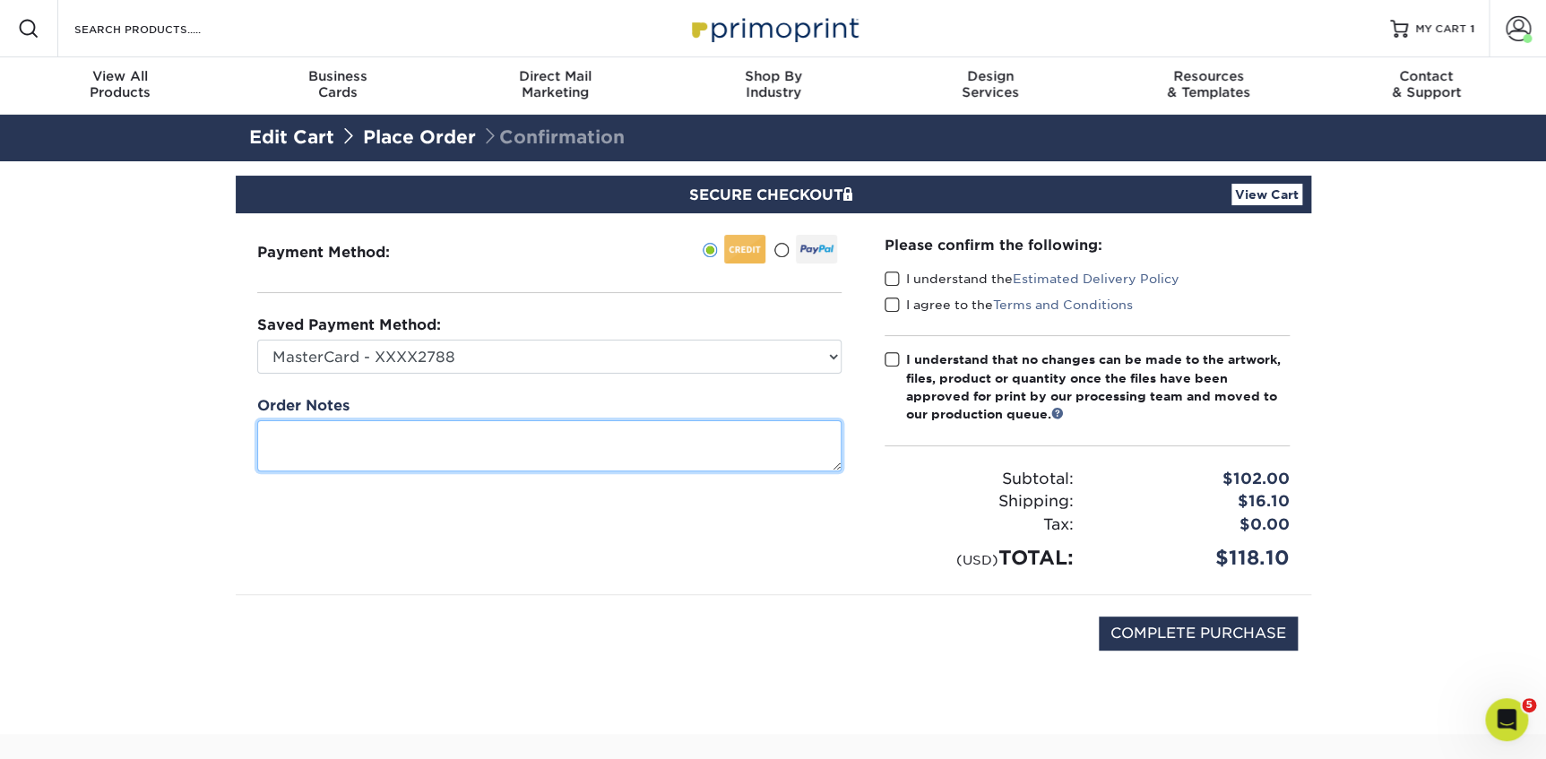
click at [393, 436] on textarea at bounding box center [549, 445] width 584 height 51
click at [354, 427] on textarea at bounding box center [549, 445] width 584 height 51
paste textarea "Please use the Inside Japan Template Name: Katherine Barnes Job Title: Travel C…"
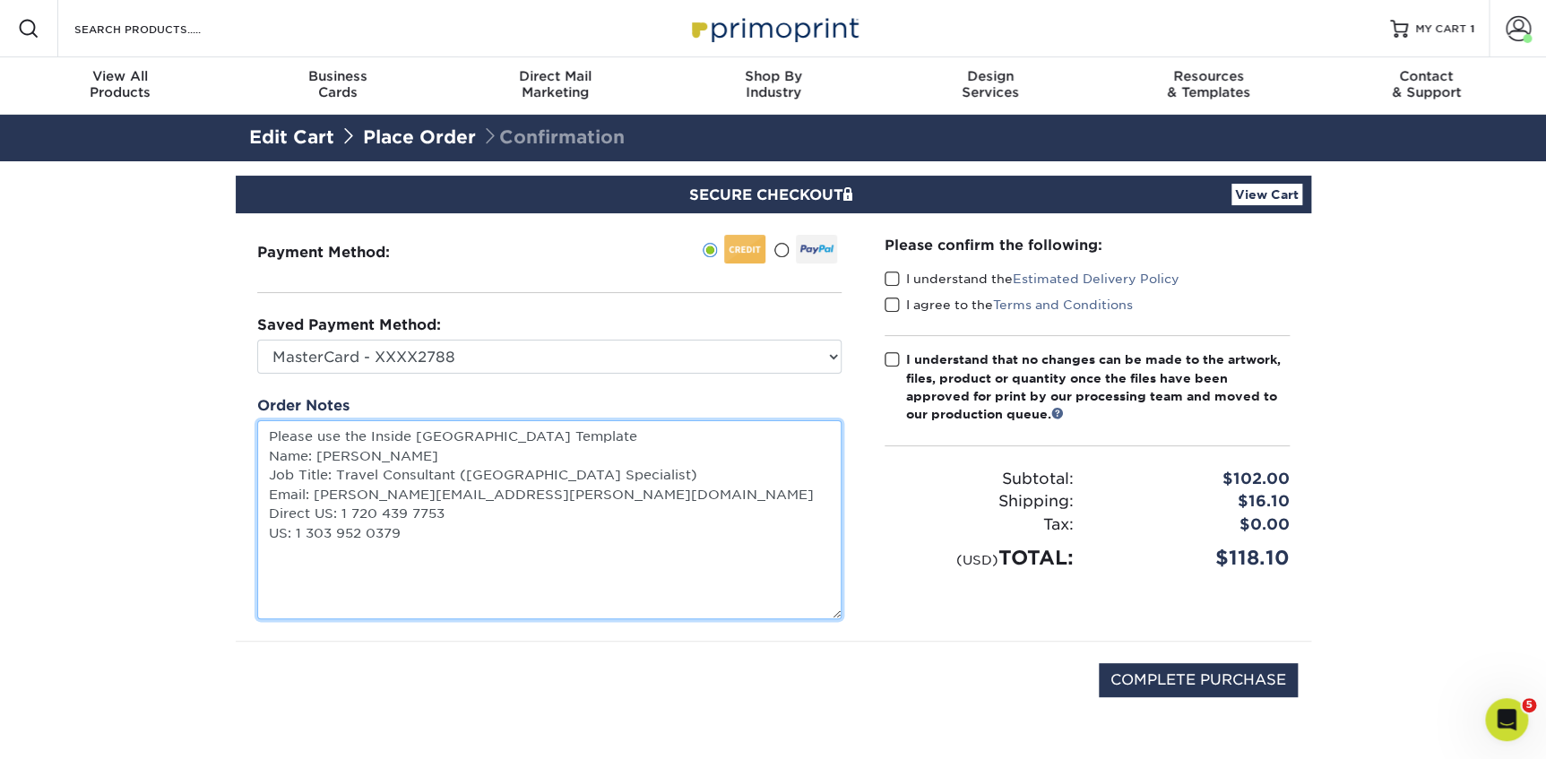
drag, startPoint x: 833, startPoint y: 467, endPoint x: 827, endPoint y: 644, distance: 177.5
click at [827, 619] on textarea "Please use the Inside Japan Template Name: Katherine Barnes Job Title: Travel C…" at bounding box center [549, 519] width 584 height 199
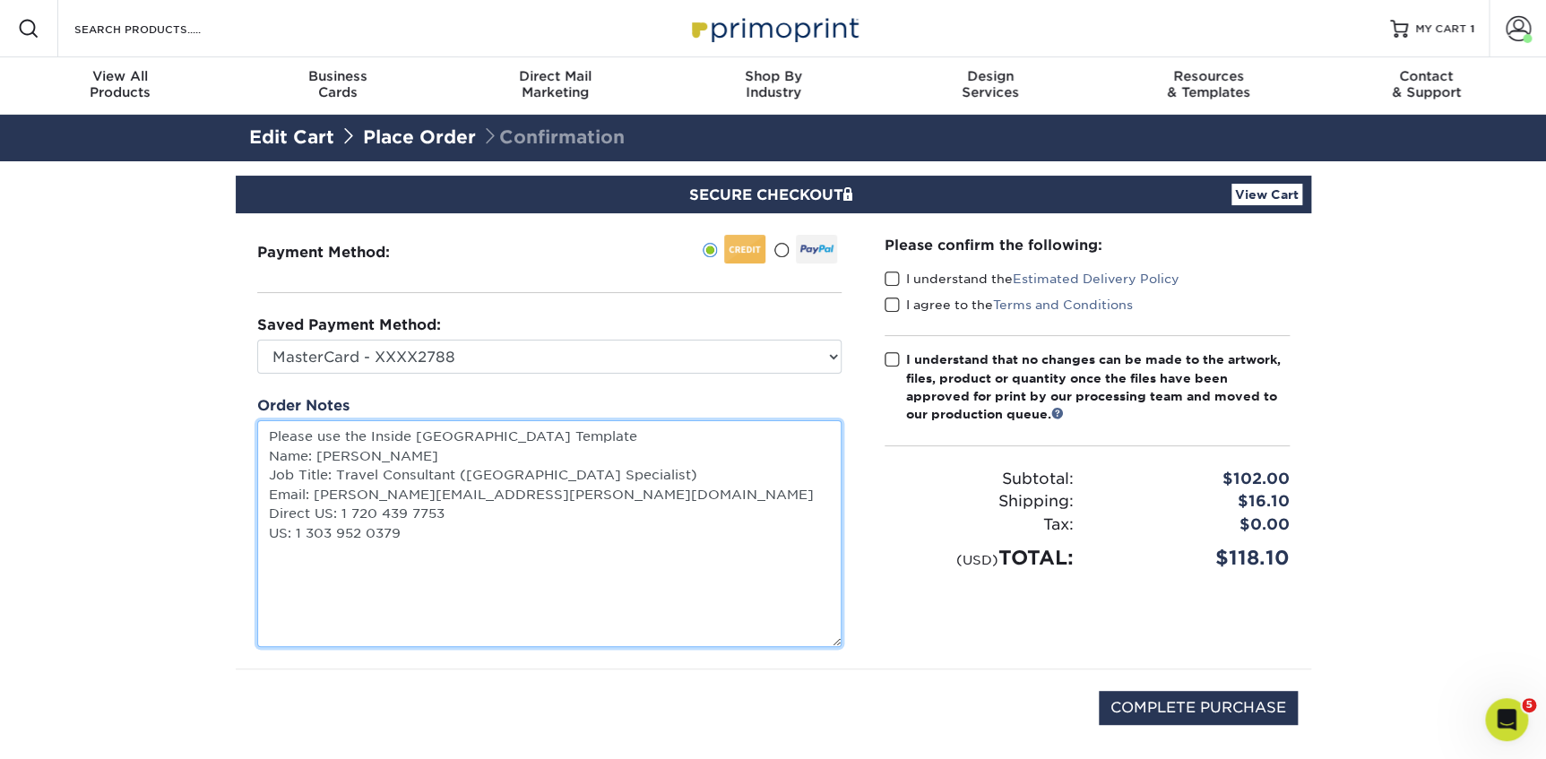
drag, startPoint x: 430, startPoint y: 452, endPoint x: 317, endPoint y: 453, distance: 112.9
click at [317, 453] on textarea "Please use the Inside Japan Template Name: Katherine Barnes Job Title: Travel C…" at bounding box center [549, 533] width 584 height 227
click at [358, 444] on textarea "Please use the Inside Japan Template Name: Katherine Barnes Job Title: Travel C…" at bounding box center [549, 533] width 584 height 227
click at [347, 450] on textarea "Please use the Inside Japan Template Name: Katherine Barnes Job Title: Travel C…" at bounding box center [549, 533] width 584 height 227
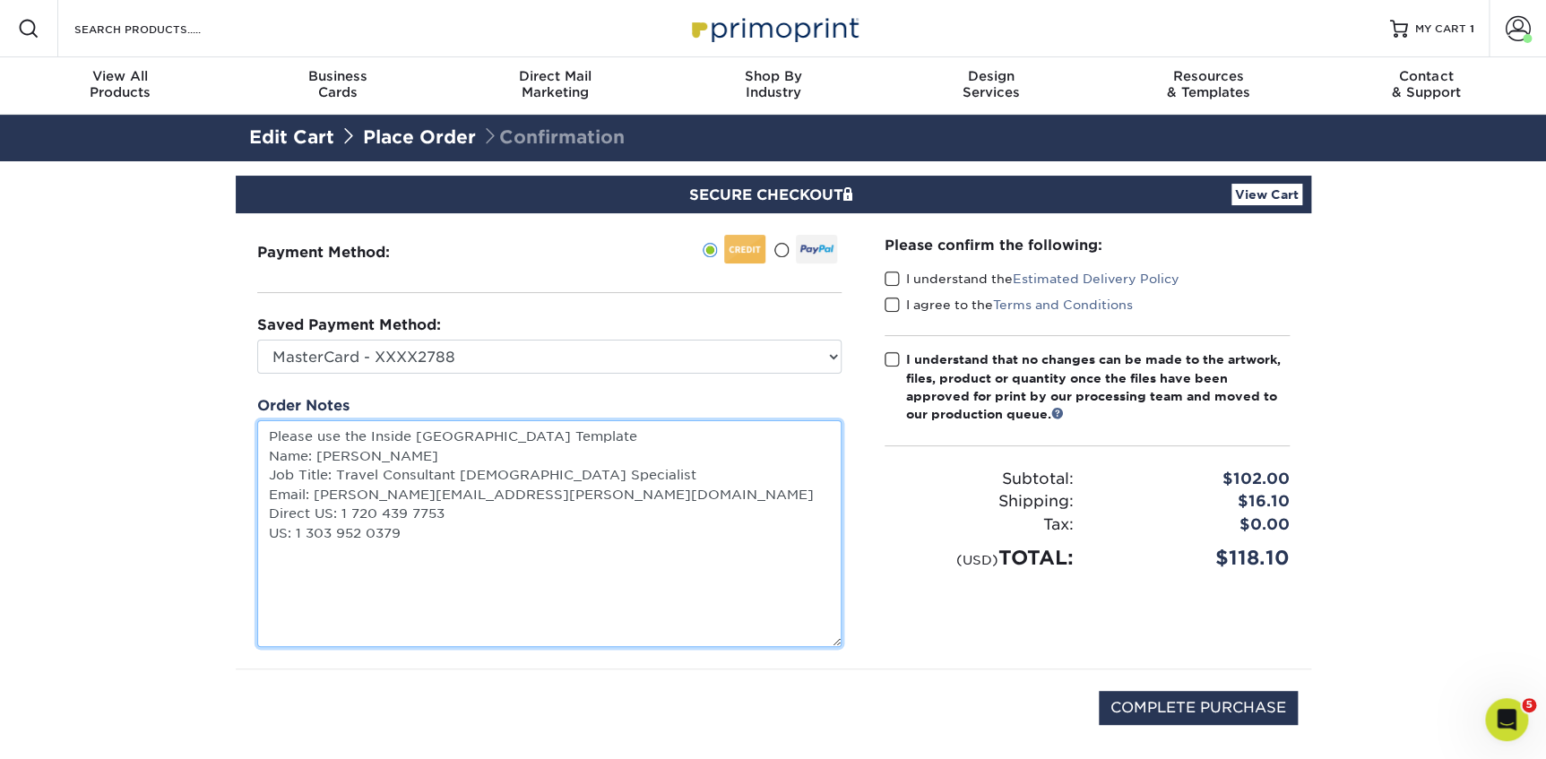
drag, startPoint x: 591, startPoint y: 484, endPoint x: 312, endPoint y: 490, distance: 279.7
click at [312, 490] on textarea "Please use the Inside Japan Template Name: Angela Romans Job Title: Travel Cons…" at bounding box center [549, 533] width 584 height 227
paste textarea "angela.roman"
drag, startPoint x: 454, startPoint y: 521, endPoint x: 339, endPoint y: 513, distance: 115.8
click at [339, 513] on textarea "Please use the Inside Japan Template Name: Angela Romans Job Title: Travel Cons…" at bounding box center [549, 533] width 584 height 227
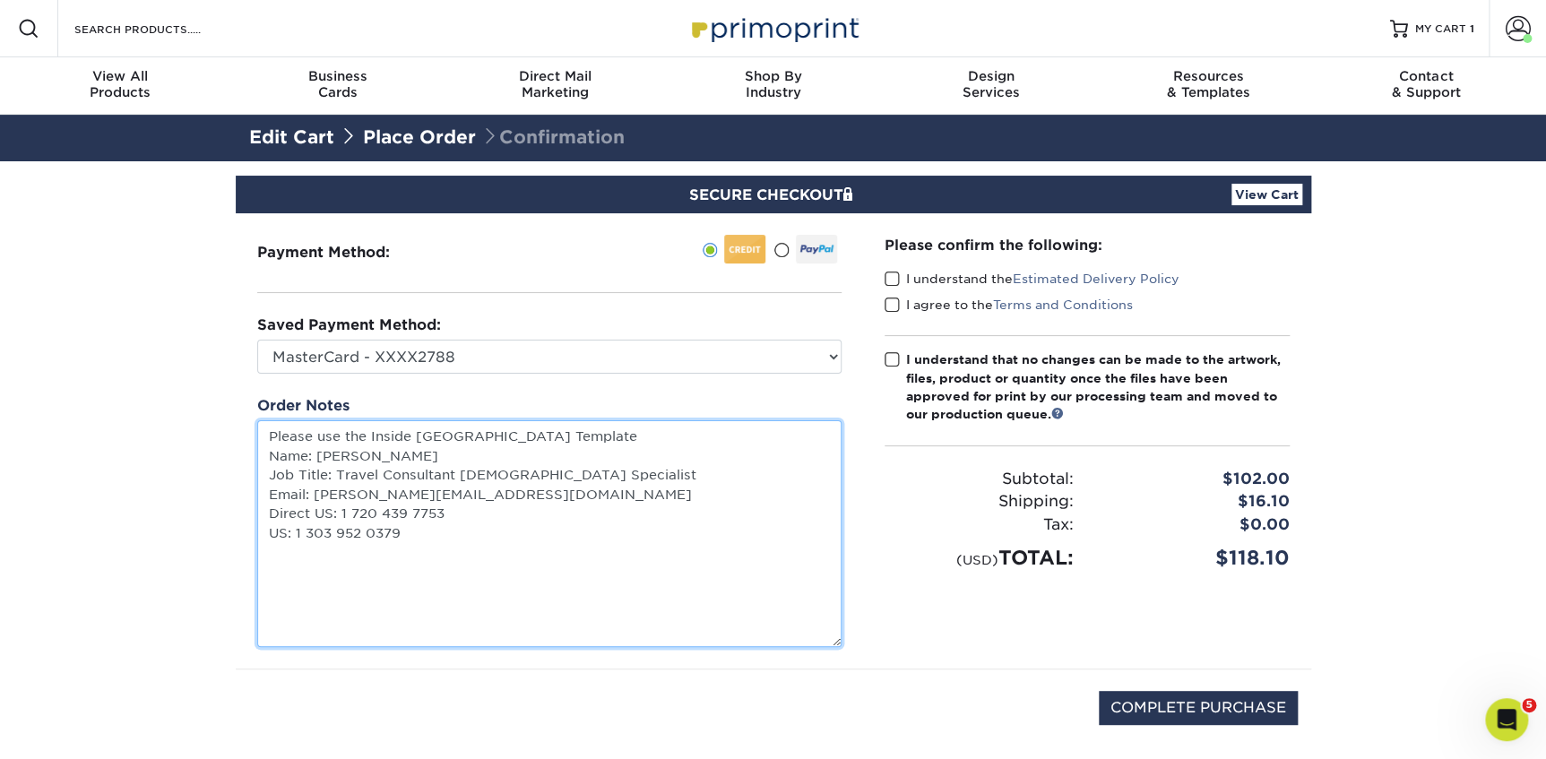
paste textarea "+19724606768"
click at [352, 513] on textarea "Please use the Inside Japan Template Name: Angela Romans Job Title: Travel Cons…" at bounding box center [549, 533] width 584 height 227
click at [335, 472] on textarea "Please use the Inside Japan Template Name: Angela Romans Job Title: Travel Cons…" at bounding box center [549, 533] width 584 height 227
click at [507, 471] on textarea "Please use the Inside Japan Template Name: Angela Romans Job Title: Senior Trav…" at bounding box center [549, 533] width 584 height 227
click at [643, 476] on textarea "Please use the Inside Japan Template Name: Angela Romans Job Title: Senior Trav…" at bounding box center [549, 533] width 584 height 227
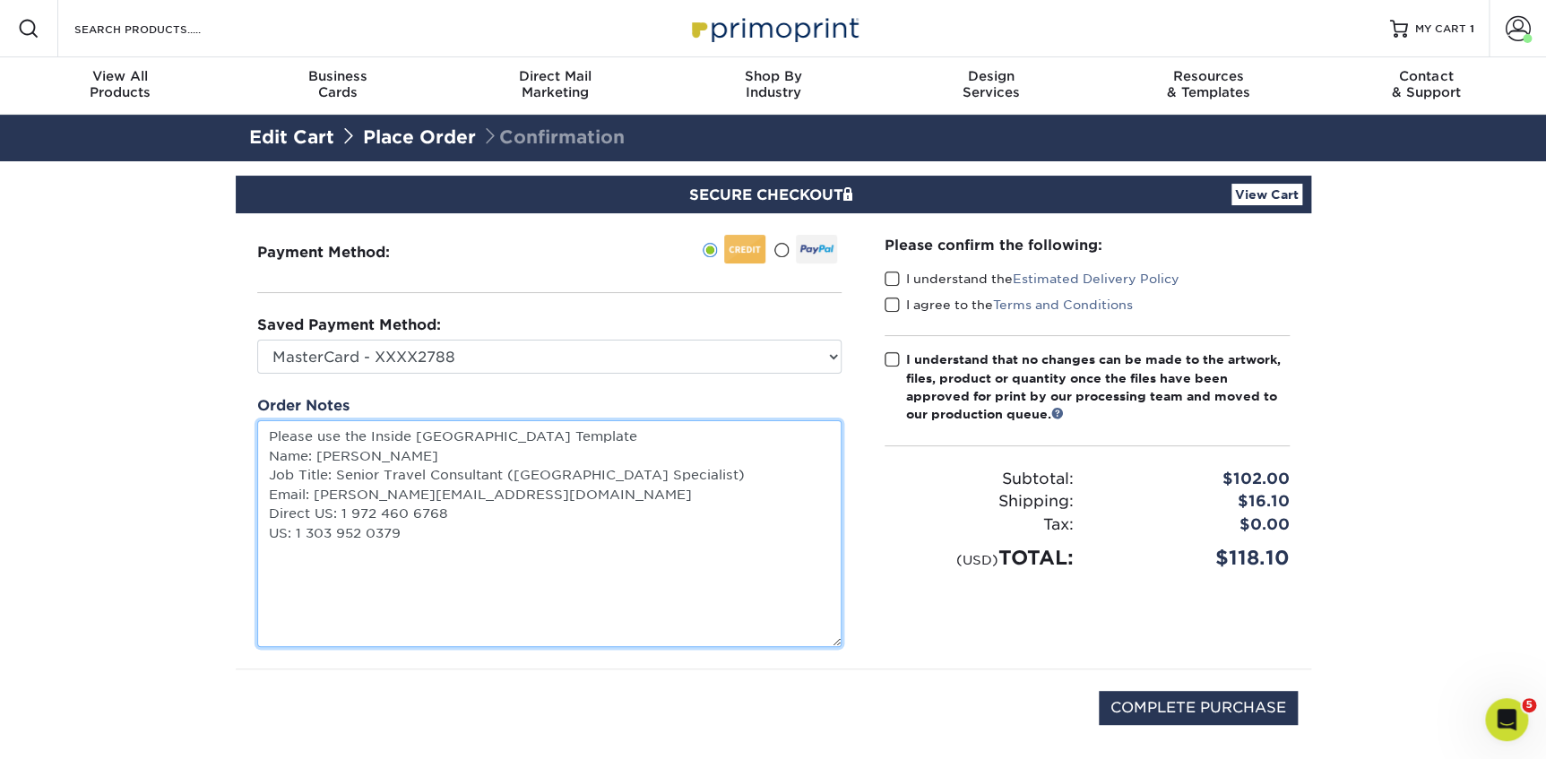
click at [527, 582] on textarea "Please use the Inside Japan Template Name: Angela Romans Job Title: Senior Trav…" at bounding box center [549, 533] width 584 height 227
type textarea "Please use the Inside Japan Template Name: Angela Romans Job Title: Senior Trav…"
click at [903, 281] on label "I understand the Estimated Delivery Policy" at bounding box center [1031, 279] width 295 height 18
click at [0, 0] on input "I understand the Estimated Delivery Policy" at bounding box center [0, 0] width 0 height 0
click at [895, 302] on span at bounding box center [891, 305] width 15 height 17
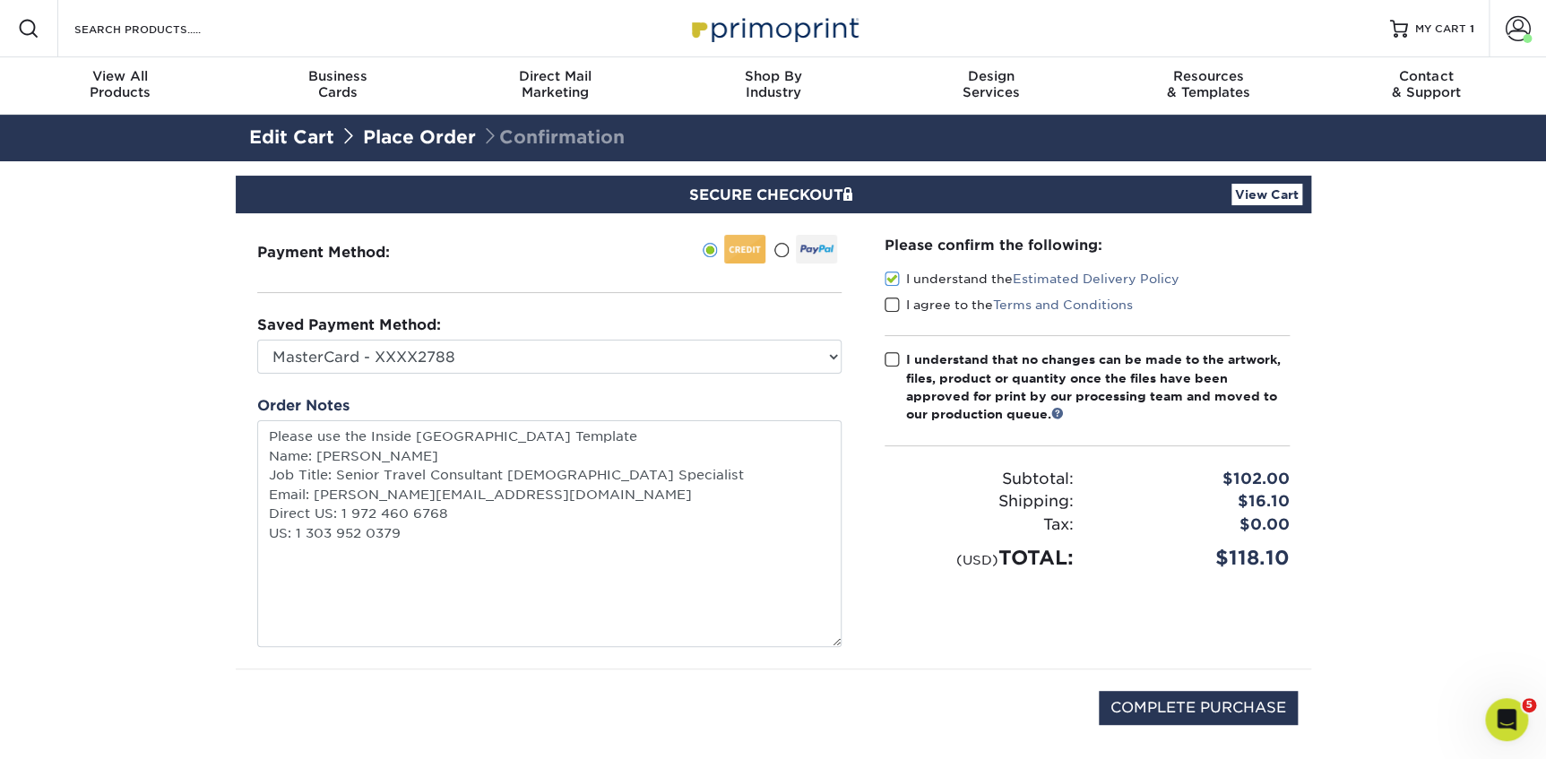
click at [0, 0] on input "I agree to the Terms and Conditions" at bounding box center [0, 0] width 0 height 0
drag, startPoint x: 898, startPoint y: 341, endPoint x: 898, endPoint y: 356, distance: 14.3
click at [898, 349] on div "Please confirm the following: I understand the Estimated Delivery Policy I agre…" at bounding box center [1086, 404] width 405 height 338
click at [898, 356] on span at bounding box center [891, 359] width 15 height 17
click at [0, 0] on input "I understand that no changes can be made to the artwork, files, product or quan…" at bounding box center [0, 0] width 0 height 0
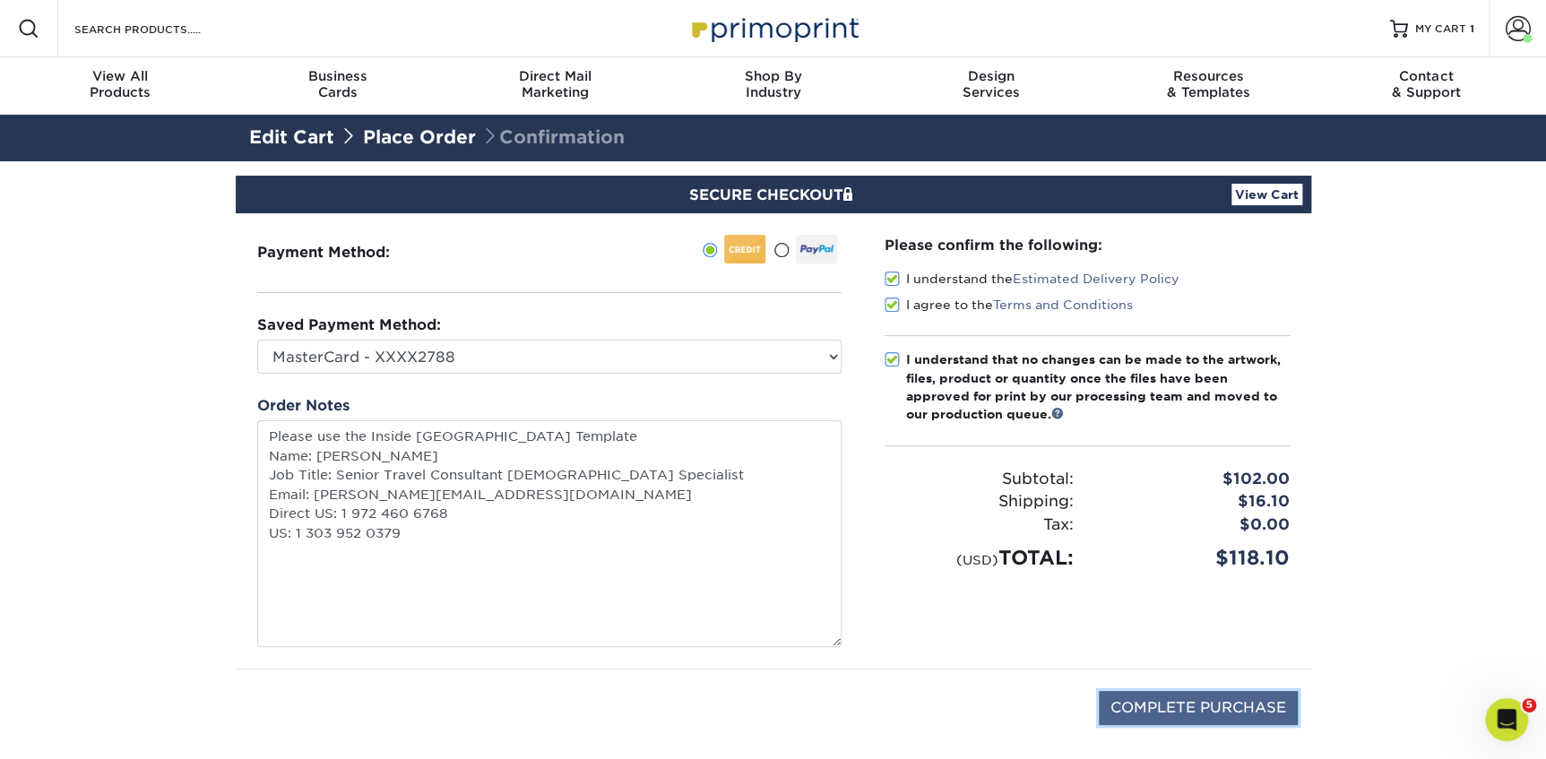
click at [1127, 706] on input "COMPLETE PURCHASE" at bounding box center [1198, 708] width 199 height 34
type input "PROCESSING, PLEASE WAIT..."
